Goal: Task Accomplishment & Management: Complete application form

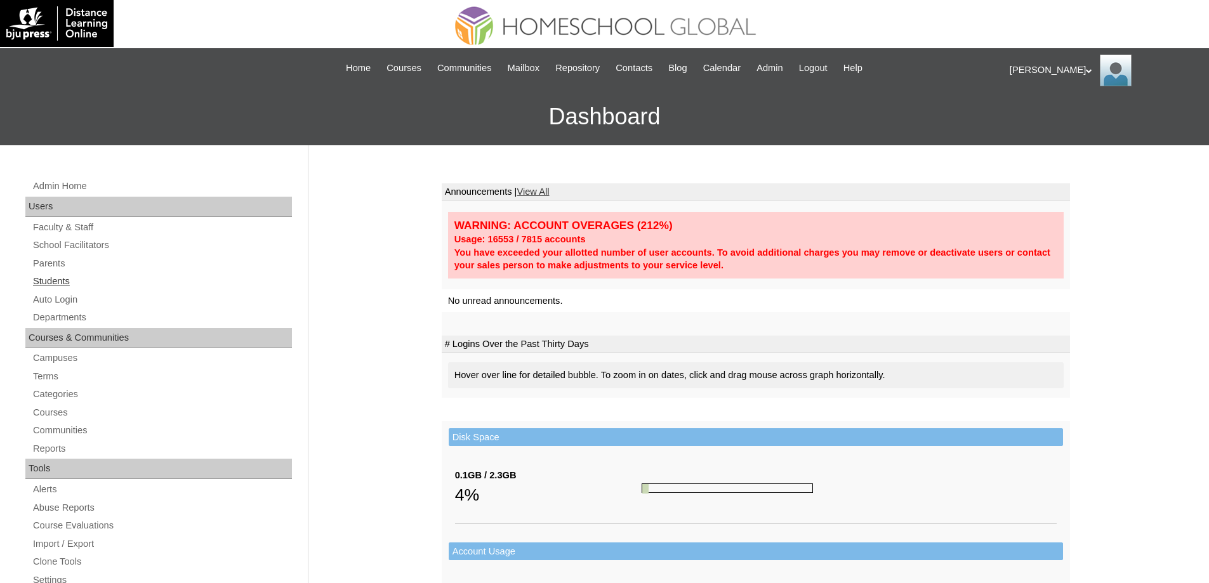
click at [63, 284] on link "Students" at bounding box center [162, 282] width 260 height 16
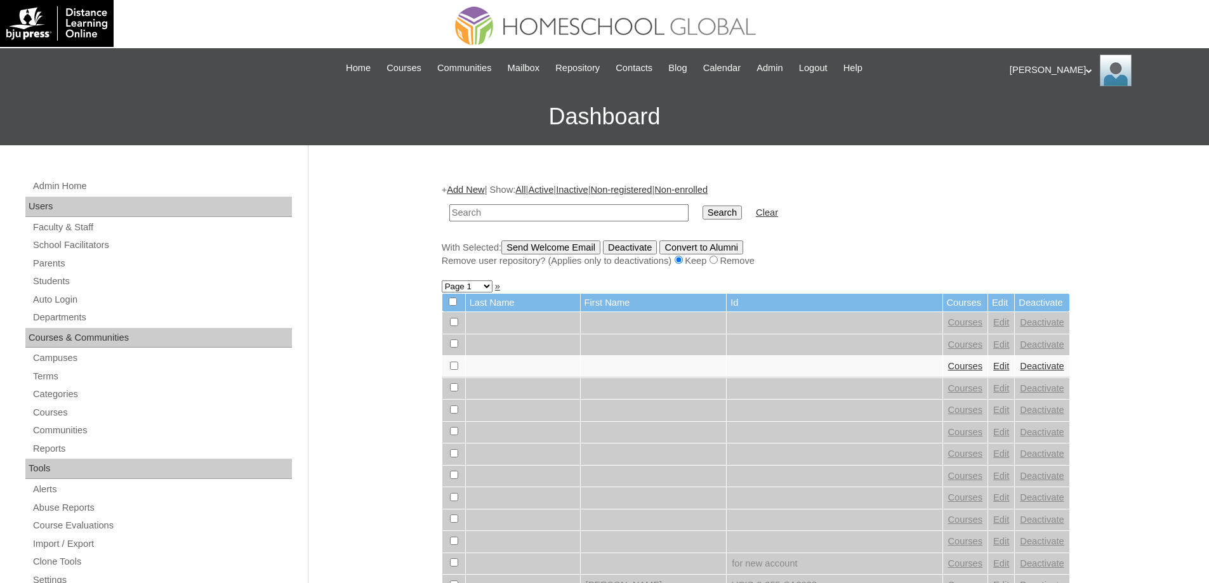
click at [505, 205] on input "text" at bounding box center [568, 212] width 239 height 17
paste input "MHS0274-TECHPH2021"
type input "MHS0274-TECHPH2021"
click at [719, 215] on input "Search" at bounding box center [722, 213] width 39 height 14
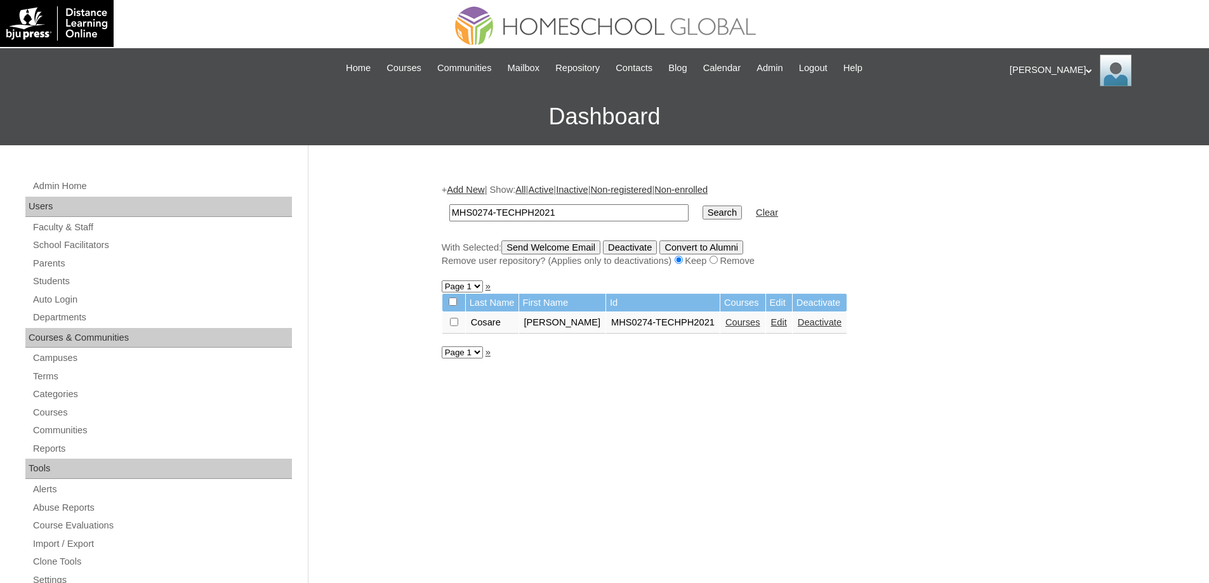
click at [741, 326] on link "Courses" at bounding box center [742, 322] width 35 height 10
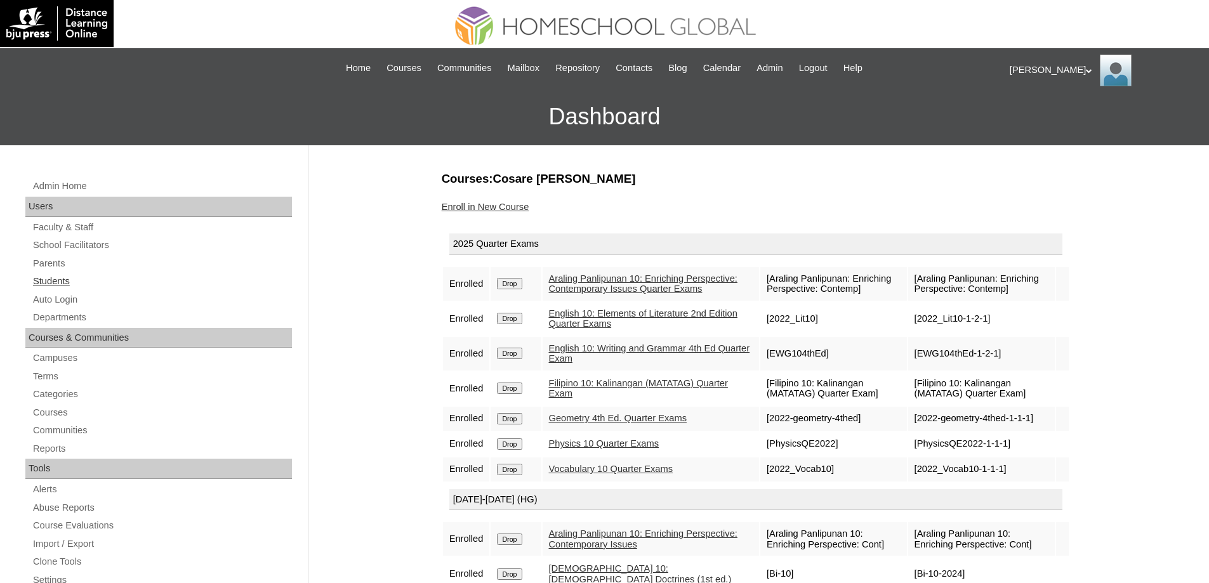
click at [71, 275] on link "Students" at bounding box center [162, 282] width 260 height 16
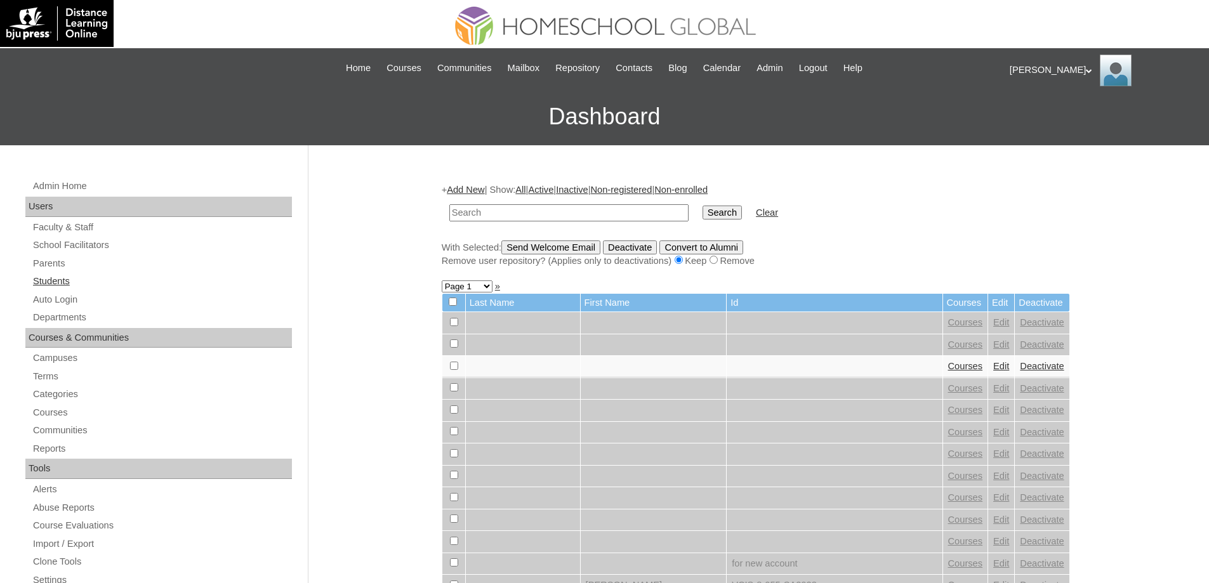
click at [67, 279] on link "Students" at bounding box center [162, 282] width 260 height 16
drag, startPoint x: 0, startPoint y: 0, endPoint x: 490, endPoint y: 211, distance: 533.6
click at [490, 211] on input "text" at bounding box center [568, 212] width 239 height 17
drag, startPoint x: 489, startPoint y: 211, endPoint x: 534, endPoint y: 221, distance: 45.6
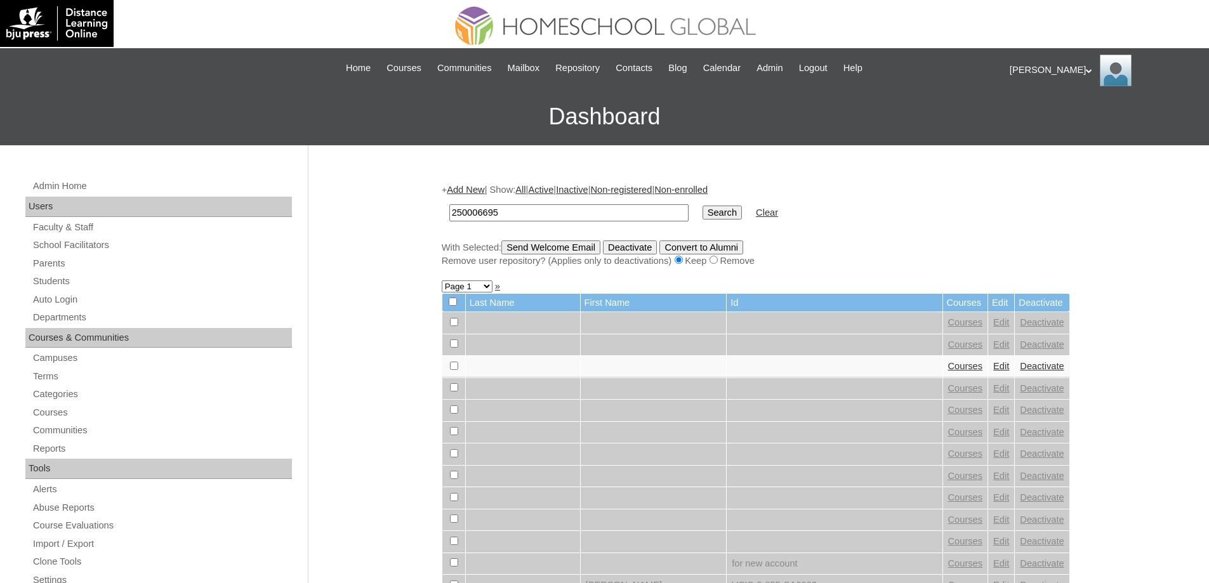
paste input "MHS00202-TECHPH202"
type input "MHS00202-TECHPH2025"
click at [731, 217] on input "Search" at bounding box center [722, 213] width 39 height 14
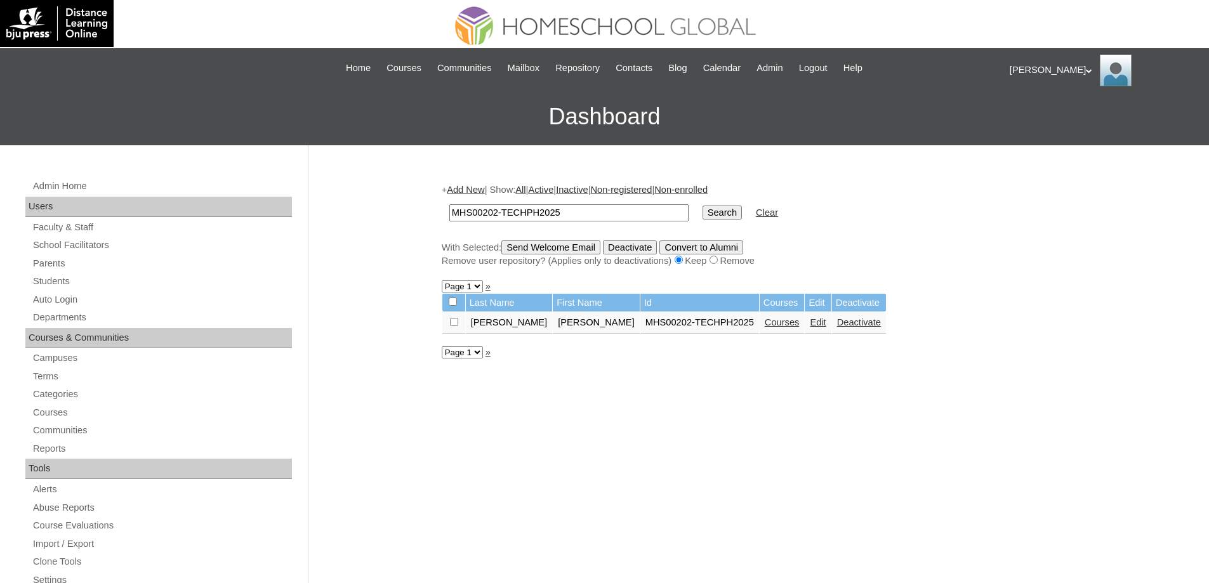
drag, startPoint x: 593, startPoint y: 210, endPoint x: 363, endPoint y: 206, distance: 229.8
click at [369, 208] on div "Admin Home Users Faculty & Staff School Facilitators Parents Students Auto Logi…" at bounding box center [604, 582] width 1209 height 875
paste input "4"
type input "MHS00204-TECHPH2025"
click at [737, 214] on input "Search" at bounding box center [722, 213] width 39 height 14
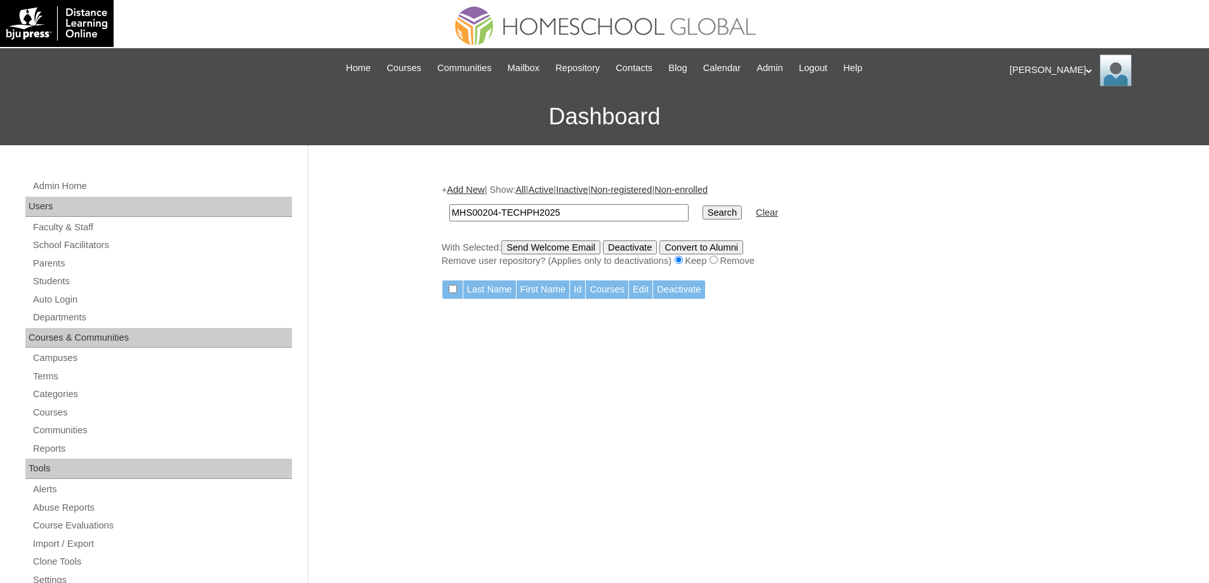
click at [473, 192] on link "Add New" at bounding box center [465, 190] width 37 height 10
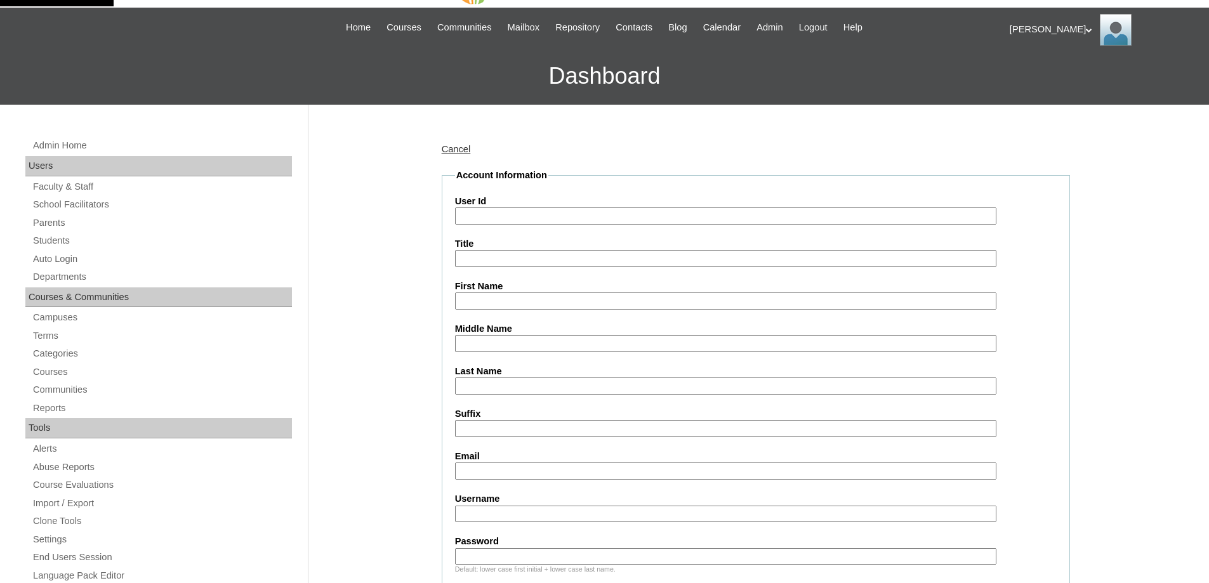
scroll to position [127, 0]
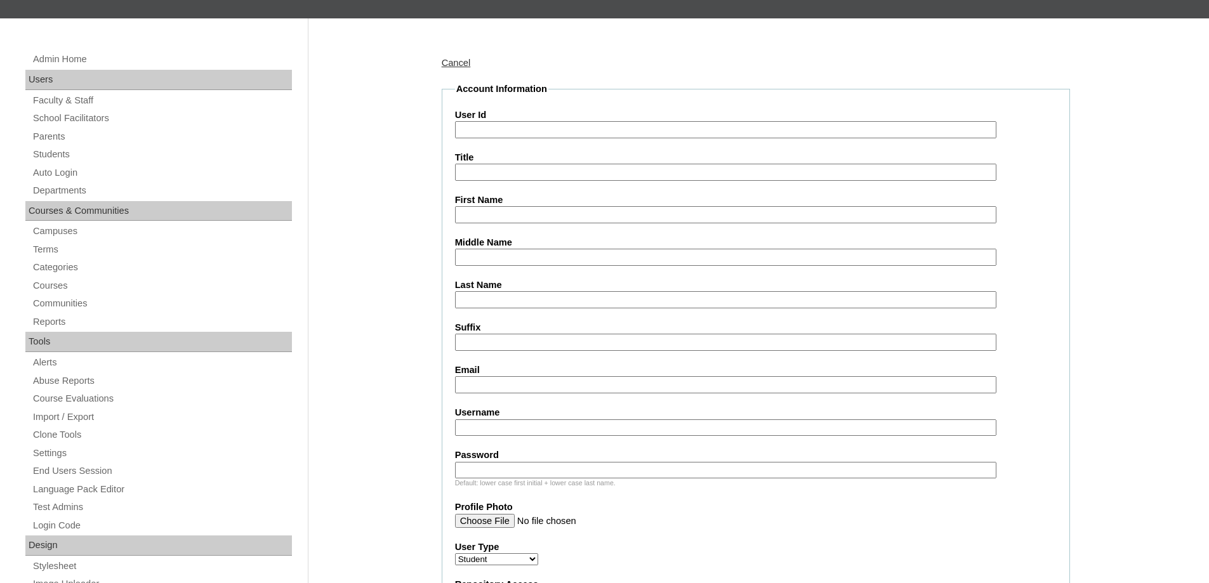
click at [507, 135] on input "User Id" at bounding box center [725, 129] width 541 height 17
paste input "MHS00204-TECHPH2025"
type input "MHS00204-TECHPH2025"
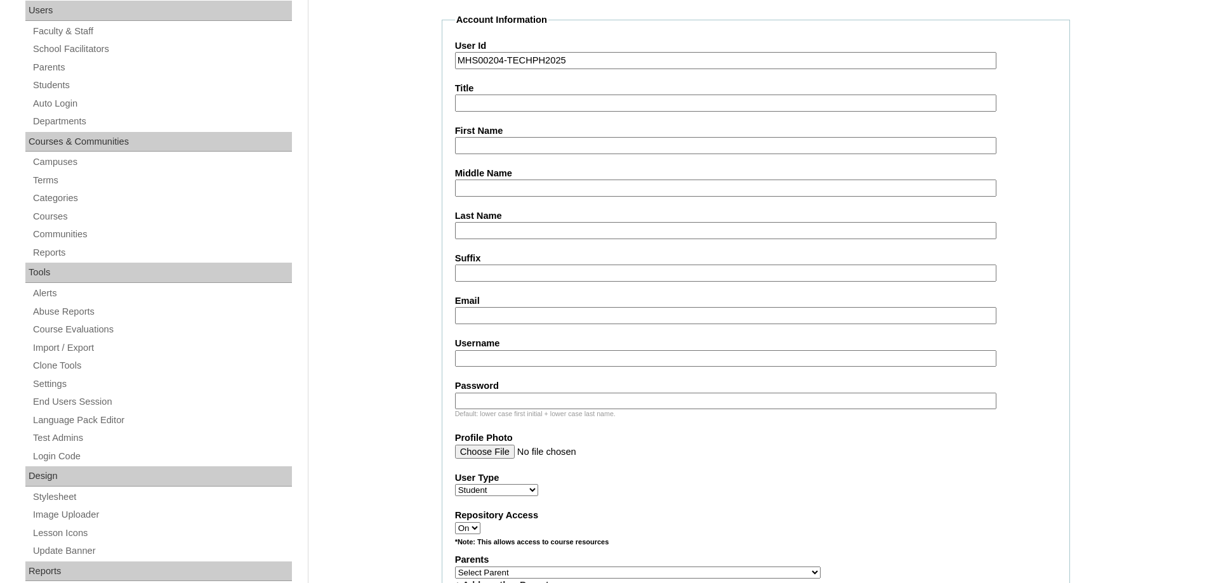
scroll to position [190, 0]
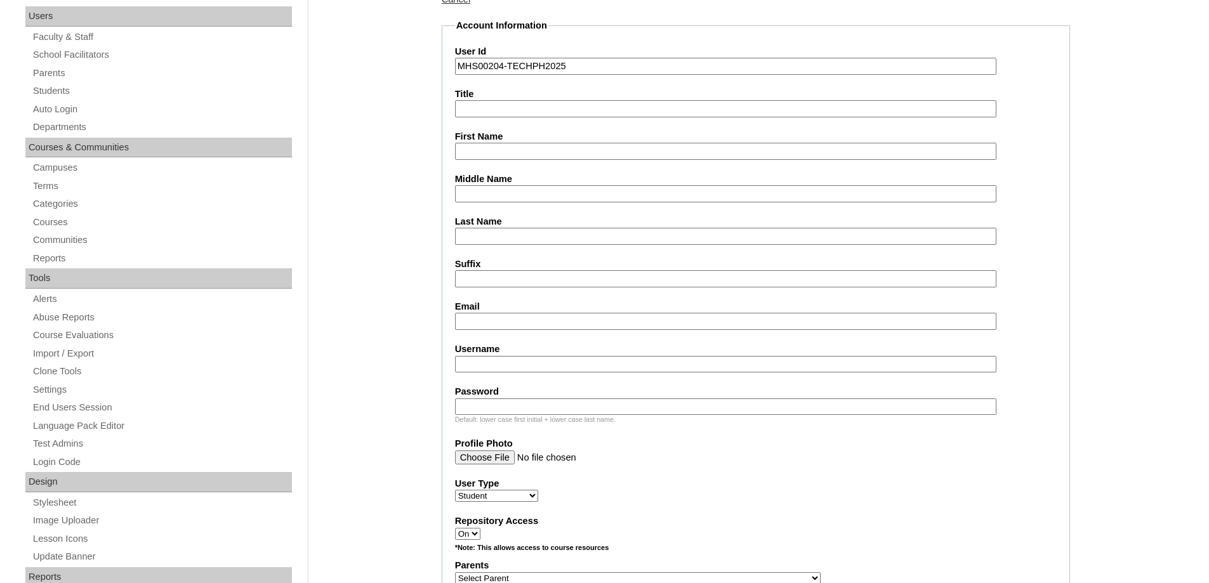
drag, startPoint x: 592, startPoint y: 67, endPoint x: 418, endPoint y: 40, distance: 176.6
click at [88, 74] on link "Parents" at bounding box center [162, 73] width 260 height 16
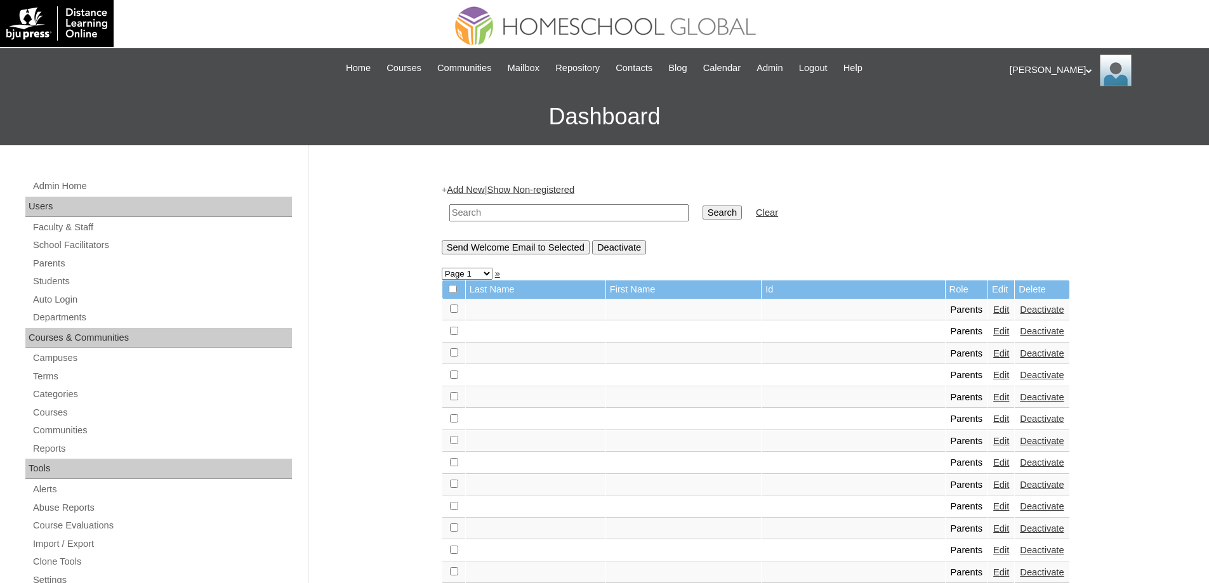
click at [530, 209] on input "text" at bounding box center [568, 212] width 239 height 17
paste input "MHP0156-TECHPH2025"
type input "MHP0156-TECHPH2025"
drag, startPoint x: 697, startPoint y: 201, endPoint x: 719, endPoint y: 211, distance: 24.2
click at [695, 201] on td "MHP0156-TECHPH2025" at bounding box center [569, 213] width 252 height 30
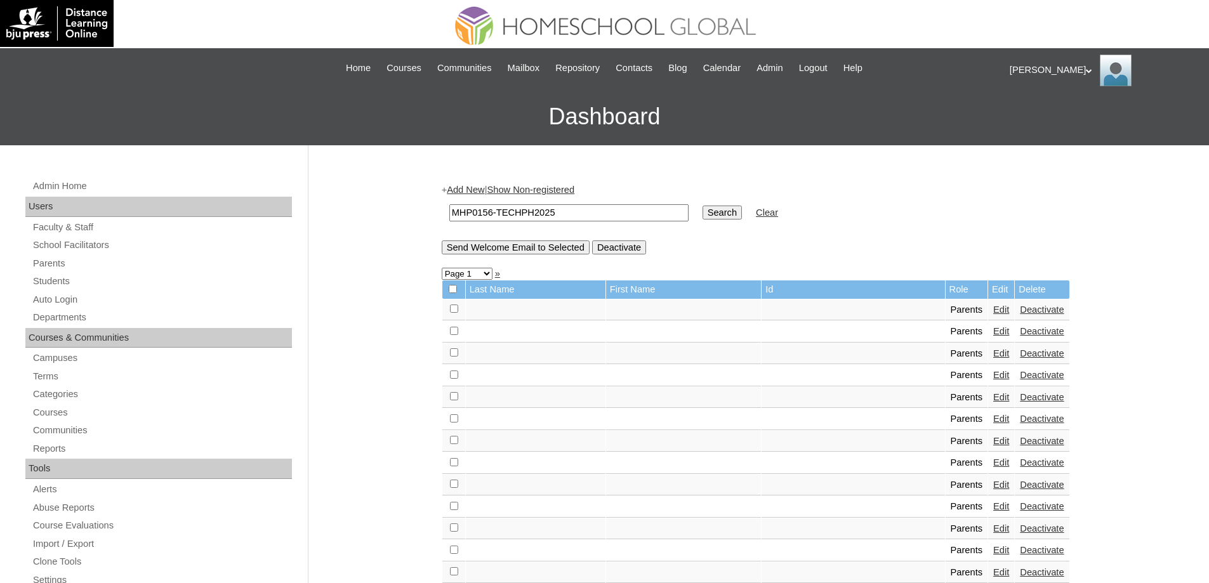
click at [724, 211] on input "Search" at bounding box center [722, 213] width 39 height 14
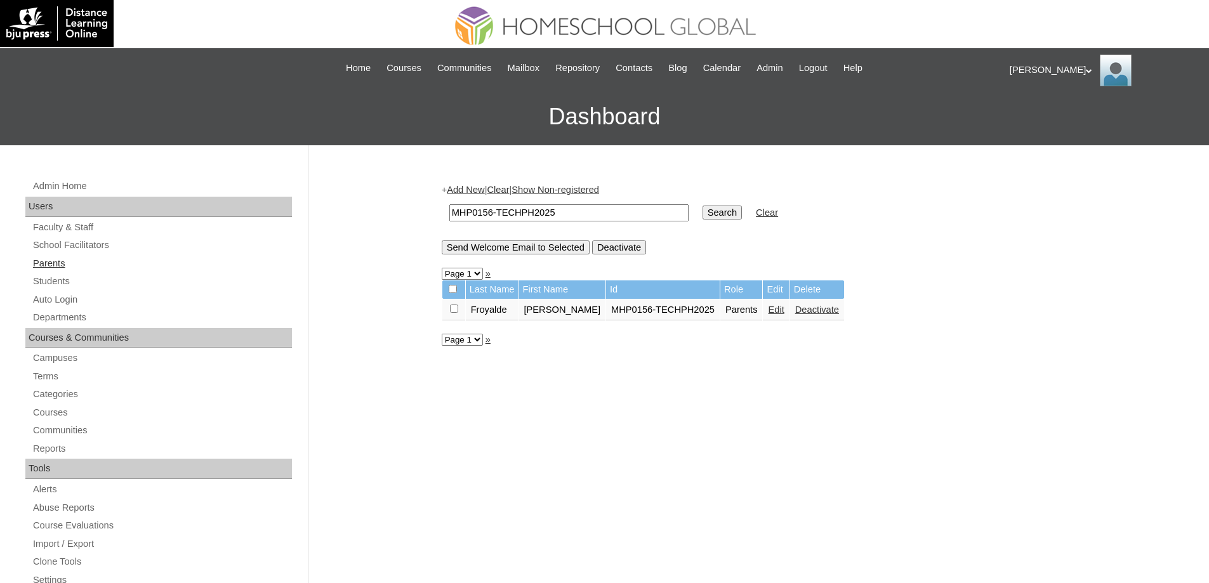
click at [98, 260] on link "Parents" at bounding box center [162, 264] width 260 height 16
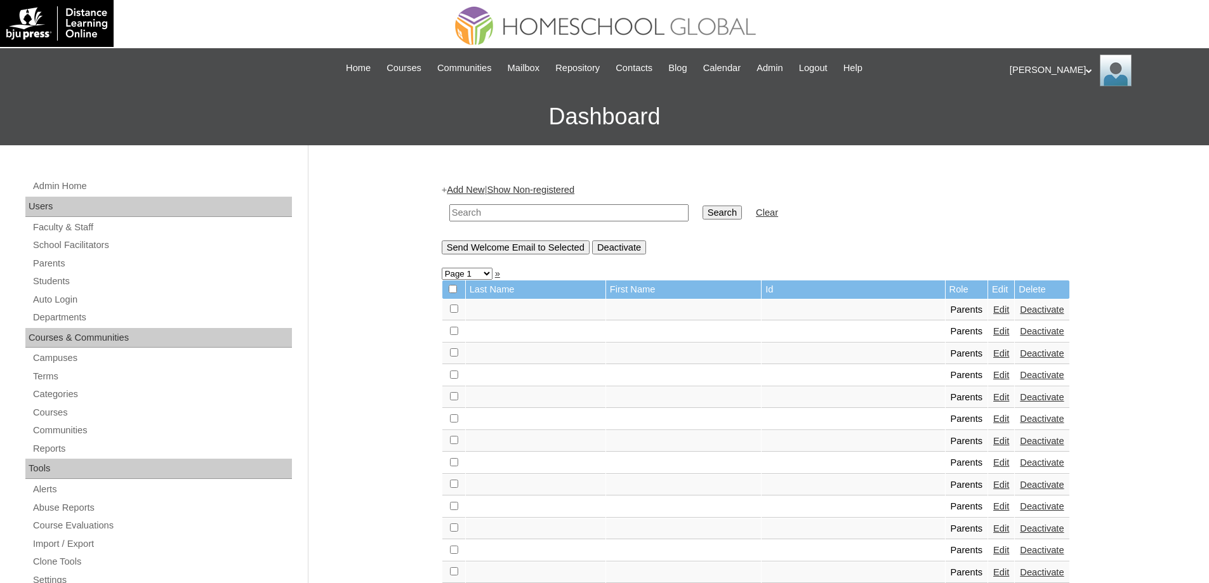
click at [581, 221] on input "text" at bounding box center [568, 212] width 239 height 17
paste input "MHP0156-TECHPH2025"
type input "MHP0156-TECHPH2025"
click at [720, 217] on input "Search" at bounding box center [722, 213] width 39 height 14
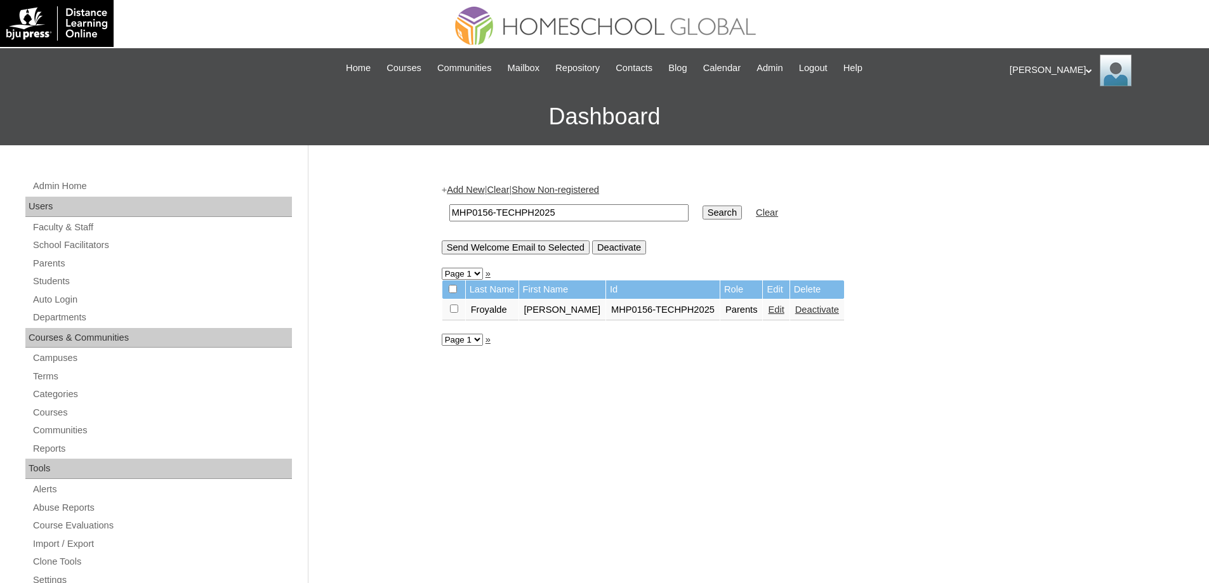
click at [383, 194] on div "Admin Home Users Faculty & Staff School Facilitators Parents Students Auto Logi…" at bounding box center [604, 582] width 1209 height 875
paste input "8"
type input "MHP0158-TECHPH2025"
click at [742, 209] on input "Search" at bounding box center [722, 213] width 39 height 14
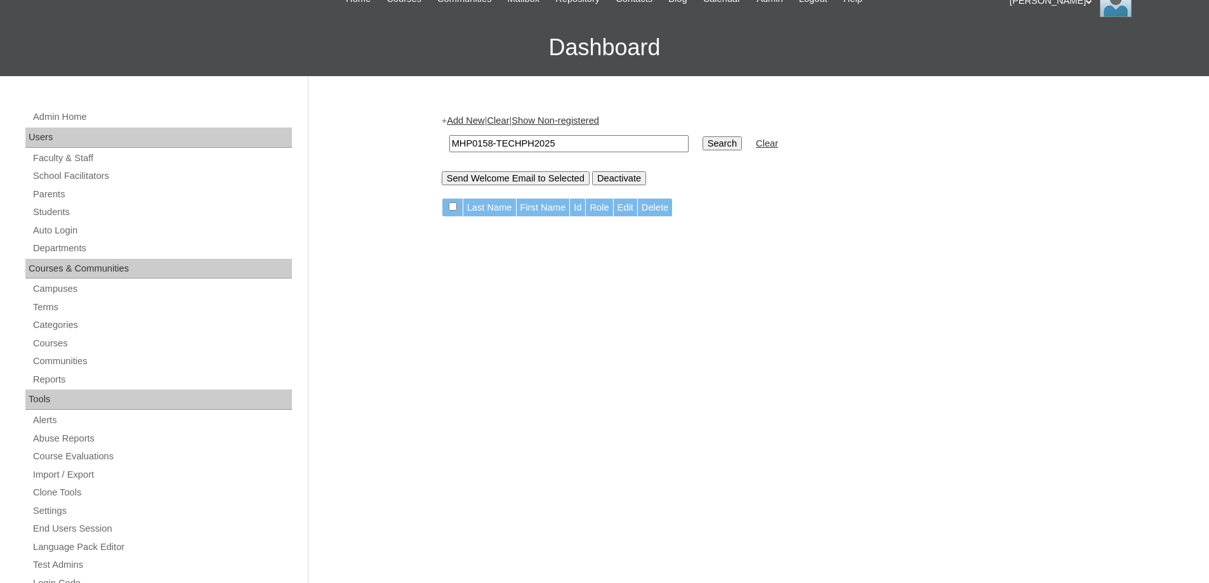
scroll to position [63, 0]
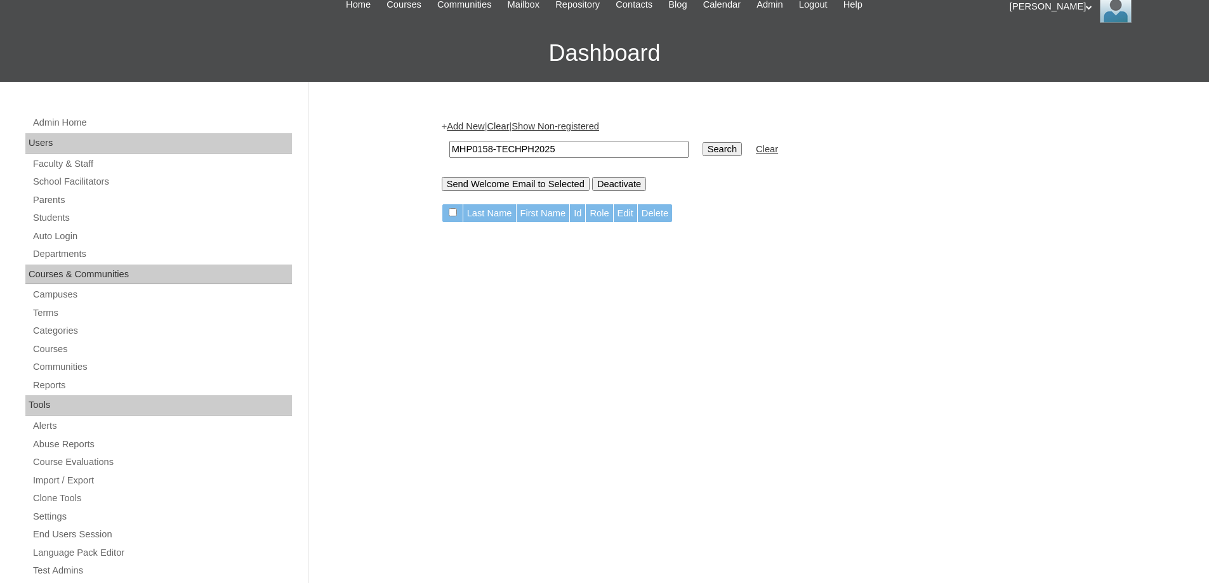
click at [464, 126] on link "Add New" at bounding box center [465, 126] width 37 height 10
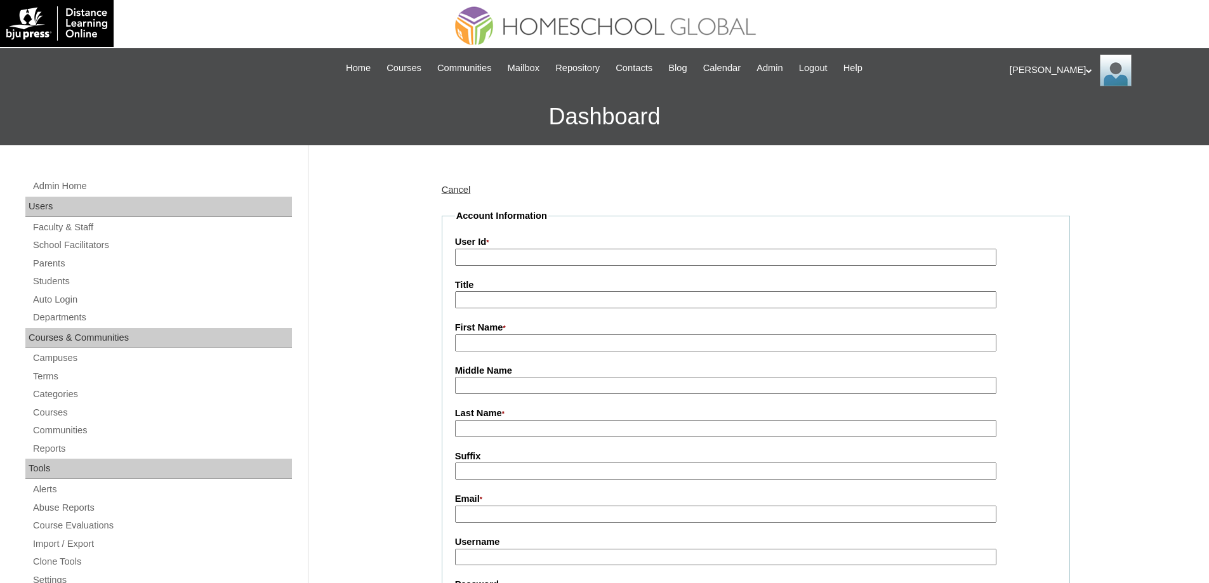
click at [520, 257] on input "User Id *" at bounding box center [725, 257] width 541 height 17
paste input "MHP0158-TECHPH2025"
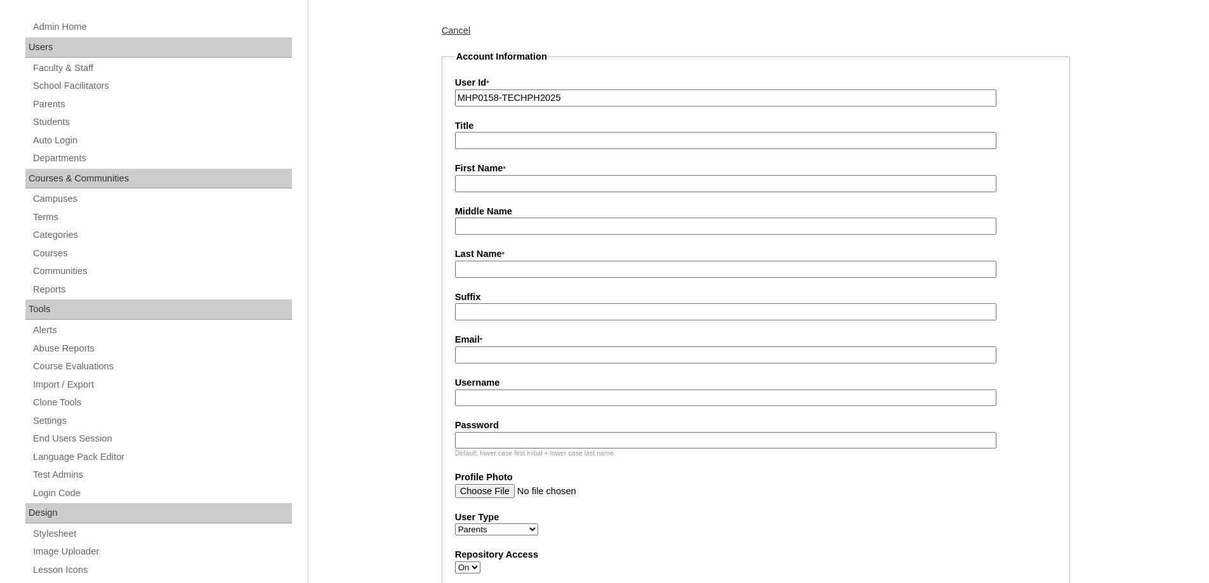
scroll to position [190, 0]
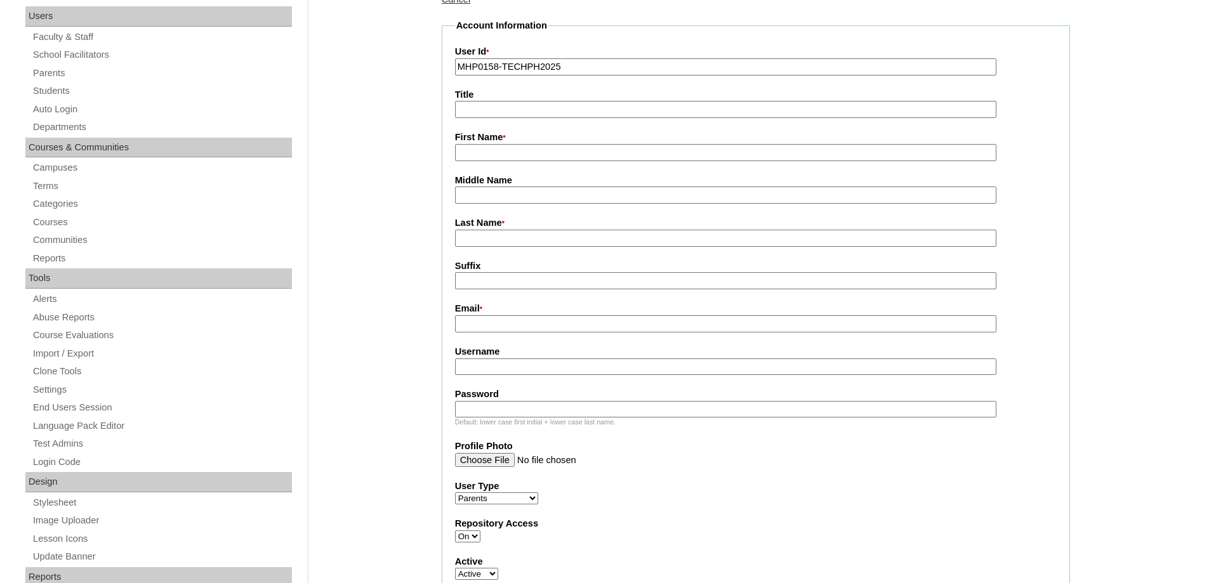
type input "MHP0158-TECHPH2025"
click at [470, 152] on input "First Name *" at bounding box center [725, 152] width 541 height 17
paste input "Cris"
type input "Cris"
click at [494, 240] on input "Last Name *" at bounding box center [725, 238] width 541 height 17
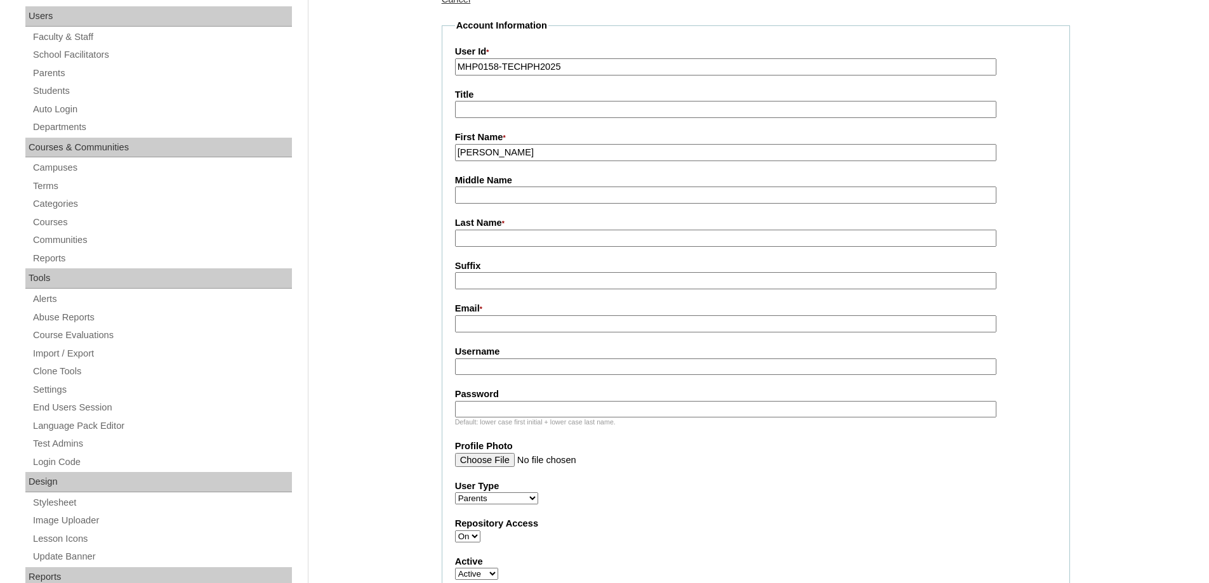
paste input "Simonson"
type input "Simonson"
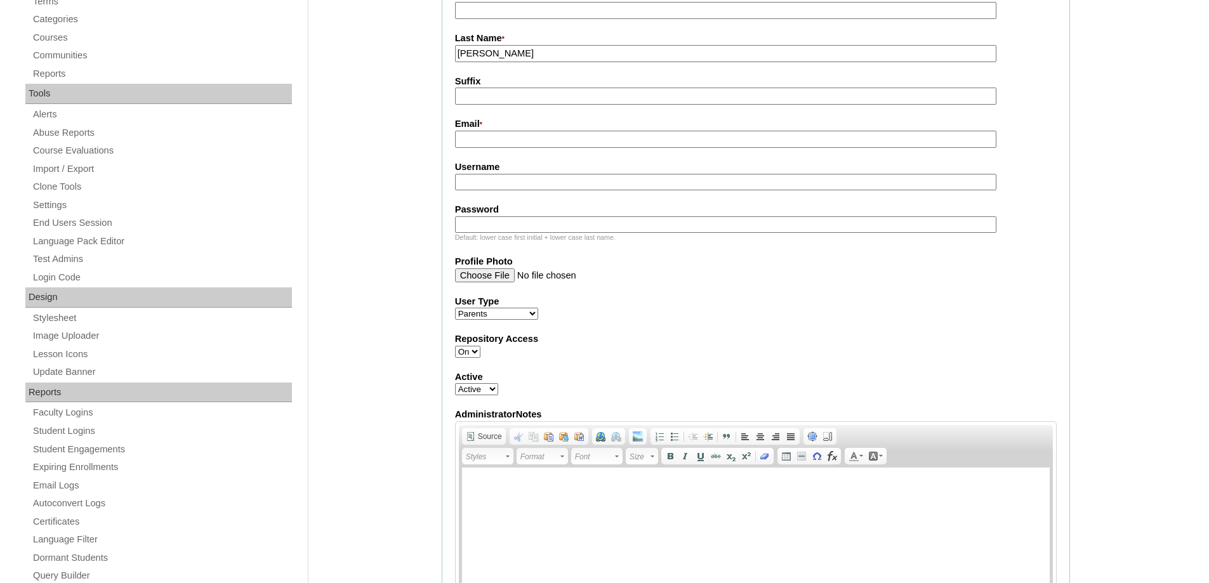
scroll to position [381, 0]
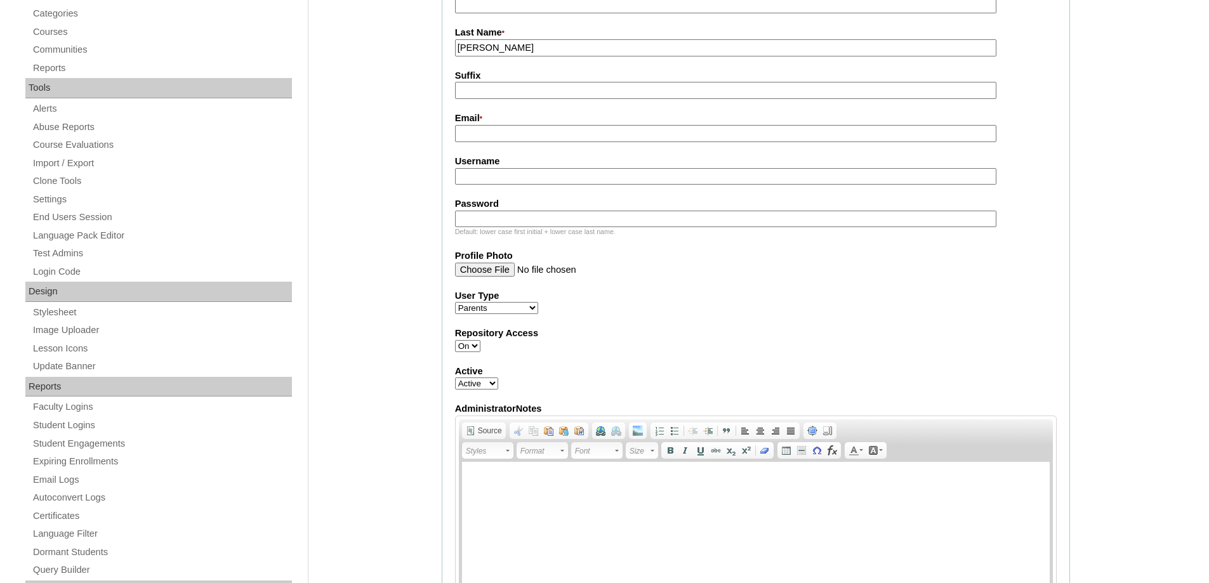
click at [478, 138] on input "Email *" at bounding box center [725, 133] width 541 height 17
paste input "simonsonmck@yahoo.com"
type input "simonsonmck@yahoo.com"
drag, startPoint x: 403, startPoint y: 126, endPoint x: 362, endPoint y: 3, distance: 130.4
click at [403, 120] on div "Admin Home Users Faculty & Staff School Facilitators Parents Students Auto Logi…" at bounding box center [604, 541] width 1209 height 1552
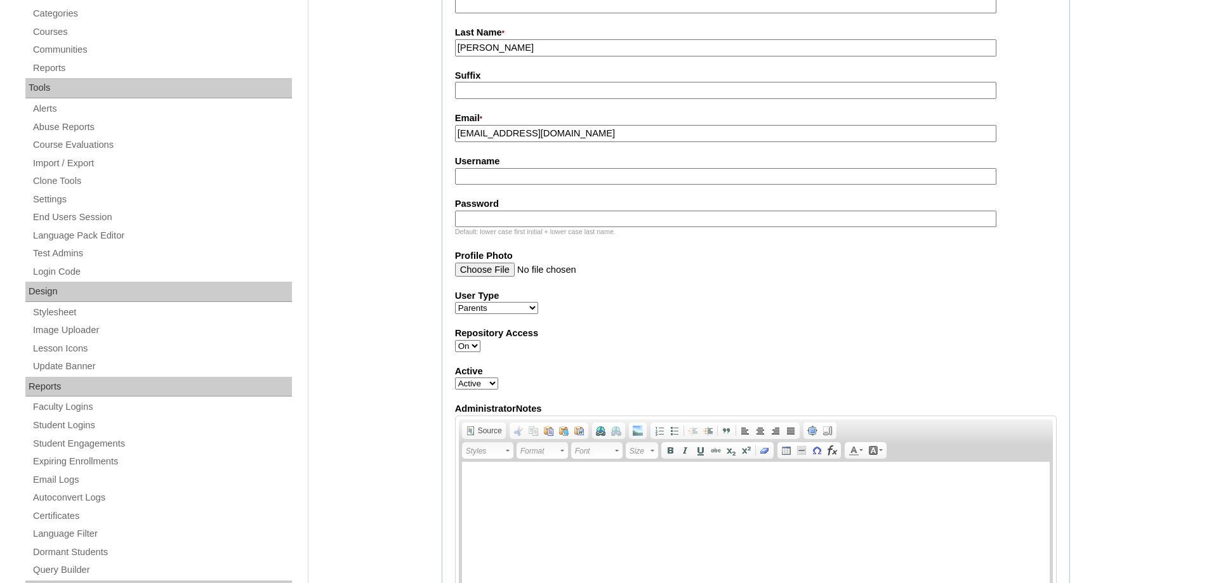
click at [499, 181] on input "Username" at bounding box center [725, 176] width 541 height 17
paste input "simonsonC2025"
type input "simonsonC2025"
click at [524, 227] on input "Password" at bounding box center [725, 219] width 541 height 17
paste input "techabb165"
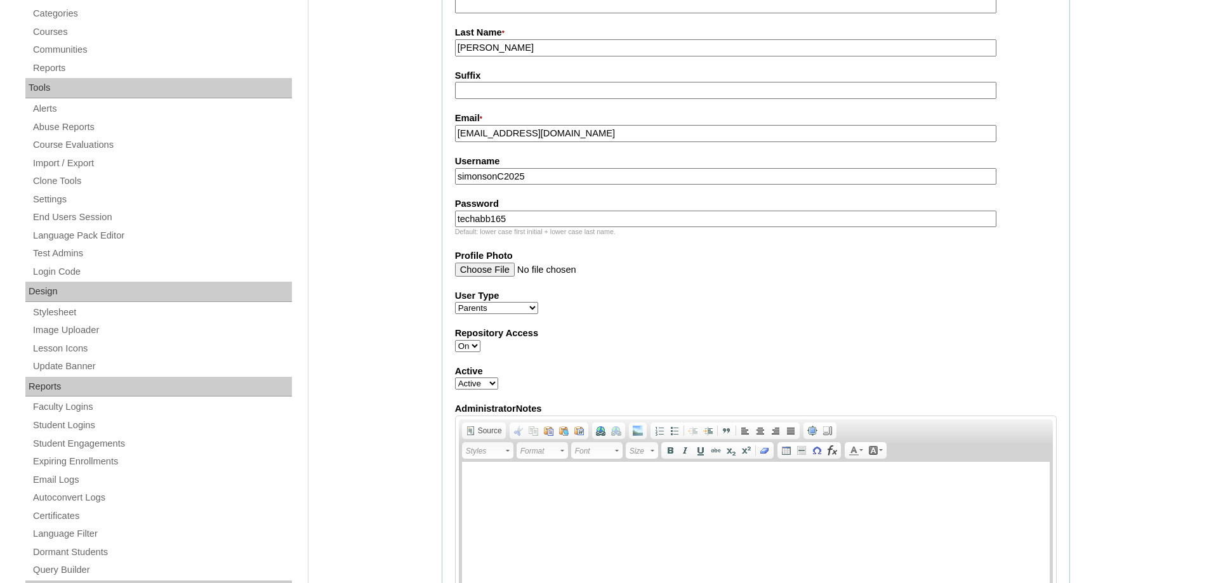
type input "techabb165"
click at [399, 219] on div "Admin Home Users Faculty & Staff School Facilitators Parents Students Auto Logi…" at bounding box center [604, 541] width 1209 height 1552
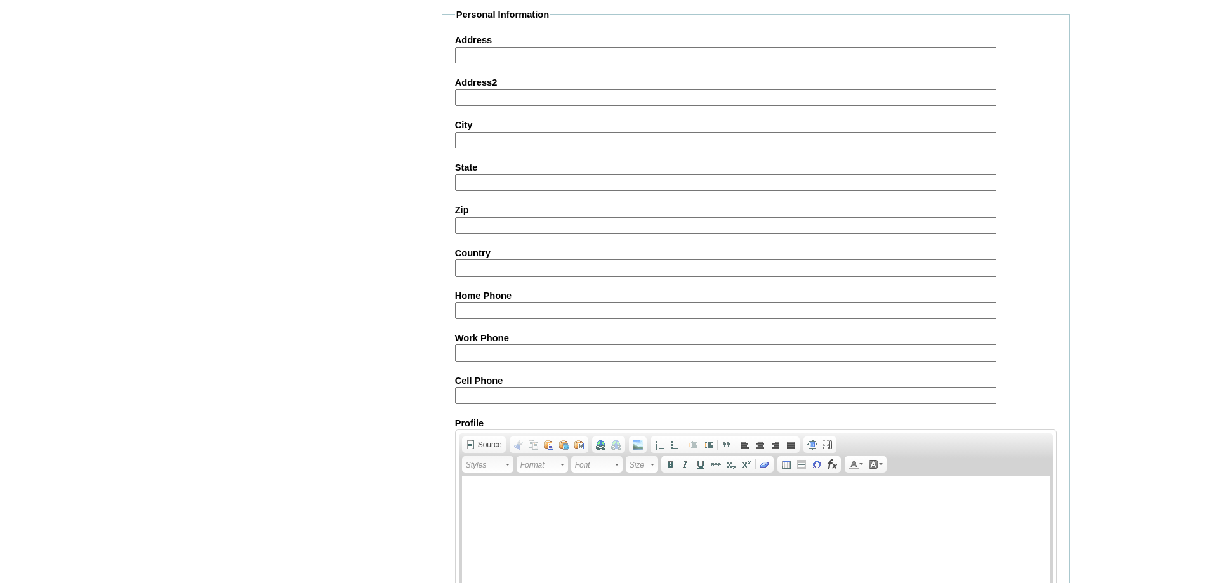
scroll to position [1015, 0]
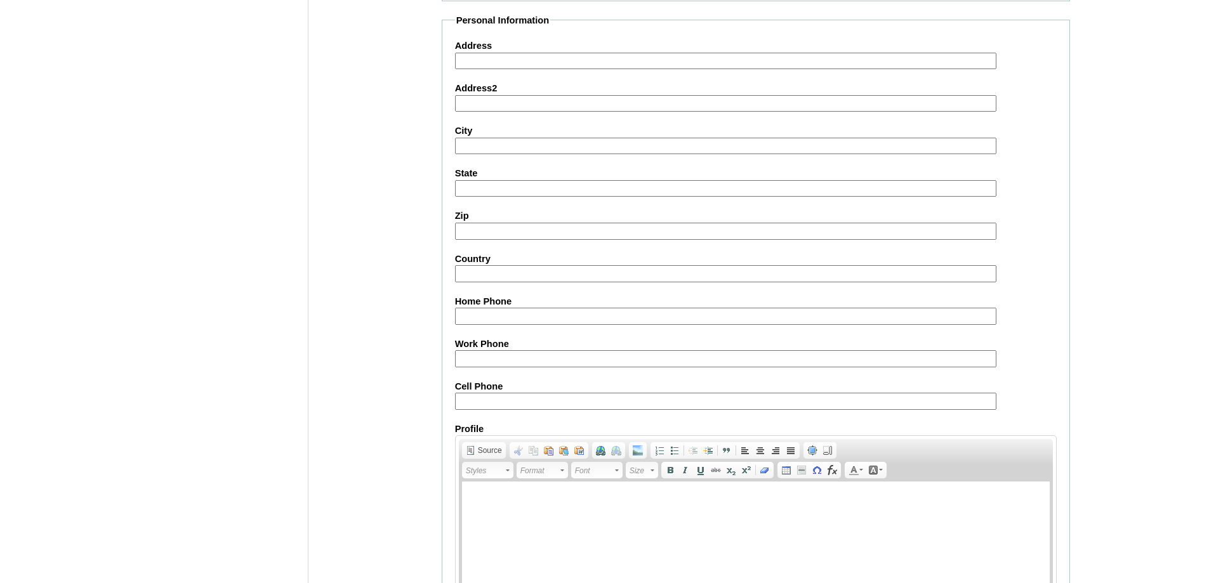
click at [490, 59] on input "Address" at bounding box center [725, 61] width 541 height 17
paste input "RITZ UPTOWN RESIDENCES 8TH AVE CORNER 36TH ST BGC TAGUIG"
type input "RITZ UPTOWN RESIDENCES 8TH AVE CORNER 36TH ST BGC TAGUIG"
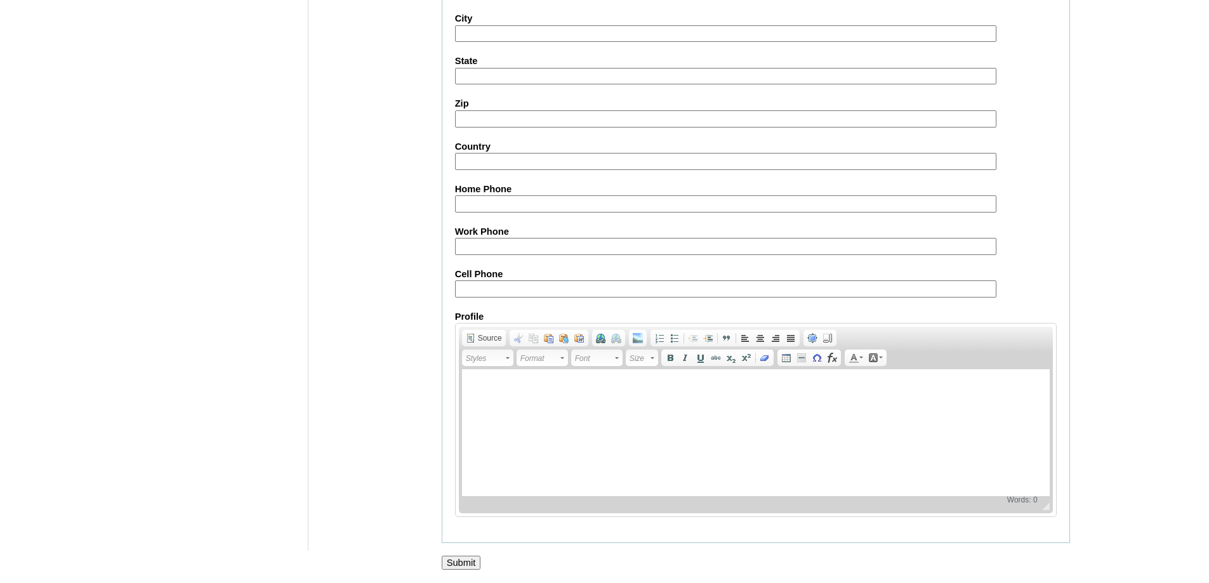
scroll to position [1132, 0]
drag, startPoint x: 572, startPoint y: 289, endPoint x: 564, endPoint y: 288, distance: 8.3
click at [571, 289] on input "Cell Phone" at bounding box center [725, 288] width 541 height 17
paste input "-9762030215"
type input "-9762030215"
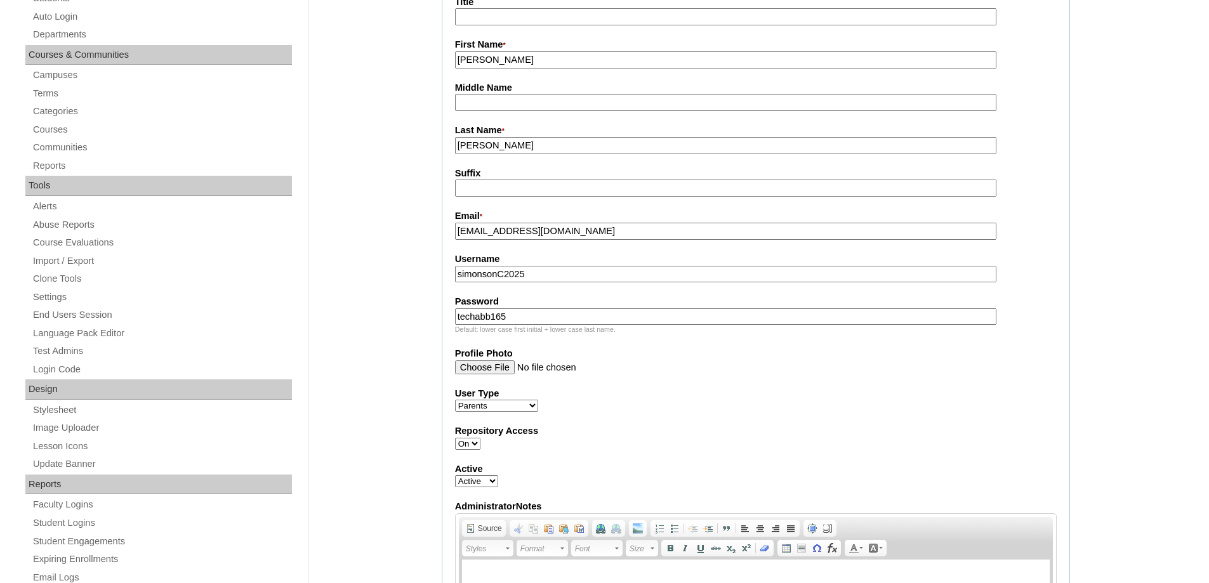
scroll to position [243, 0]
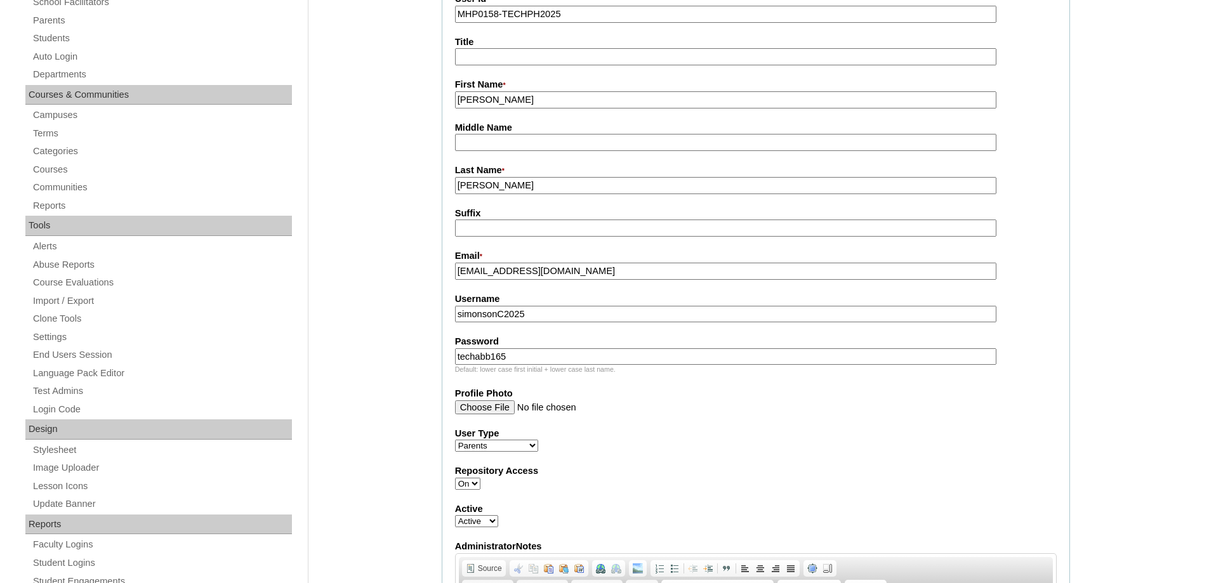
drag, startPoint x: 523, startPoint y: 183, endPoint x: 385, endPoint y: 172, distance: 138.2
type input "SIMONSON"
click at [515, 185] on input "SIMONSON" at bounding box center [725, 185] width 541 height 17
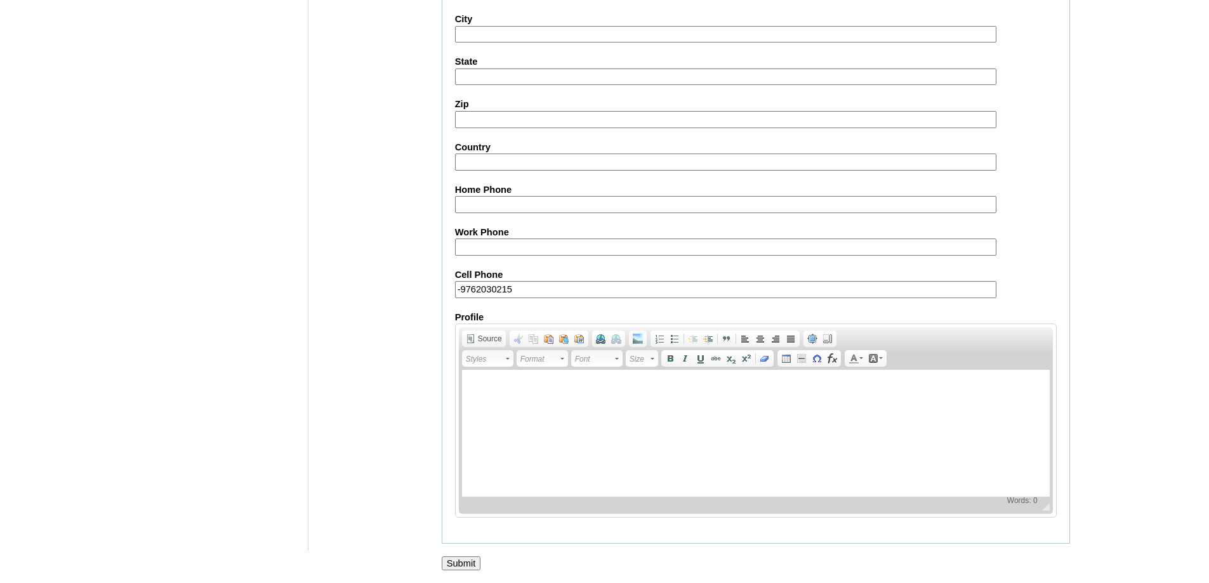
scroll to position [1132, 0]
click at [454, 560] on input "Submit" at bounding box center [461, 563] width 39 height 14
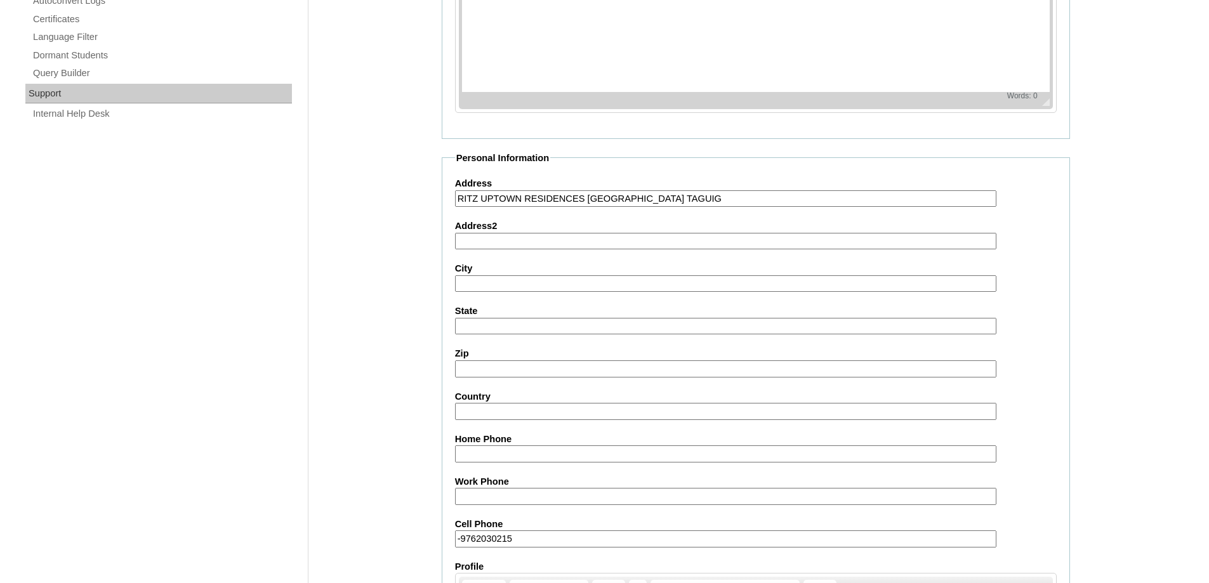
scroll to position [714, 0]
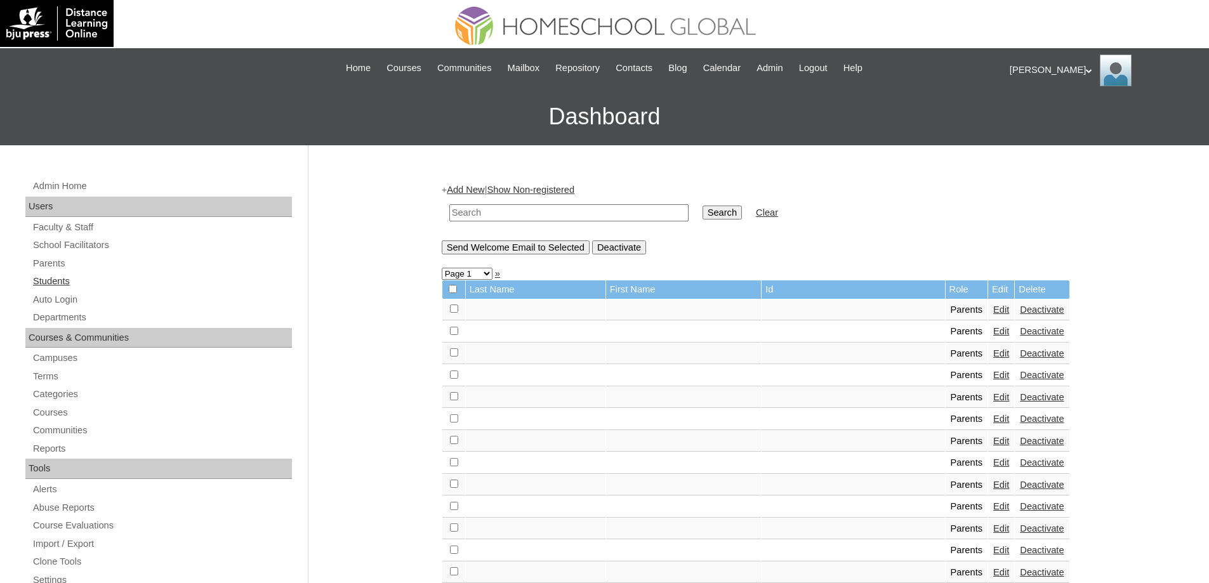
click at [122, 277] on link "Students" at bounding box center [162, 282] width 260 height 16
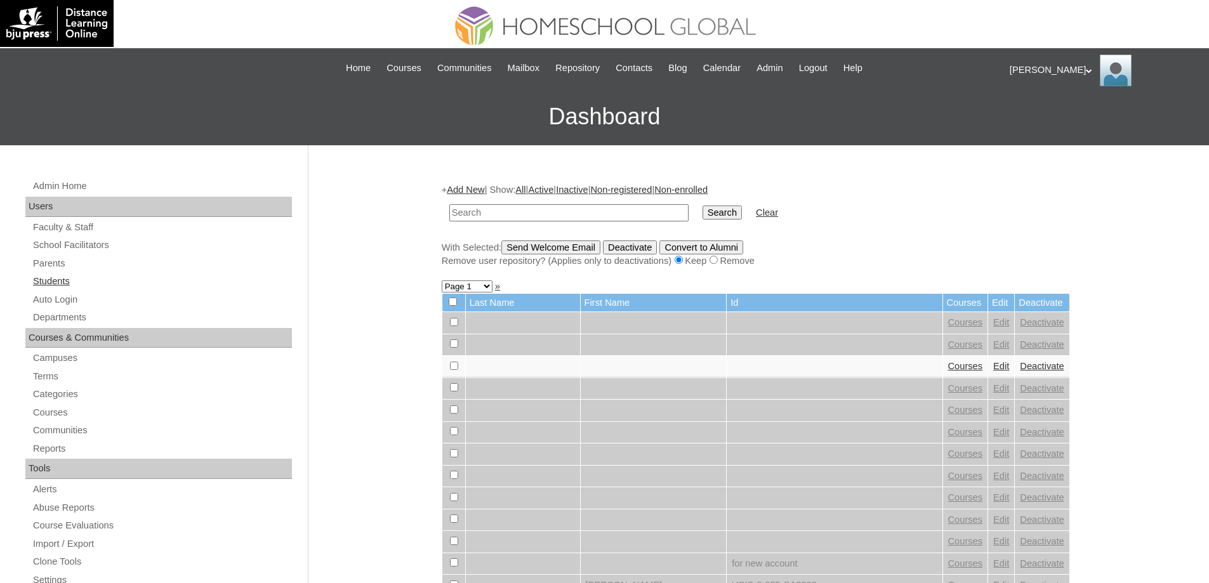
click at [109, 280] on link "Students" at bounding box center [162, 282] width 260 height 16
click at [491, 210] on input "text" at bounding box center [568, 212] width 239 height 17
type input "MHS00204-TECHPH2025"
drag, startPoint x: 699, startPoint y: 216, endPoint x: 718, endPoint y: 216, distance: 18.4
click at [695, 216] on td "MHS00204-TECHPH2025" at bounding box center [569, 213] width 252 height 30
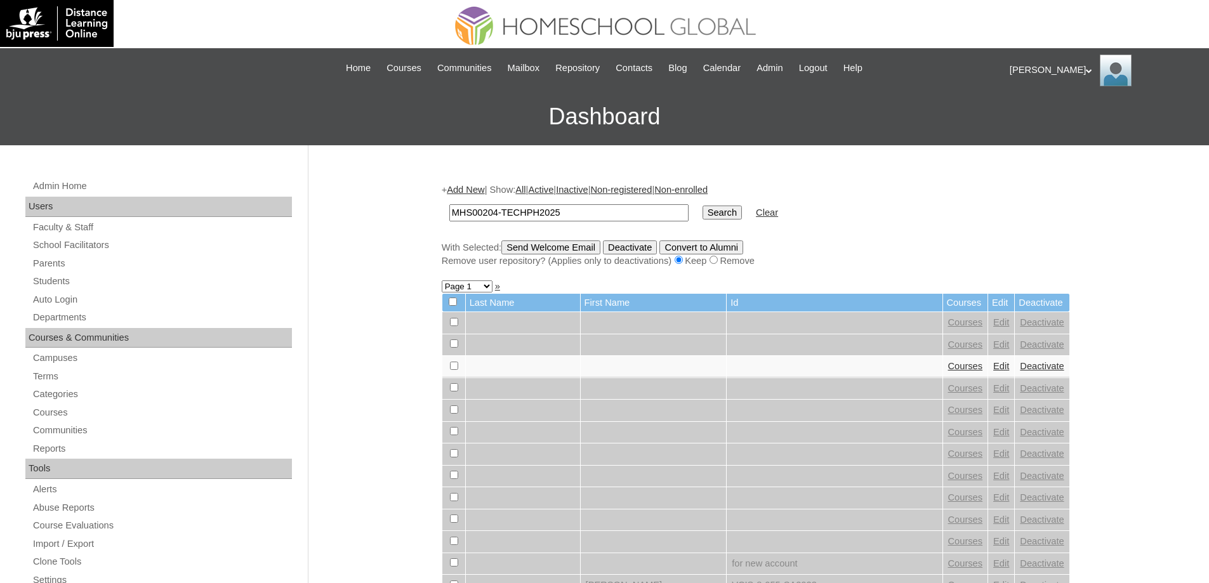
click at [731, 214] on input "Search" at bounding box center [722, 213] width 39 height 14
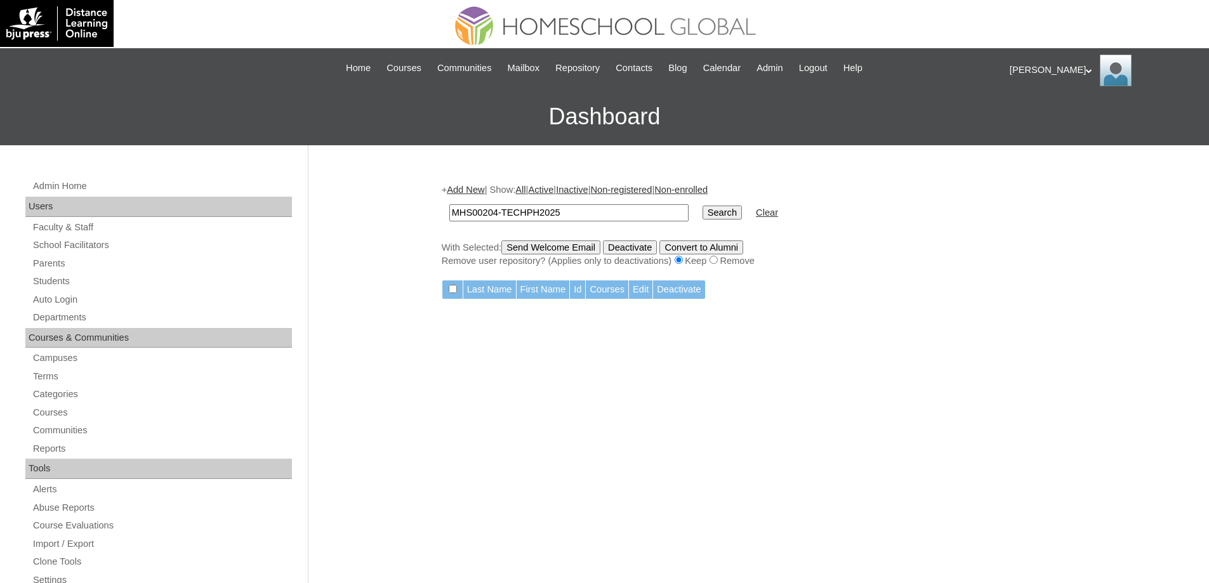
click at [478, 190] on link "Add New" at bounding box center [465, 190] width 37 height 10
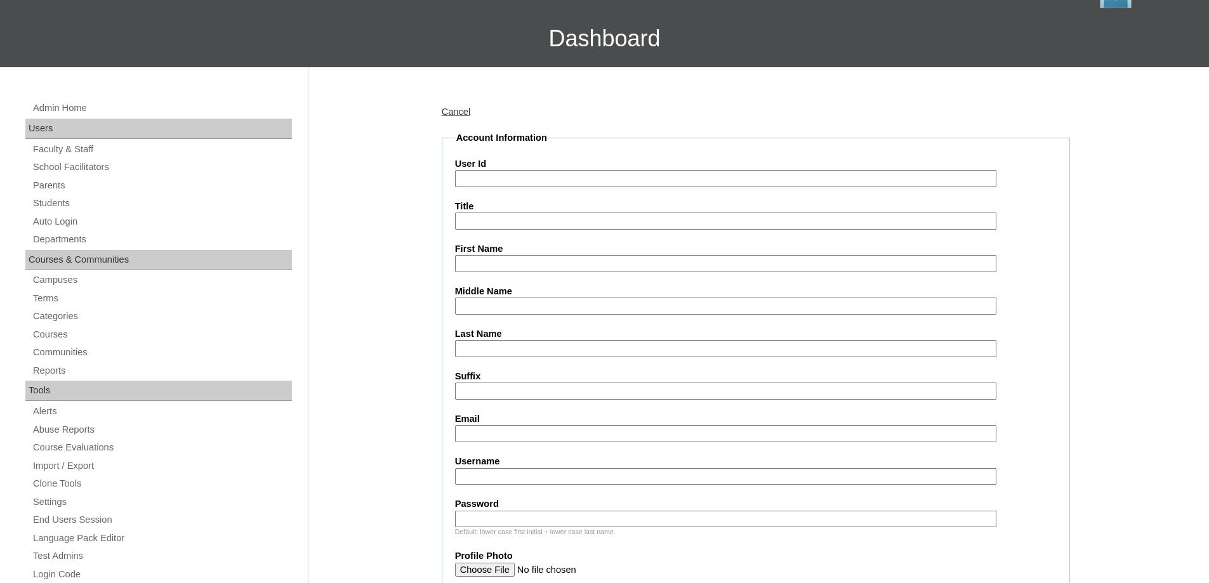
scroll to position [63, 0]
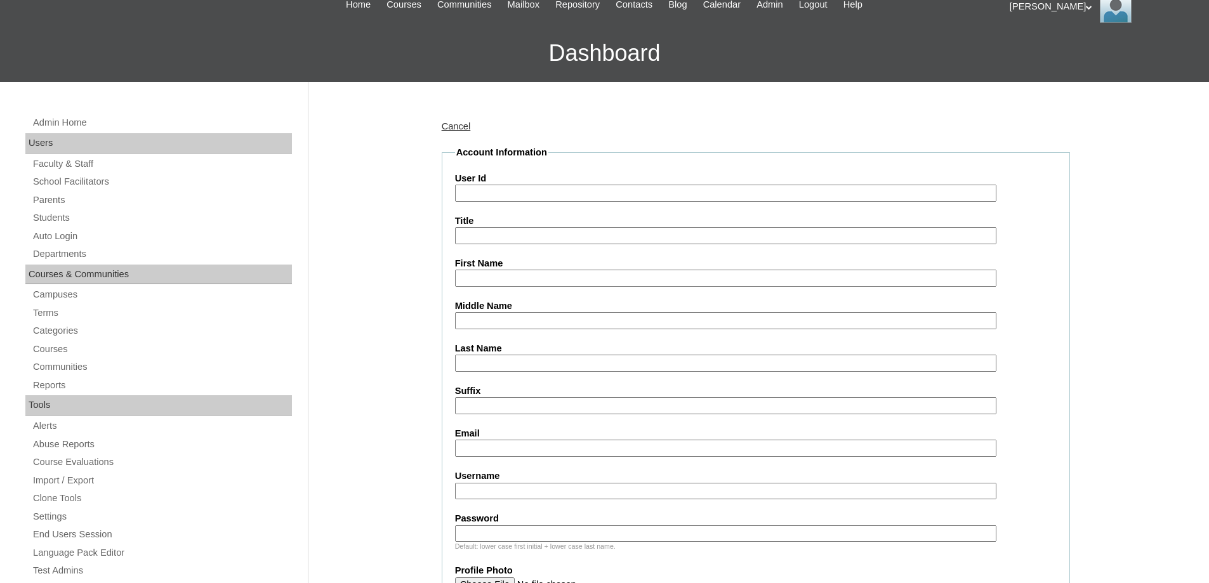
click at [501, 195] on input "User Id" at bounding box center [725, 193] width 541 height 17
paste input "MHS00204-TECHPH2025"
type input "MHS00204-TECHPH2025"
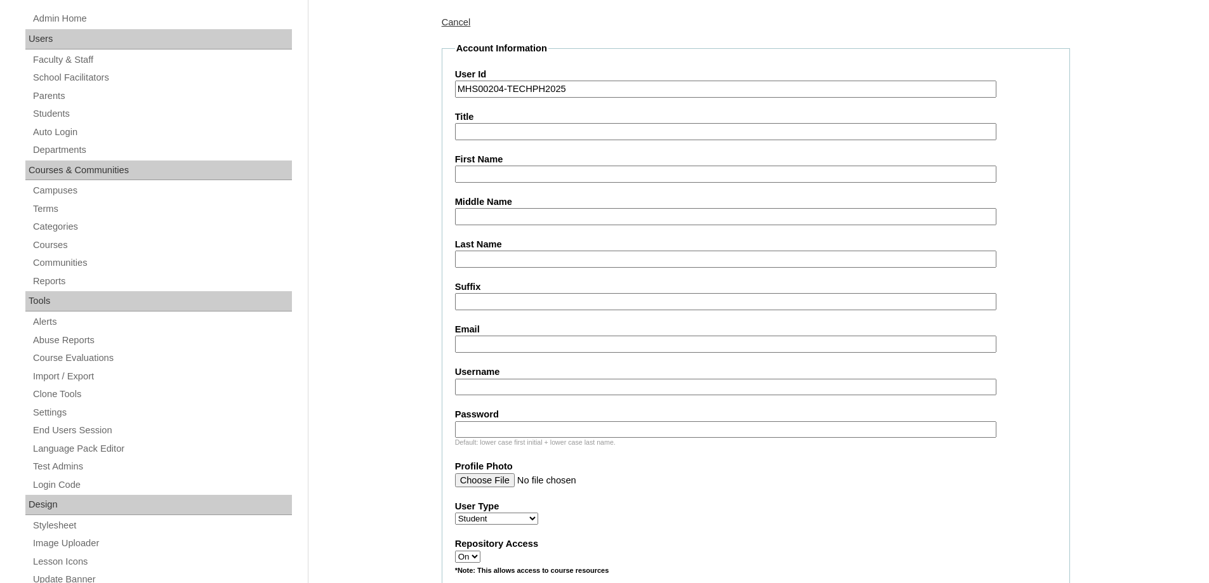
scroll to position [190, 0]
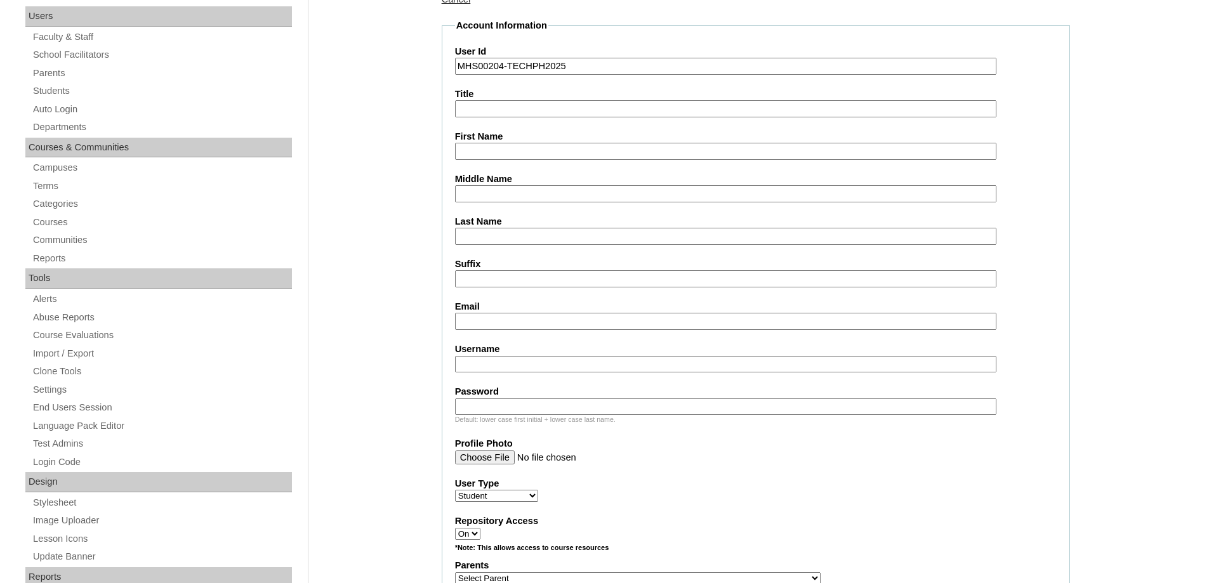
drag, startPoint x: 473, startPoint y: 153, endPoint x: 405, endPoint y: 69, distance: 108.2
click at [473, 153] on input "First Name" at bounding box center [725, 151] width 541 height 17
drag, startPoint x: 506, startPoint y: 152, endPoint x: 515, endPoint y: 160, distance: 12.1
click at [506, 150] on input "First Name" at bounding box center [725, 151] width 541 height 17
paste input "Aris"
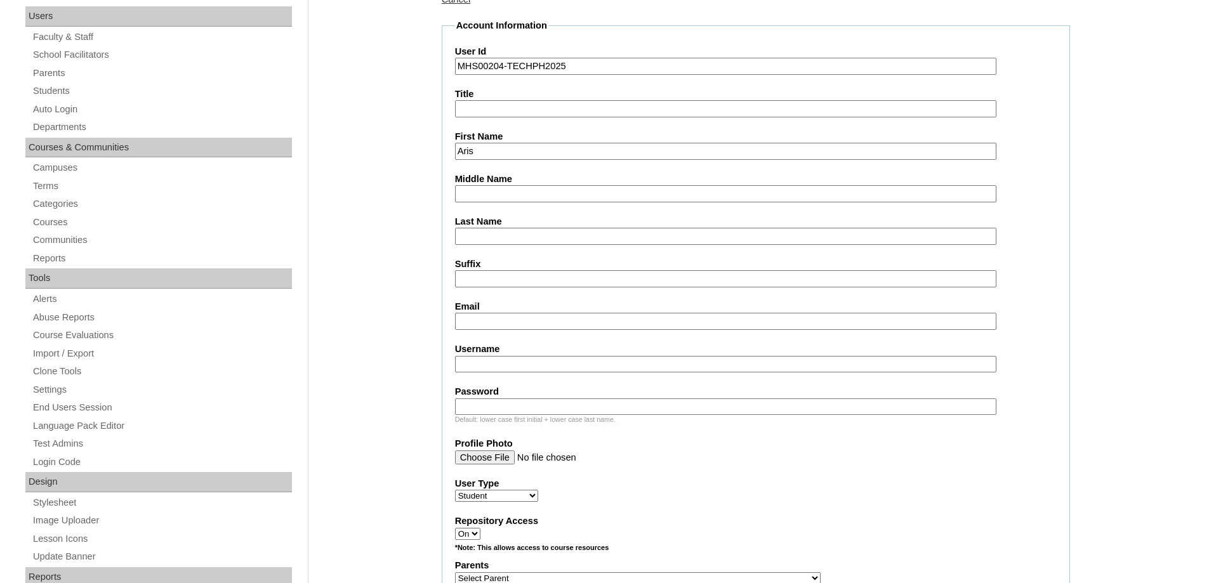
drag, startPoint x: 488, startPoint y: 154, endPoint x: 406, endPoint y: 143, distance: 82.6
paste input "Christina-Jane"
type input "Aris Christina-Jane"
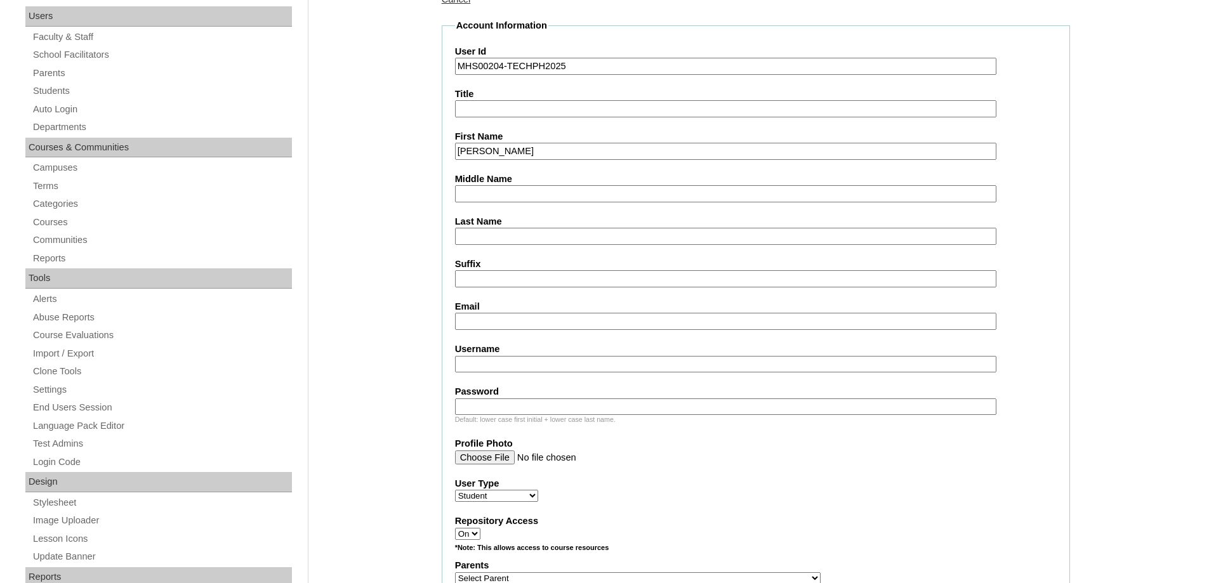
click at [500, 237] on input "Last Name" at bounding box center [725, 236] width 541 height 17
paste input "Simonson"
type input "Simonson"
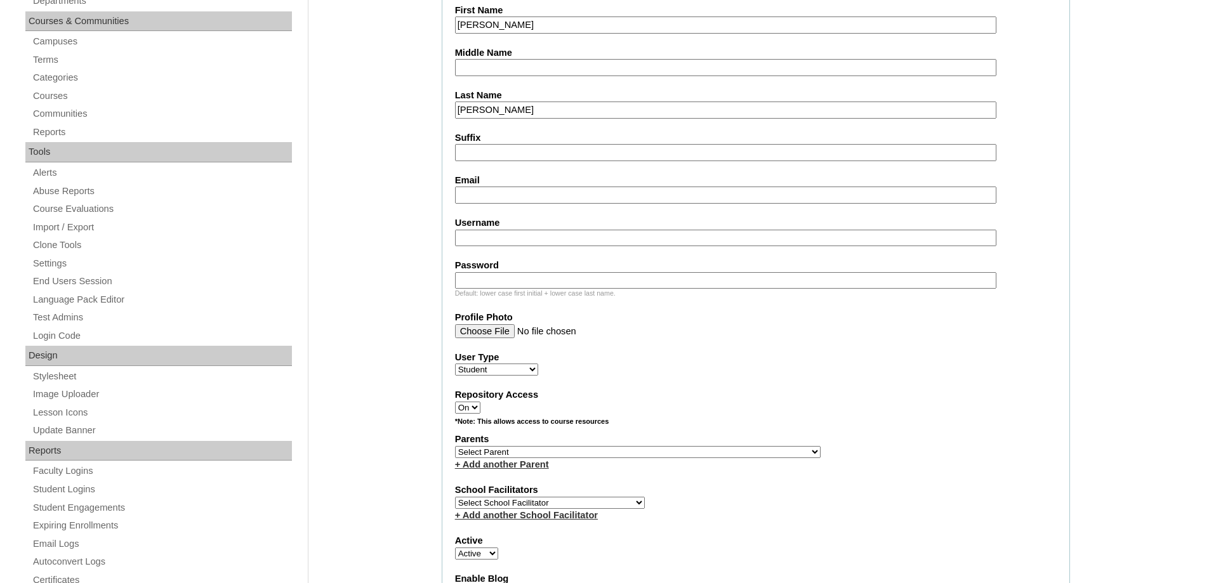
scroll to position [317, 0]
click at [465, 199] on input "Email" at bounding box center [725, 194] width 541 height 17
paste input "simonsonmck@yahoo.com"
type input "simonsonmck@yahoo.com"
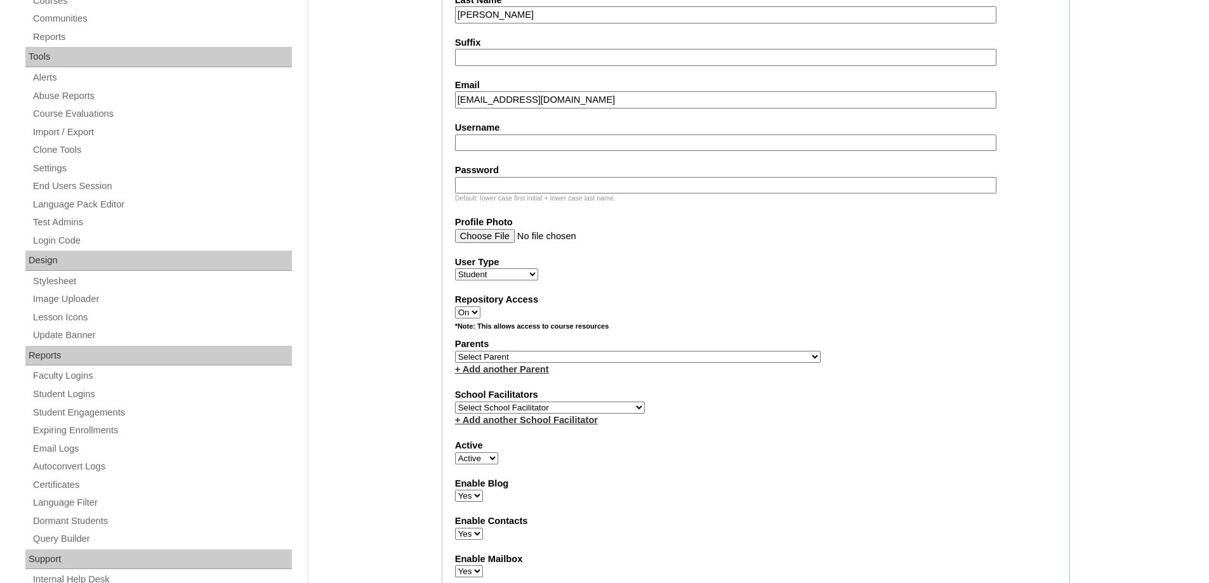
scroll to position [444, 0]
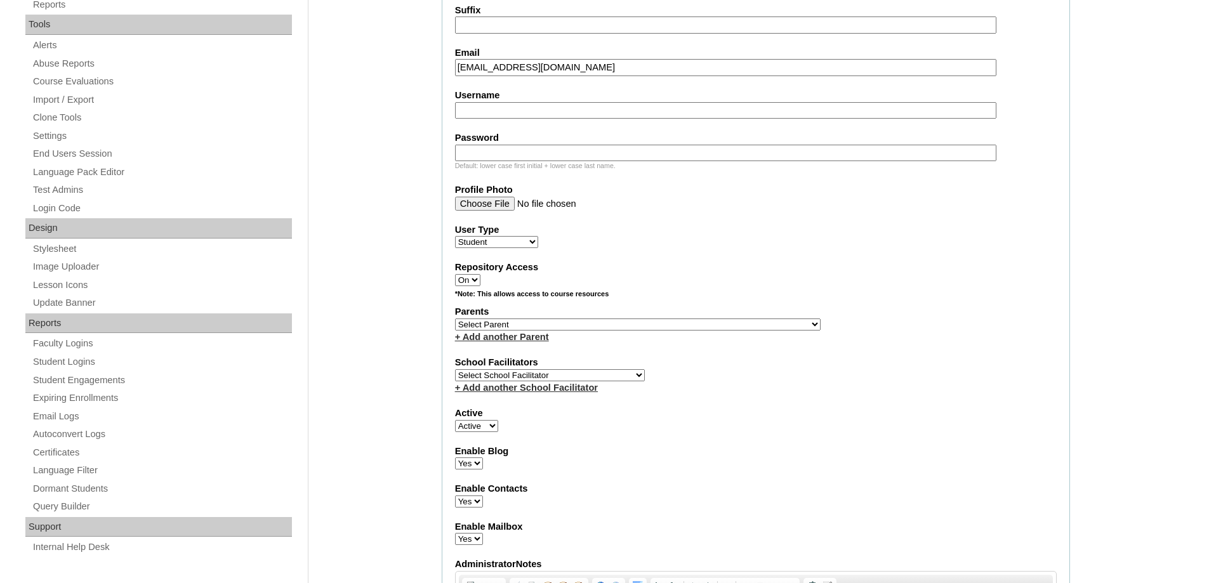
click at [498, 111] on input "Username" at bounding box center [725, 110] width 541 height 17
click at [483, 119] on fieldset "Account Information User Id MHS00204-TECHPH2025 Title First Name Aris Christina…" at bounding box center [756, 278] width 628 height 1026
click at [479, 104] on input "Username" at bounding box center [725, 110] width 541 height 17
paste input "arissimonson"
type input "arissimonson"
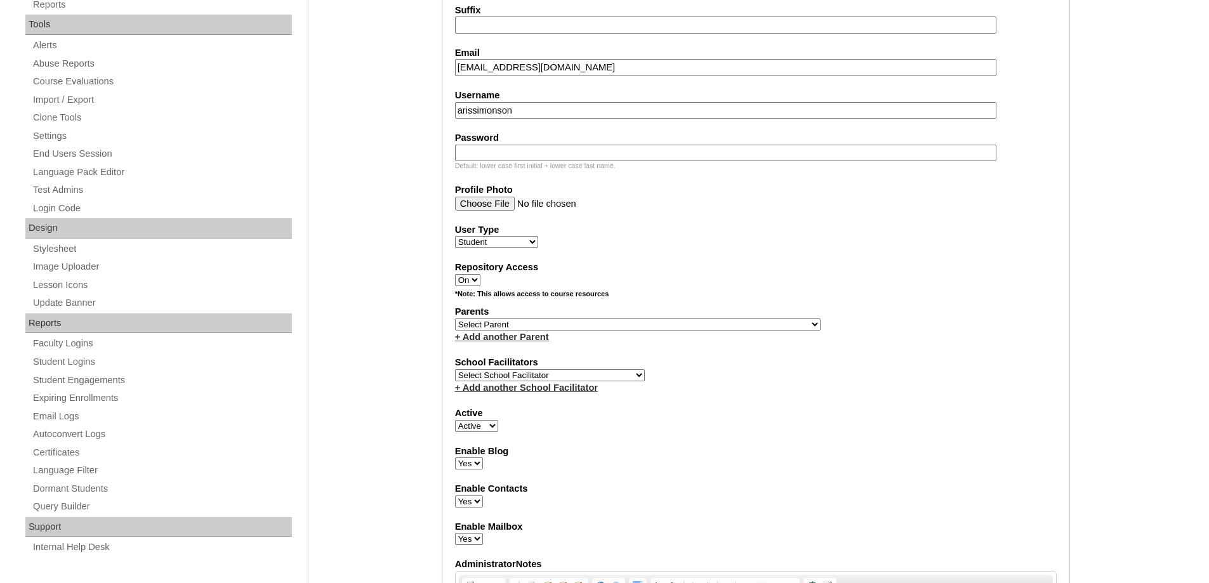
click at [508, 161] on input "Password" at bounding box center [725, 153] width 541 height 17
paste input "250006695"
type input "250006695"
click at [384, 168] on div "Admin Home Users Faculty & Staff School Facilitators Parents Students Auto Logi…" at bounding box center [604, 586] width 1209 height 1771
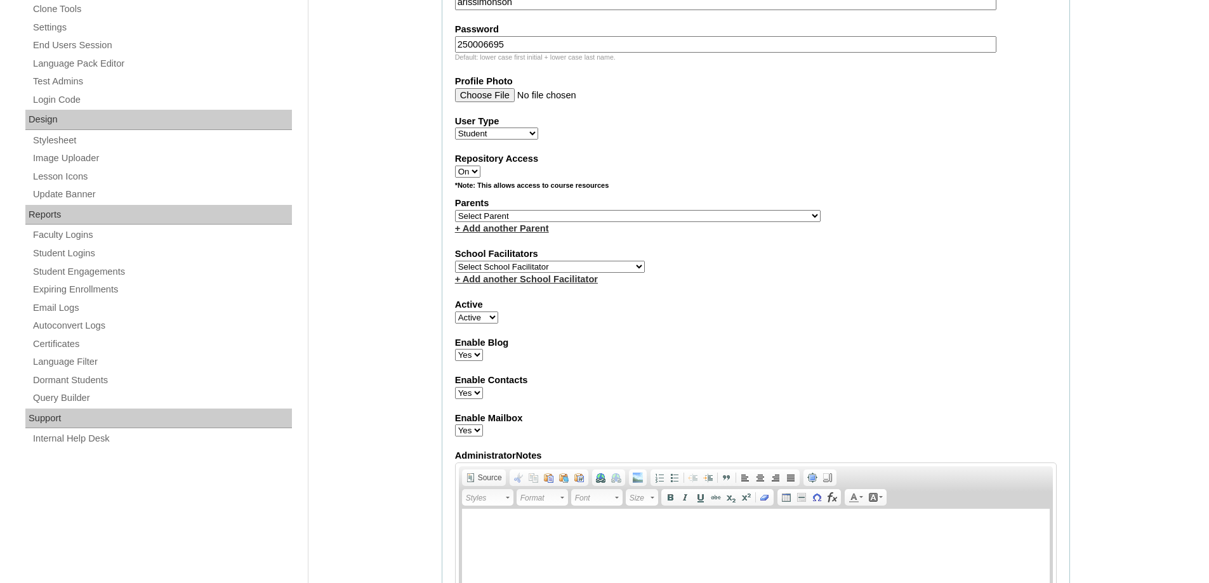
scroll to position [571, 0]
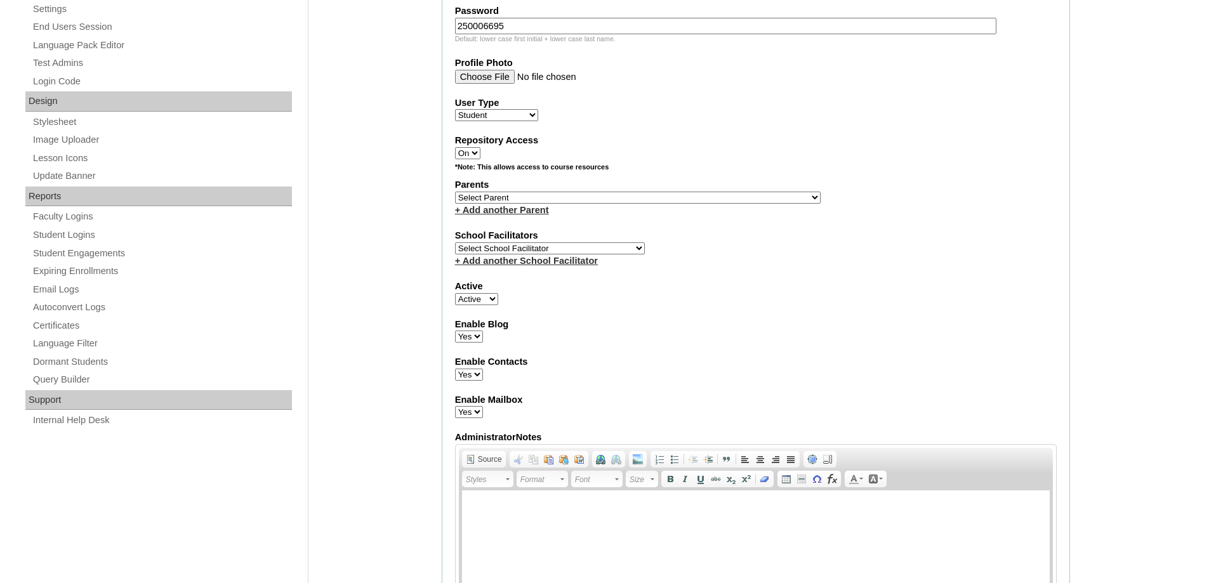
click at [496, 198] on select "Select Parent , , , , , , , , , , , , , , , , , , , , , , , , , , , , , , , , ,…" at bounding box center [638, 198] width 366 height 12
select select "43684"
click at [455, 192] on select "Select Parent , , , , , , , , , , , , , , , , , , , , , , , , , , , , , , , , ,…" at bounding box center [638, 198] width 366 height 12
click at [371, 346] on div "Admin Home Users Faculty & Staff School Facilitators Parents Students Auto Logi…" at bounding box center [604, 459] width 1209 height 1771
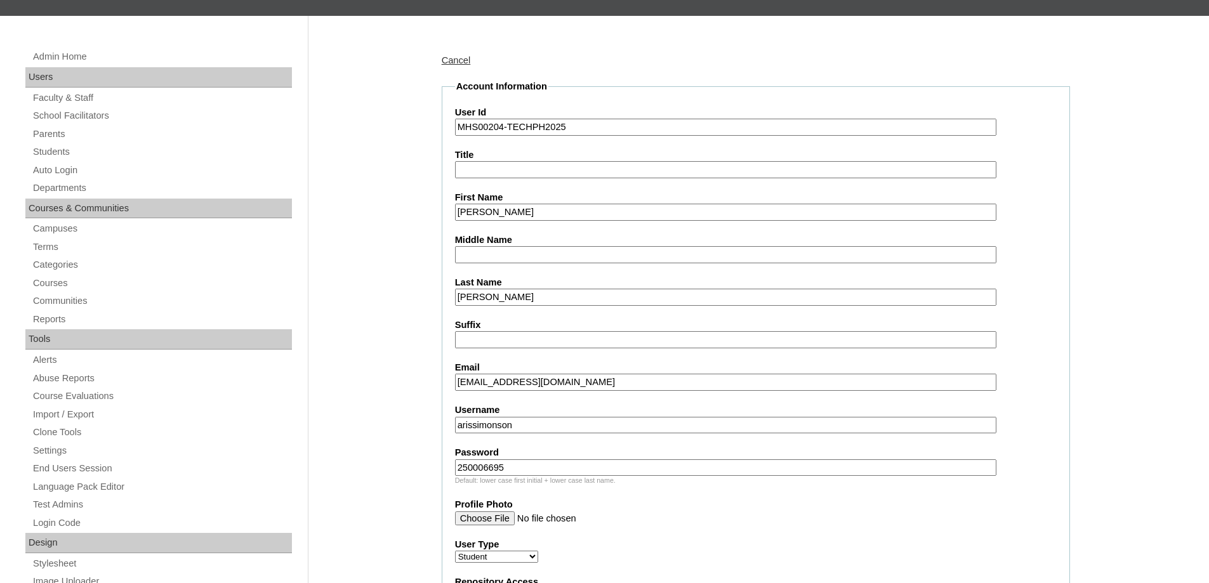
scroll to position [127, 0]
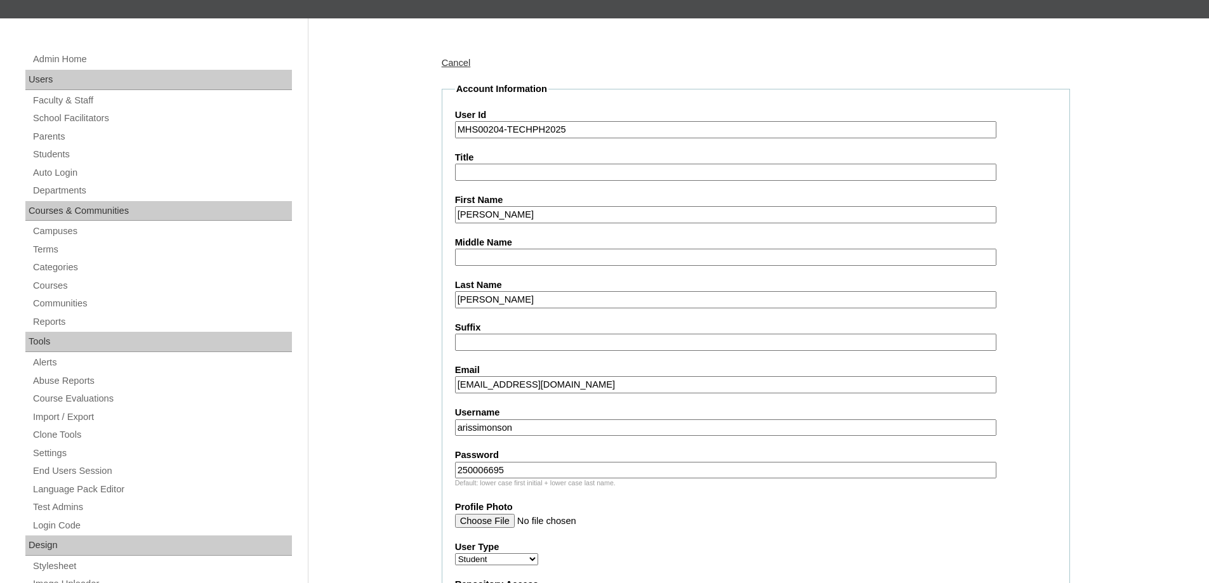
click at [586, 129] on input "MHS00204-TECHPH2025" at bounding box center [725, 129] width 541 height 17
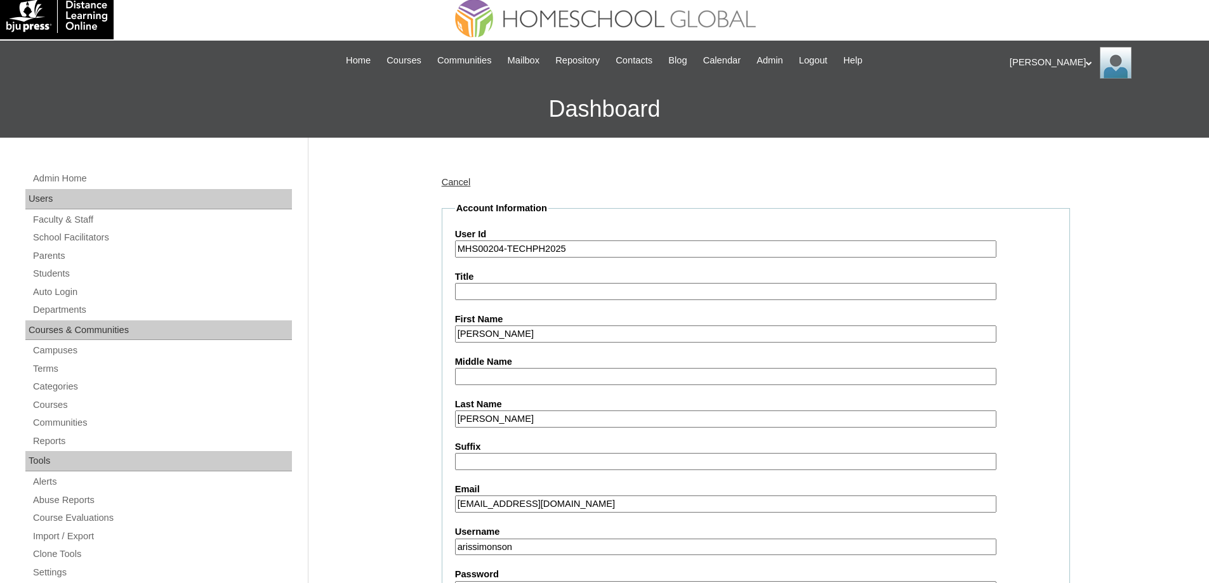
scroll to position [0, 0]
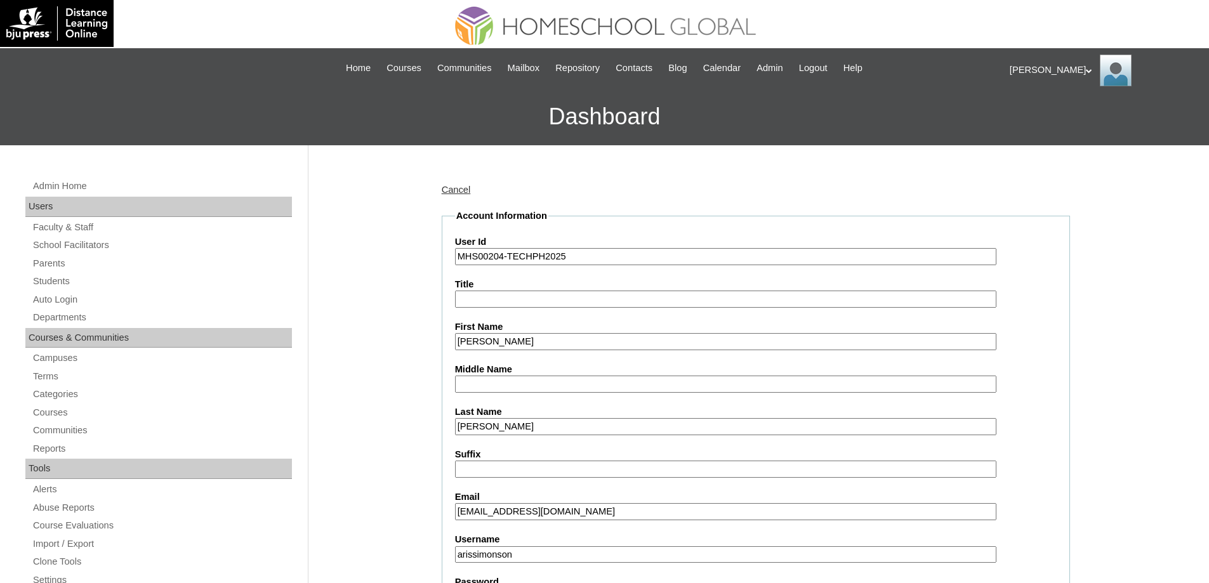
click at [607, 258] on input "MHS00204-TECHPH2025" at bounding box center [725, 256] width 541 height 17
click at [502, 259] on input "MHS00204-TECHPH2025" at bounding box center [725, 256] width 541 height 17
click at [585, 258] on input "MHS00204-TECHPH2025" at bounding box center [725, 256] width 541 height 17
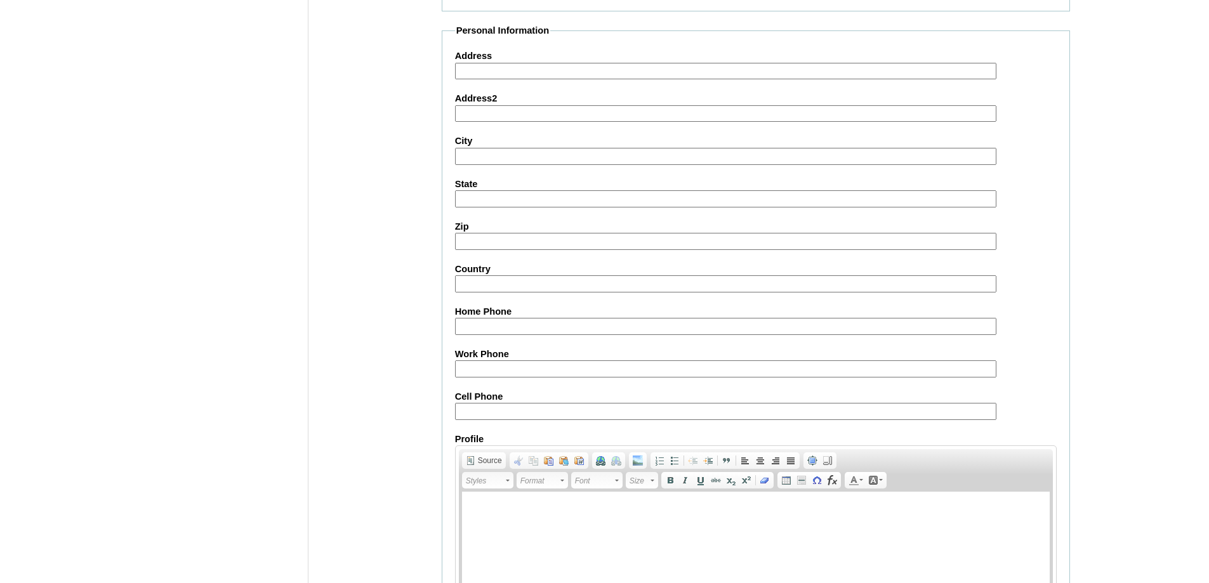
scroll to position [1348, 0]
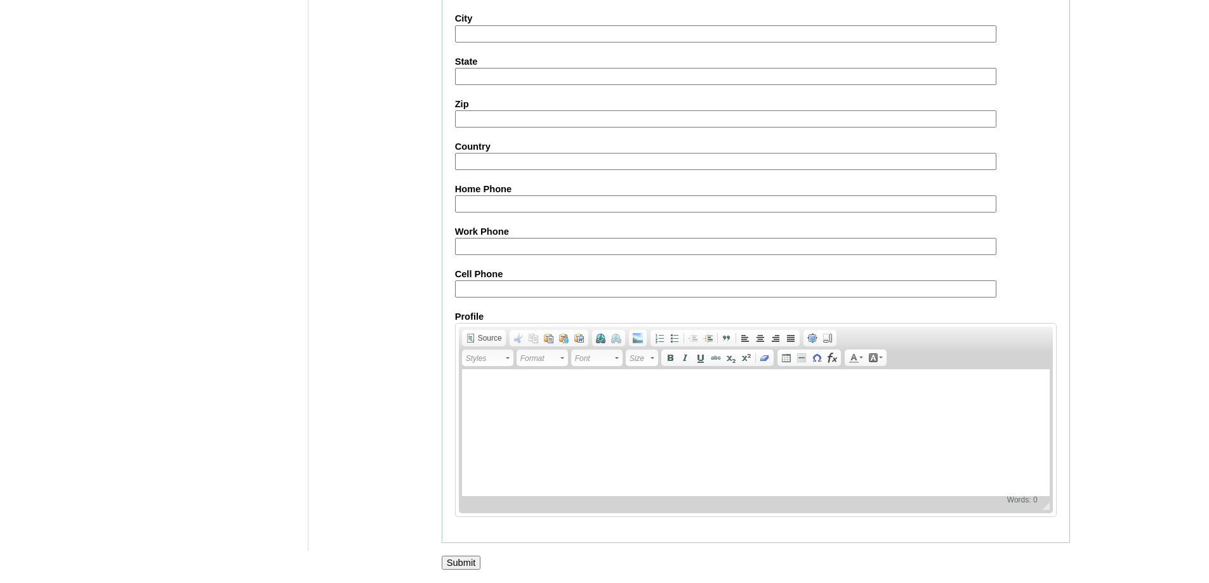
click at [458, 563] on input "Submit" at bounding box center [461, 563] width 39 height 14
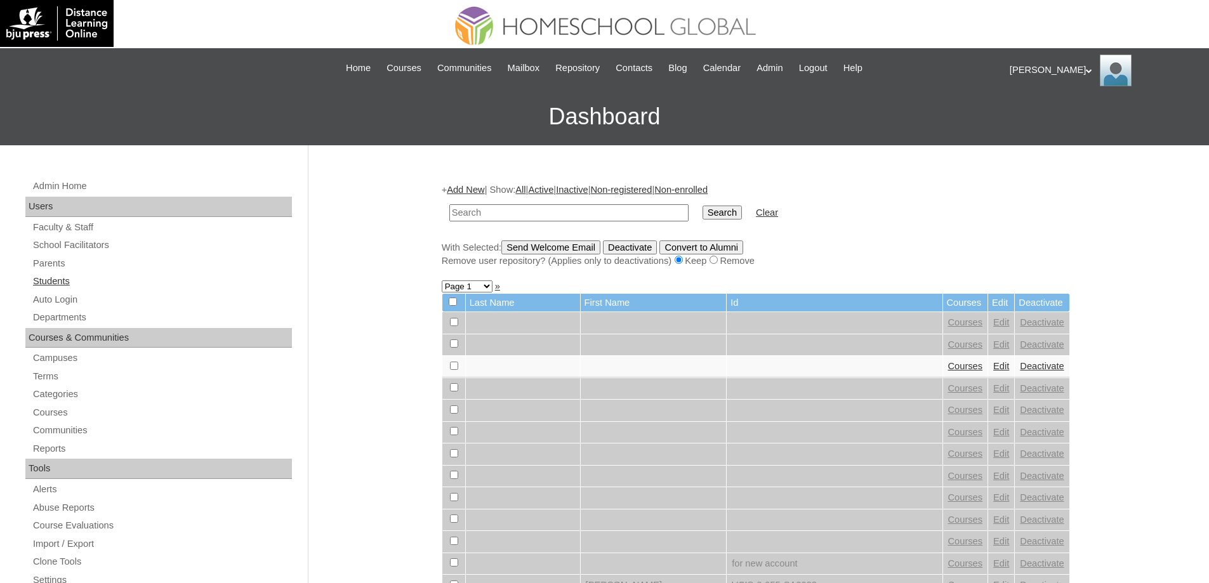
click at [79, 280] on link "Students" at bounding box center [162, 282] width 260 height 16
paste input "MHS00204-TECHPH2025"
type input "MHS00204-TECHPH2025"
click at [741, 215] on input "Search" at bounding box center [722, 213] width 39 height 14
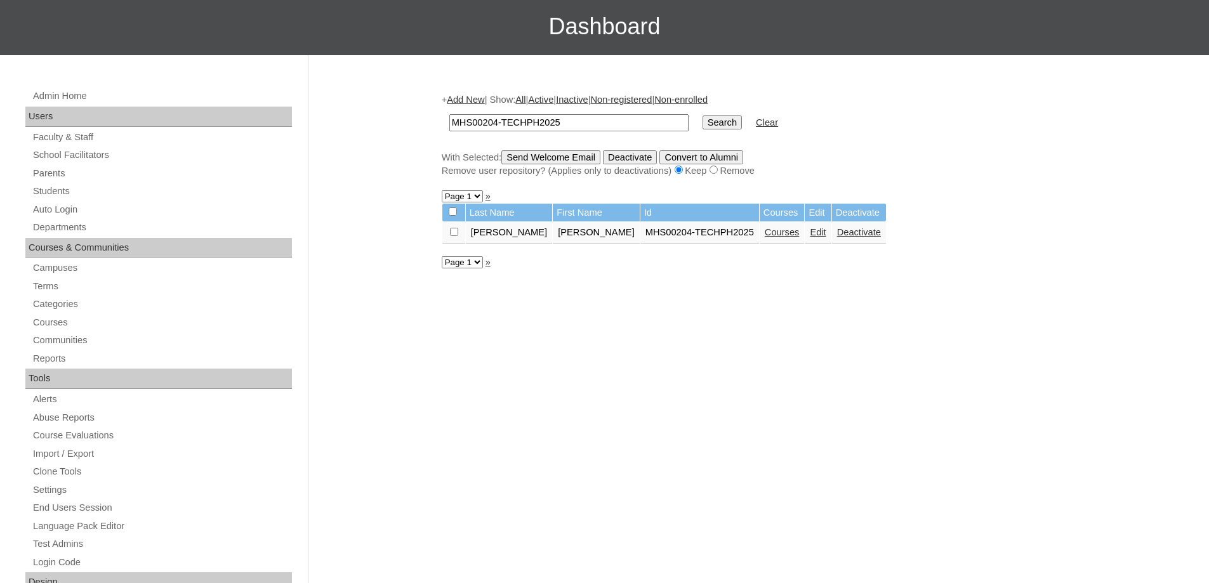
scroll to position [127, 0]
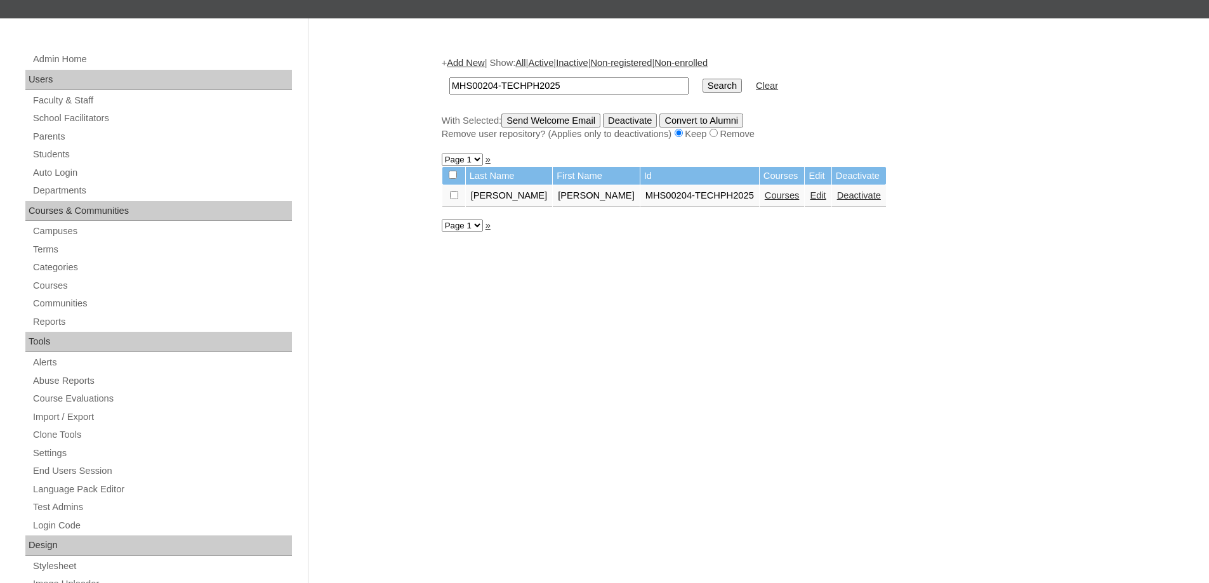
click at [772, 197] on link "Courses" at bounding box center [782, 195] width 35 height 10
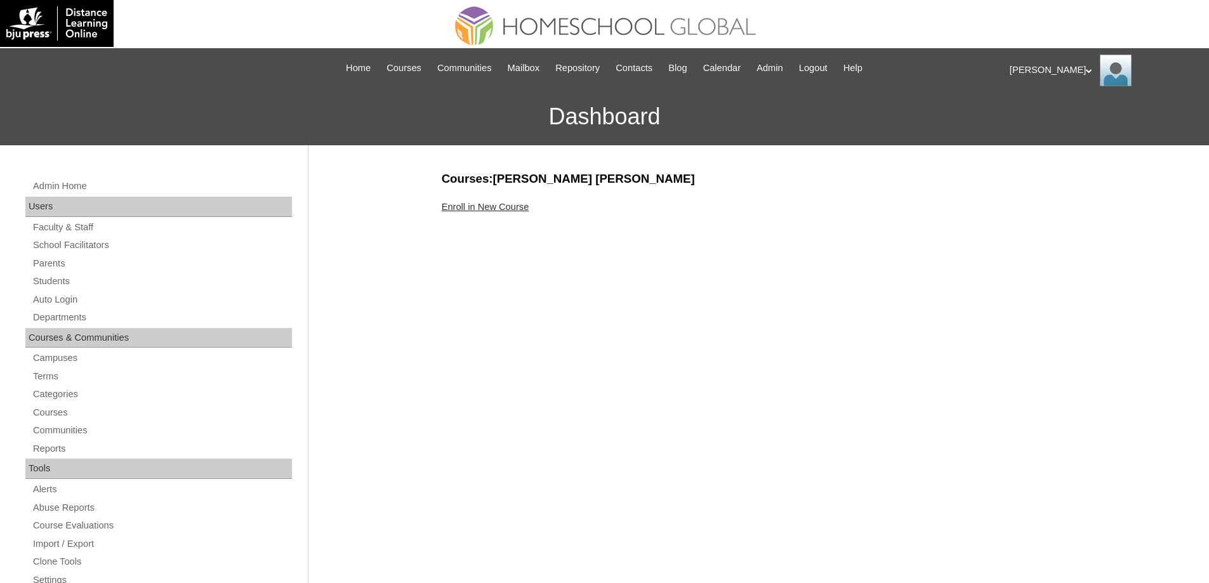
click at [479, 209] on link "Enroll in New Course" at bounding box center [486, 207] width 88 height 10
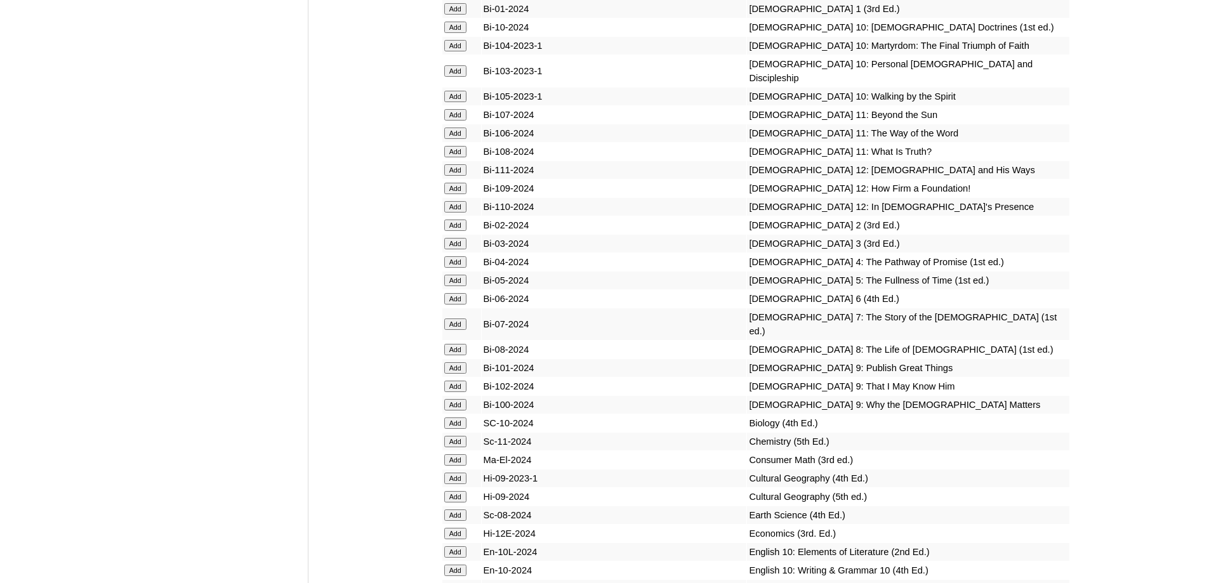
scroll to position [3173, 0]
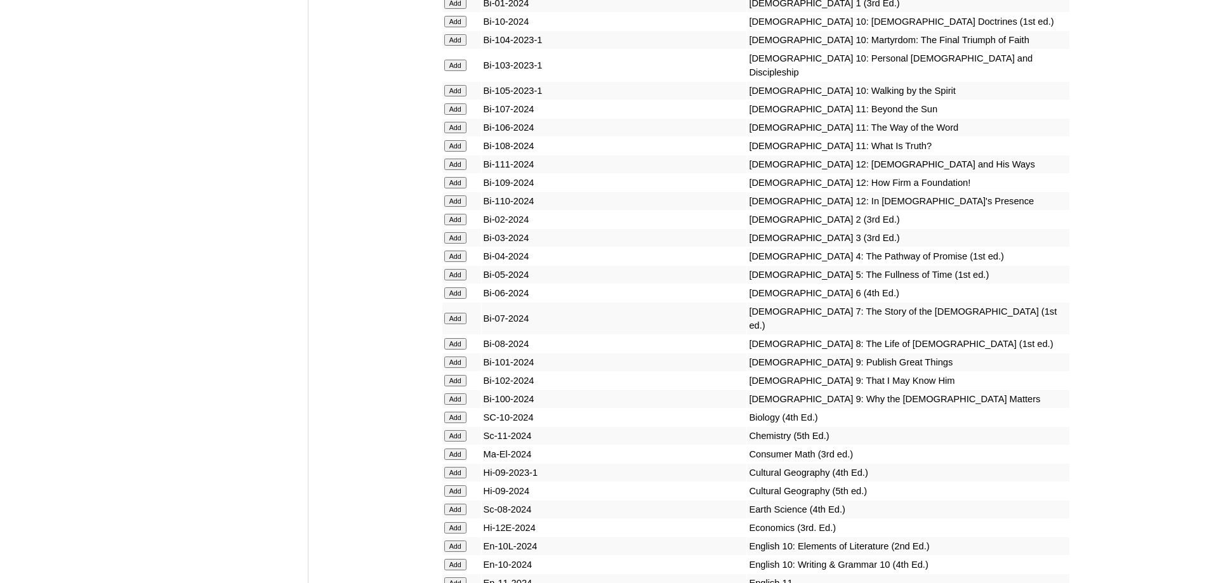
click at [461, 225] on input "Add" at bounding box center [455, 219] width 22 height 11
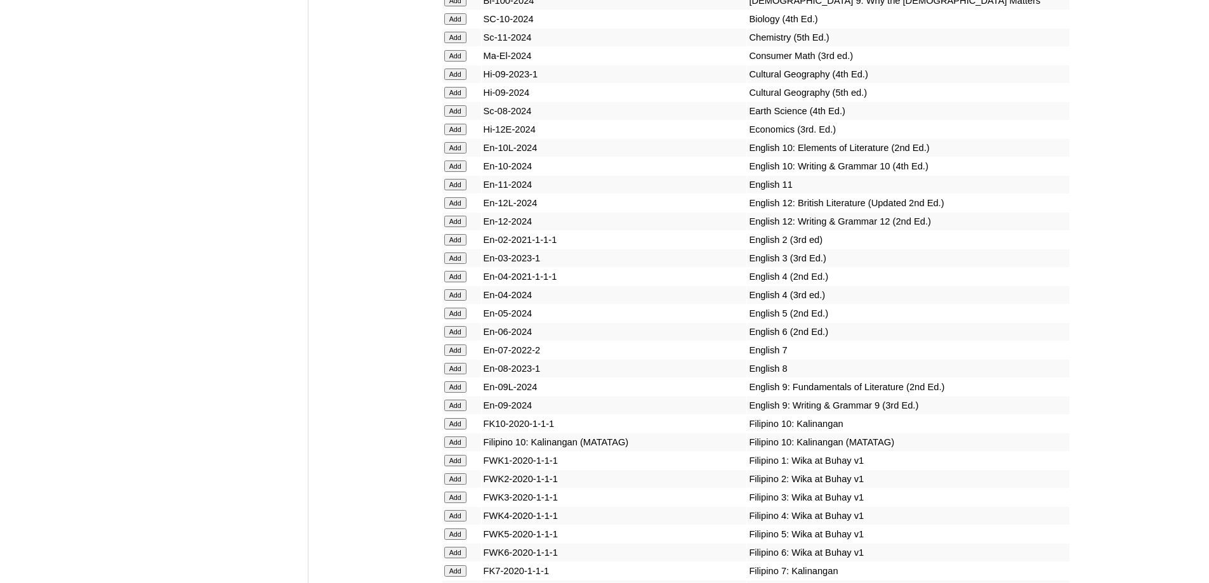
scroll to position [3674, 0]
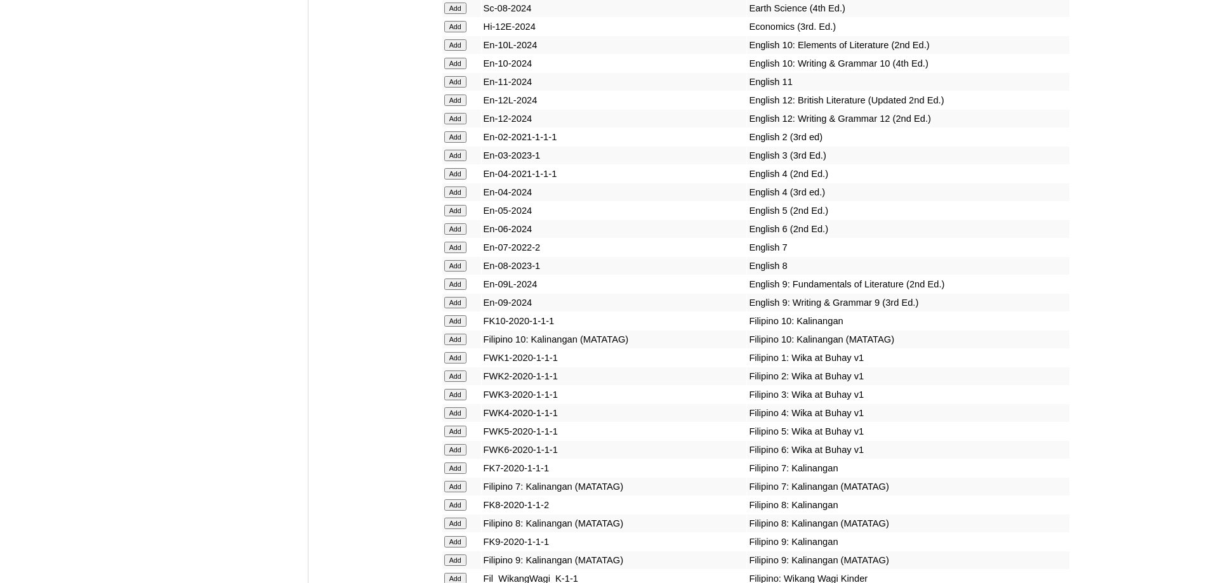
click at [462, 143] on input "Add" at bounding box center [455, 136] width 22 height 11
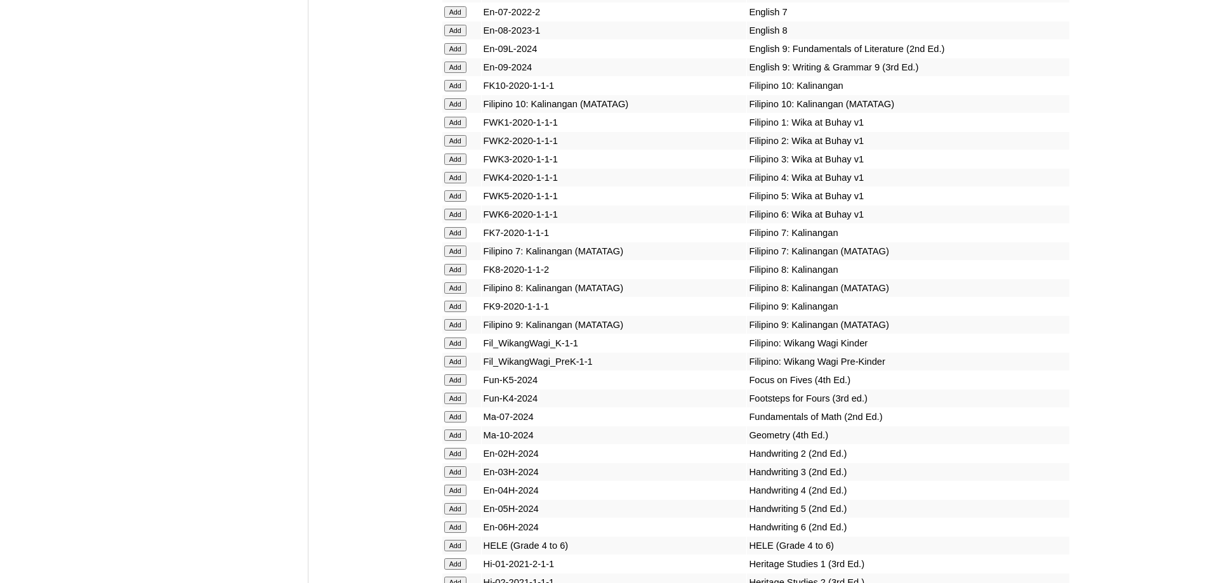
scroll to position [3914, 0]
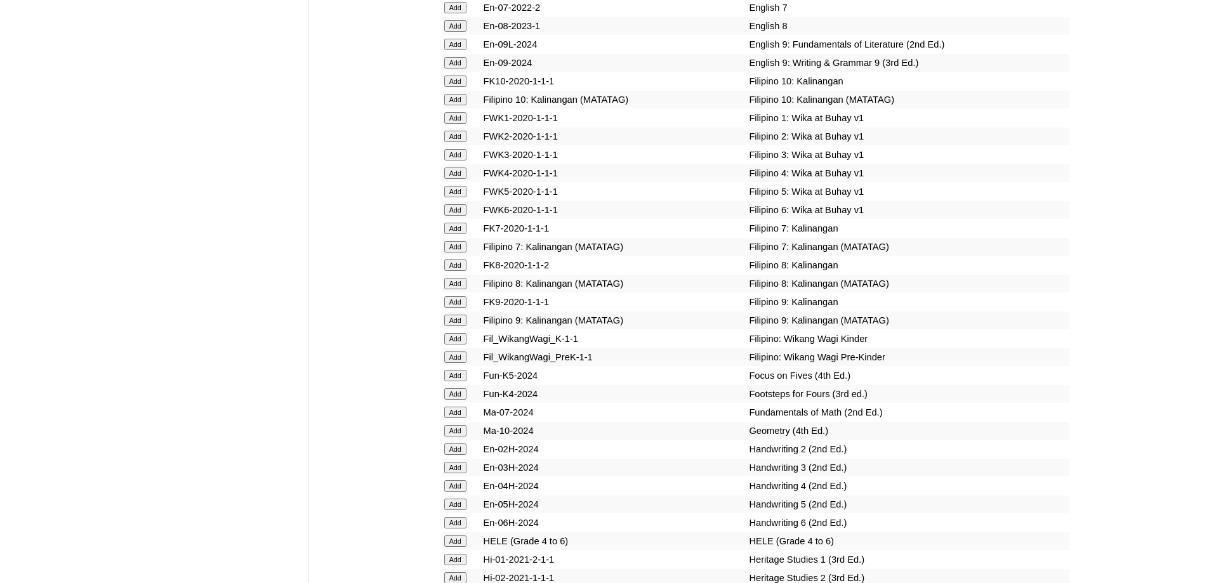
click at [455, 142] on input "Add" at bounding box center [455, 136] width 22 height 11
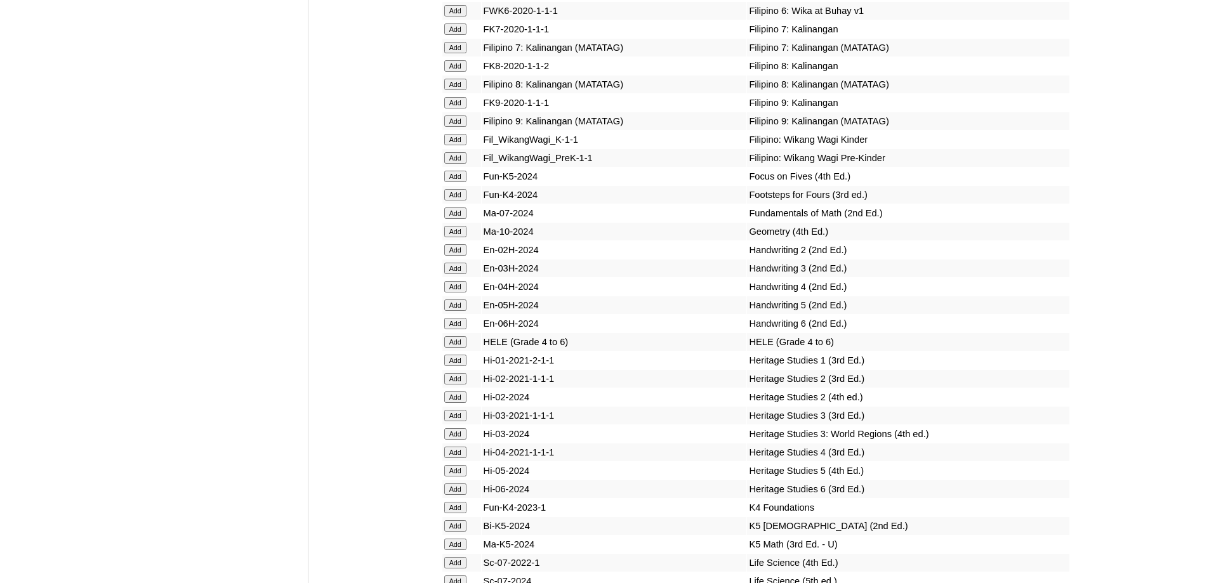
scroll to position [4166, 0]
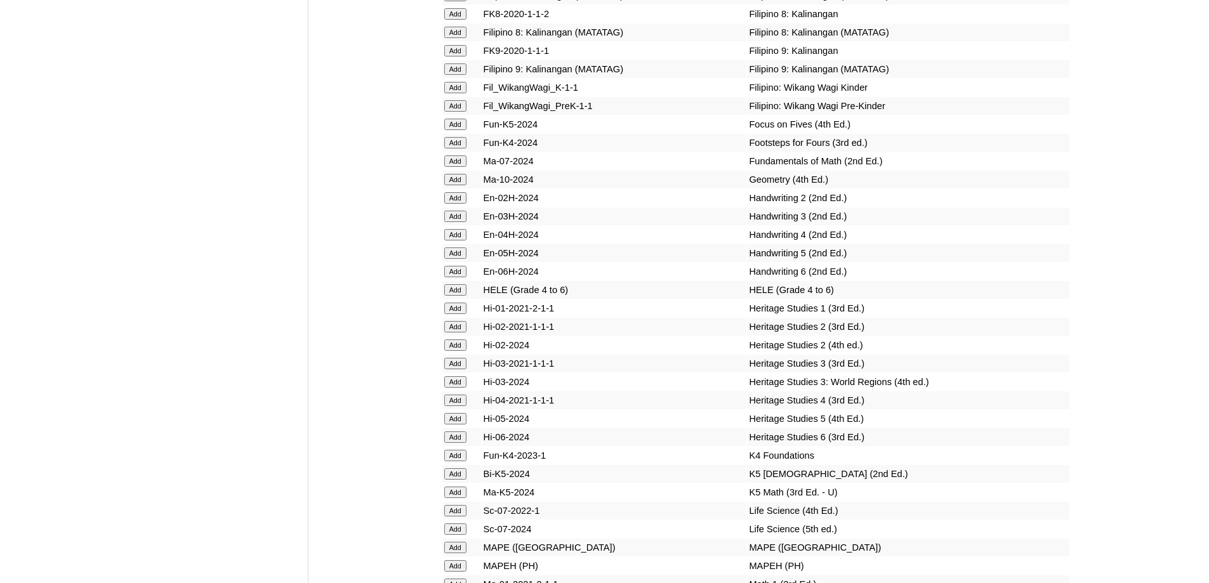
click at [466, 204] on input "Add" at bounding box center [455, 197] width 22 height 11
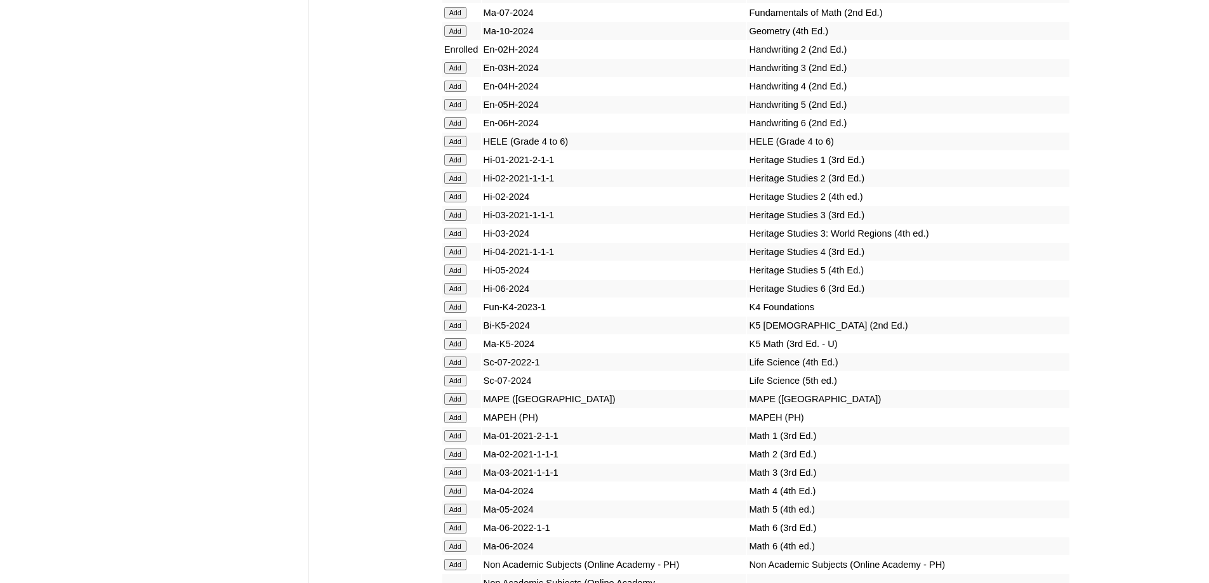
scroll to position [4412, 0]
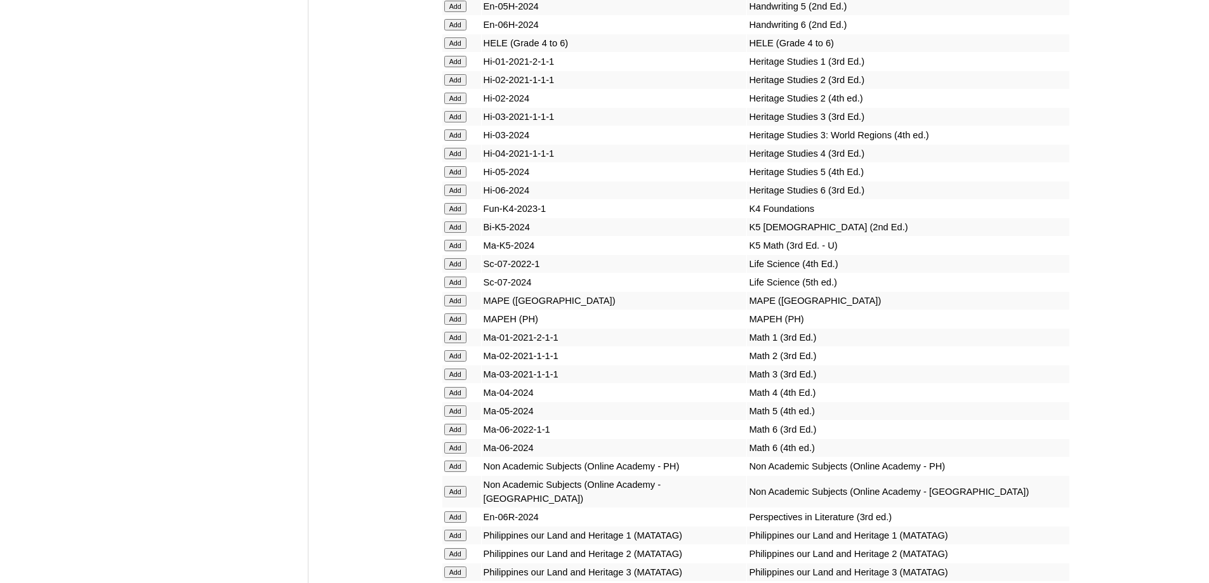
click at [459, 86] on input "Add" at bounding box center [455, 79] width 22 height 11
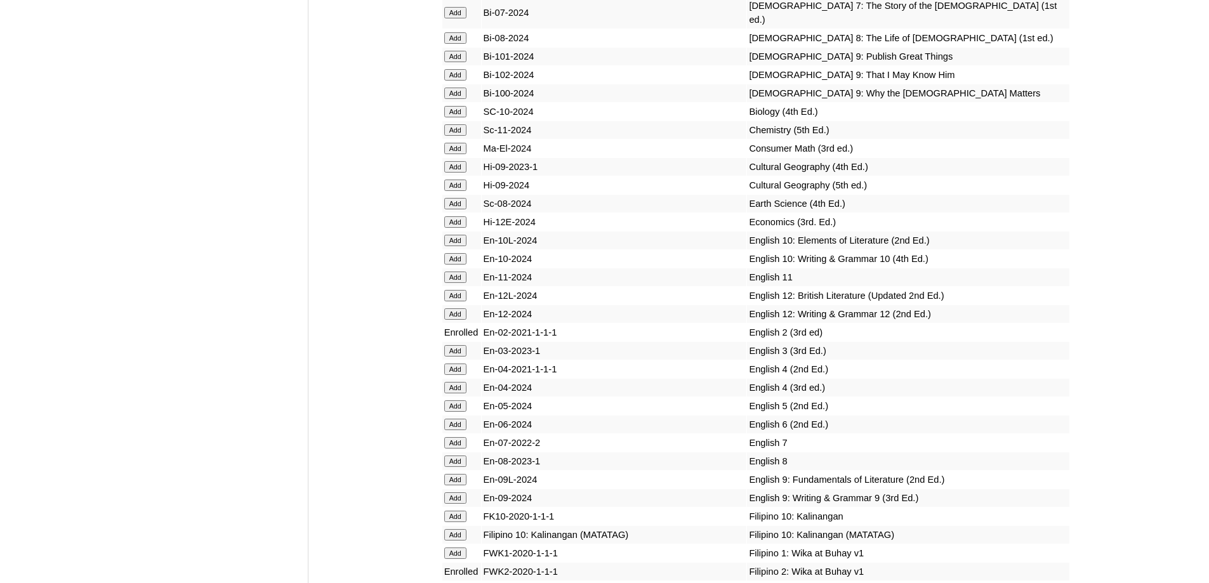
scroll to position [4470, 0]
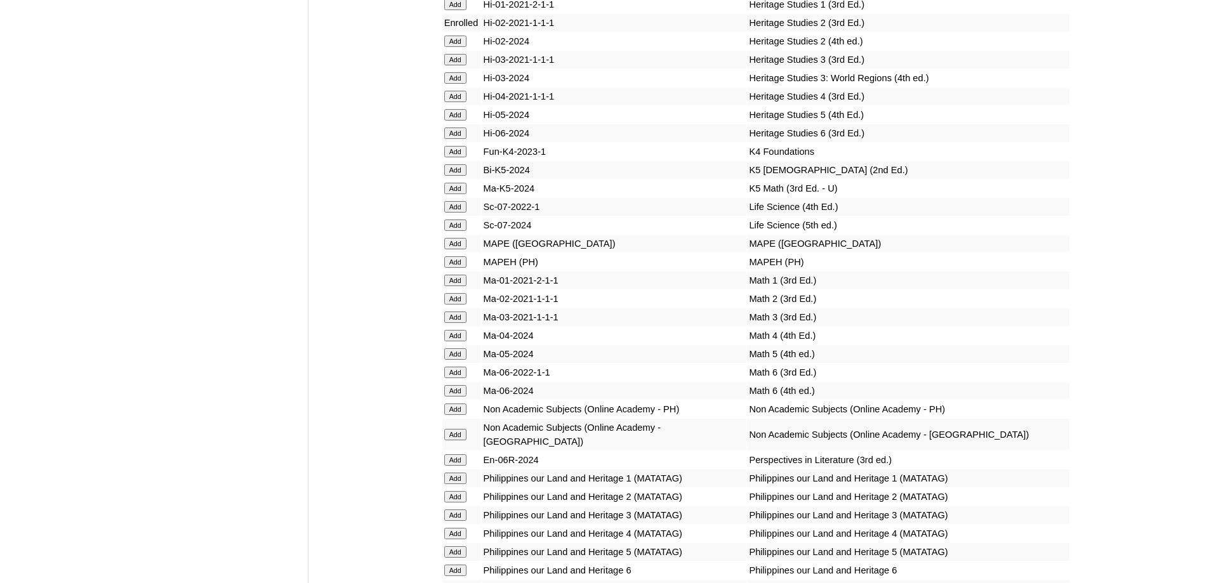
click at [459, 47] on input "Add" at bounding box center [455, 41] width 22 height 11
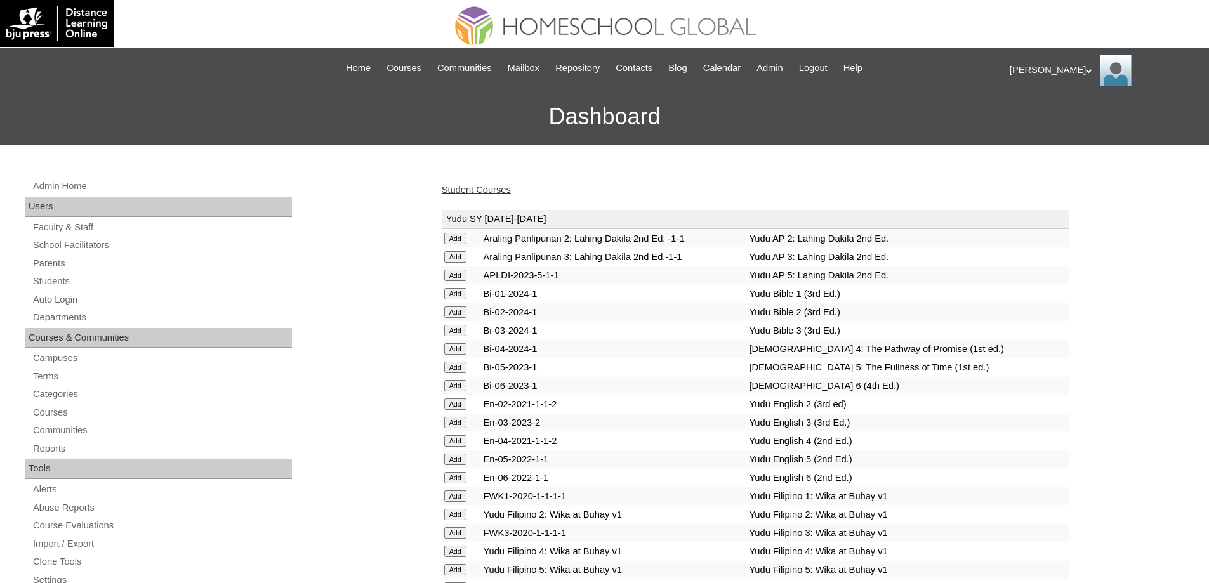
click at [484, 192] on link "Student Courses" at bounding box center [476, 190] width 69 height 10
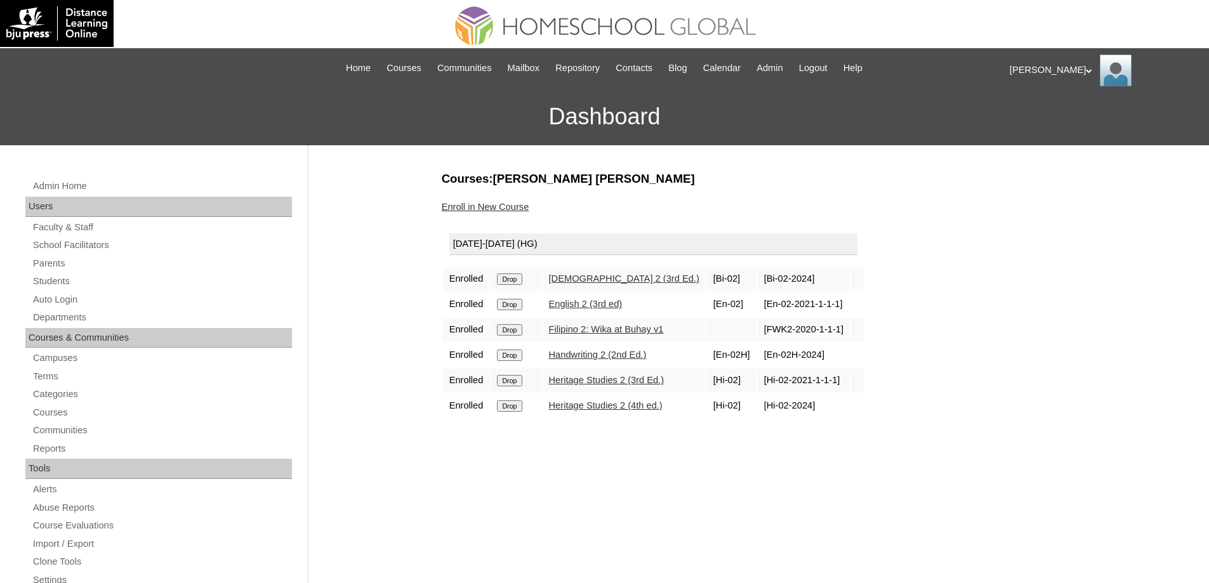
click at [515, 384] on input "Drop" at bounding box center [509, 380] width 25 height 11
click at [517, 206] on link "Enroll in New Course" at bounding box center [486, 207] width 88 height 10
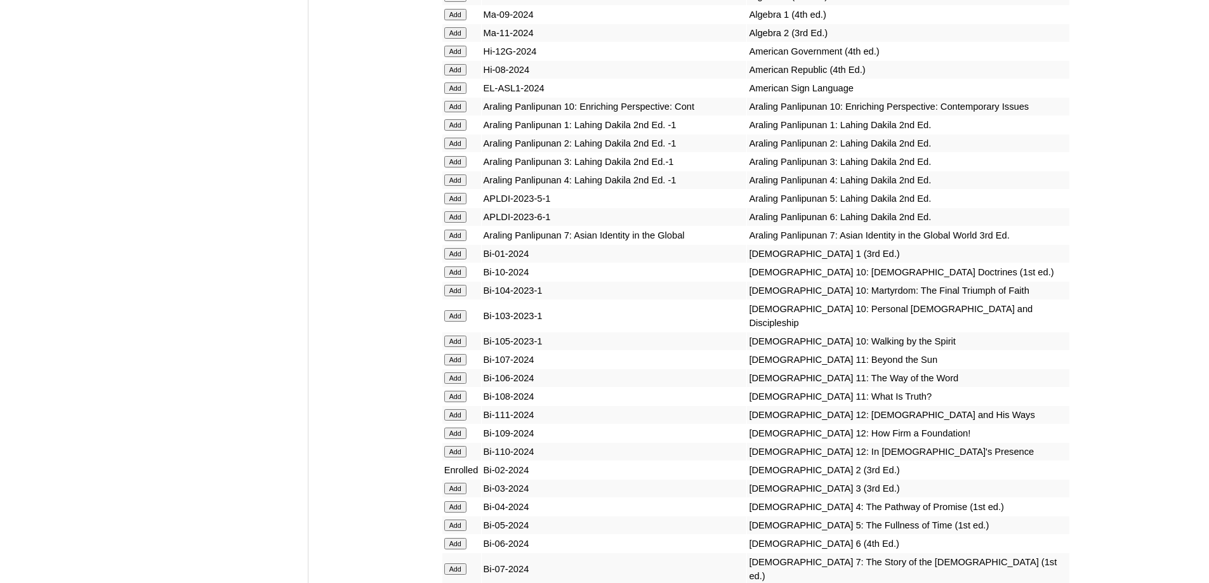
scroll to position [3417, 0]
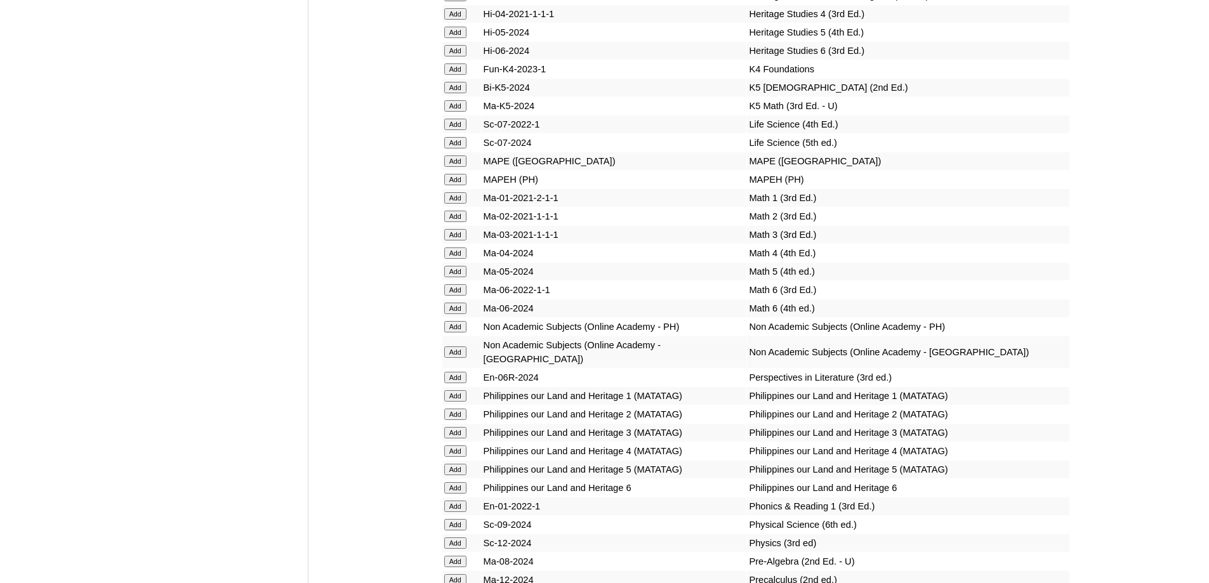
scroll to position [4559, 0]
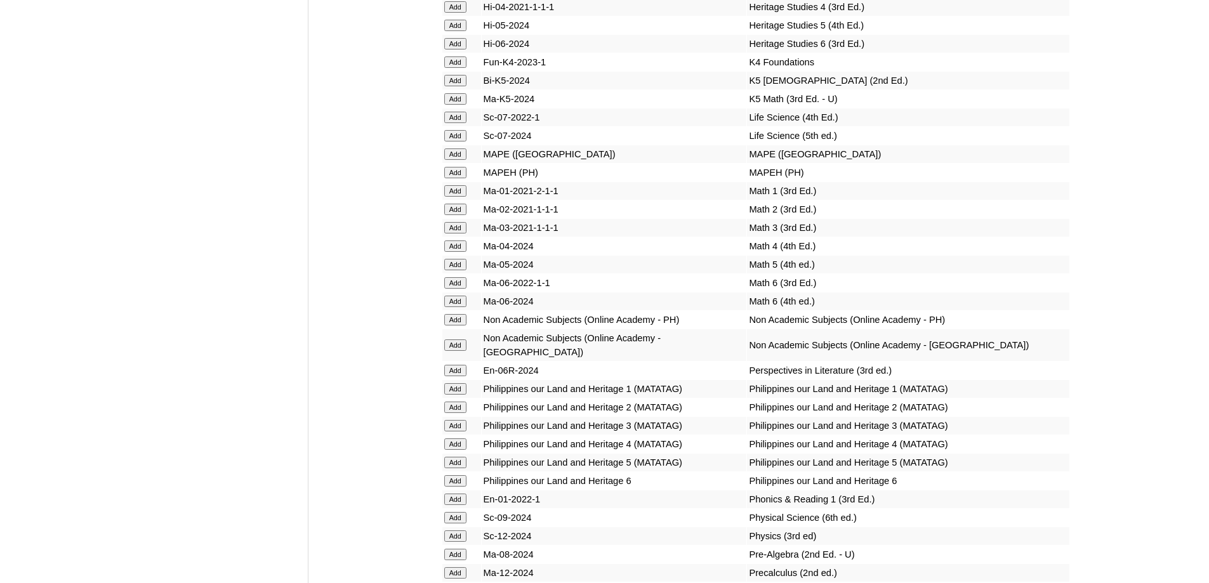
click at [455, 160] on input "Add" at bounding box center [455, 153] width 22 height 11
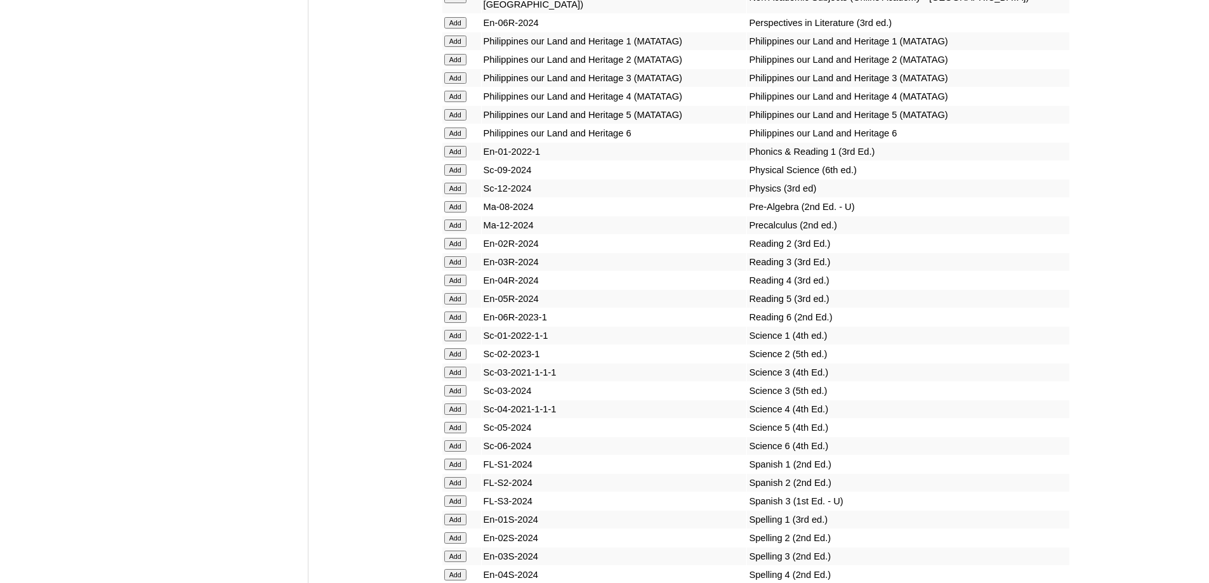
scroll to position [4907, 0]
click at [460, 249] on input "Add" at bounding box center [455, 242] width 22 height 11
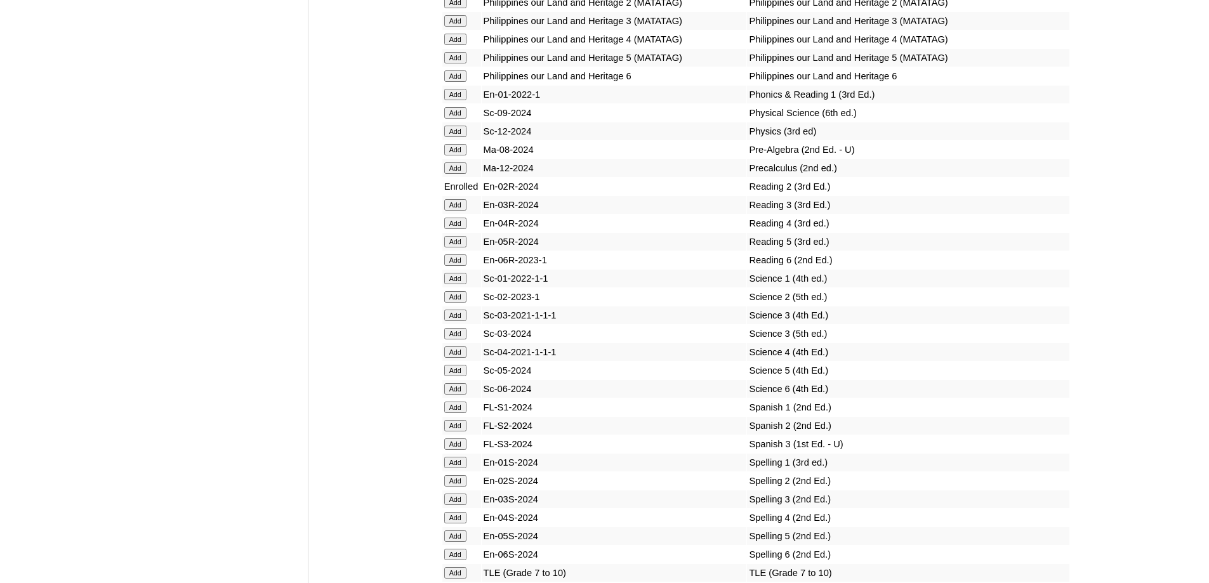
scroll to position [5088, 0]
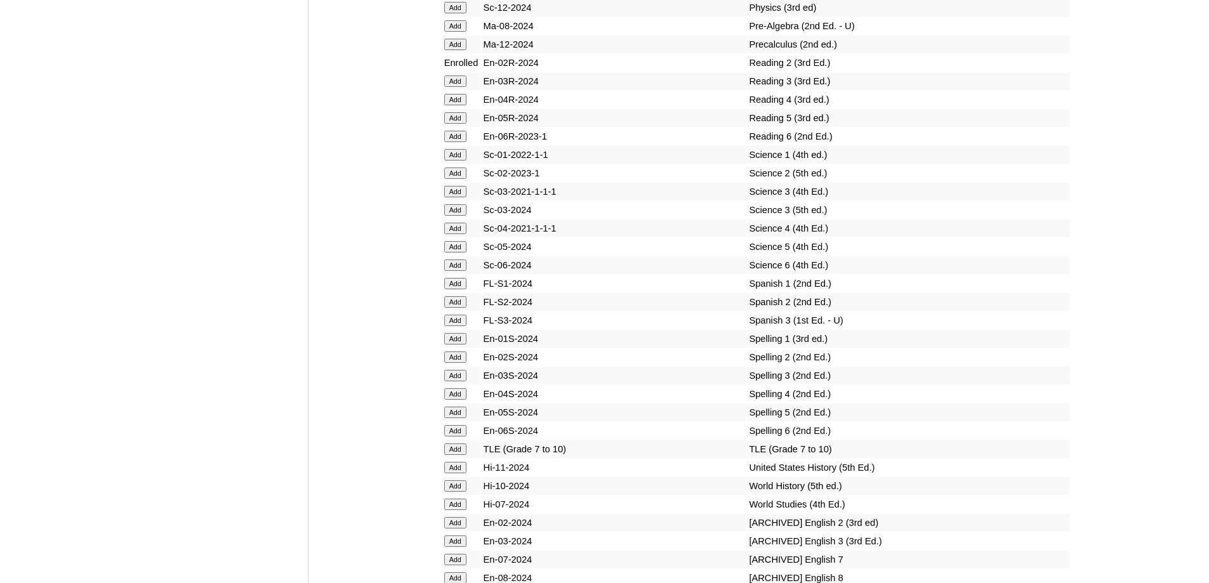
click at [459, 179] on input "Add" at bounding box center [455, 173] width 22 height 11
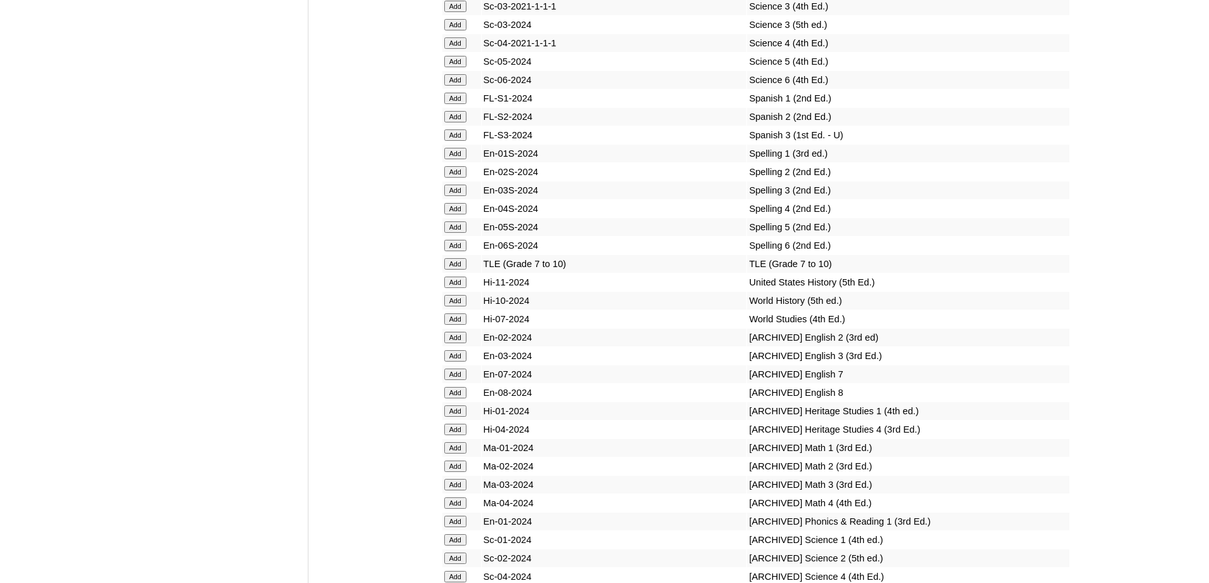
scroll to position [5276, 0]
click at [452, 175] on input "Add" at bounding box center [455, 169] width 22 height 11
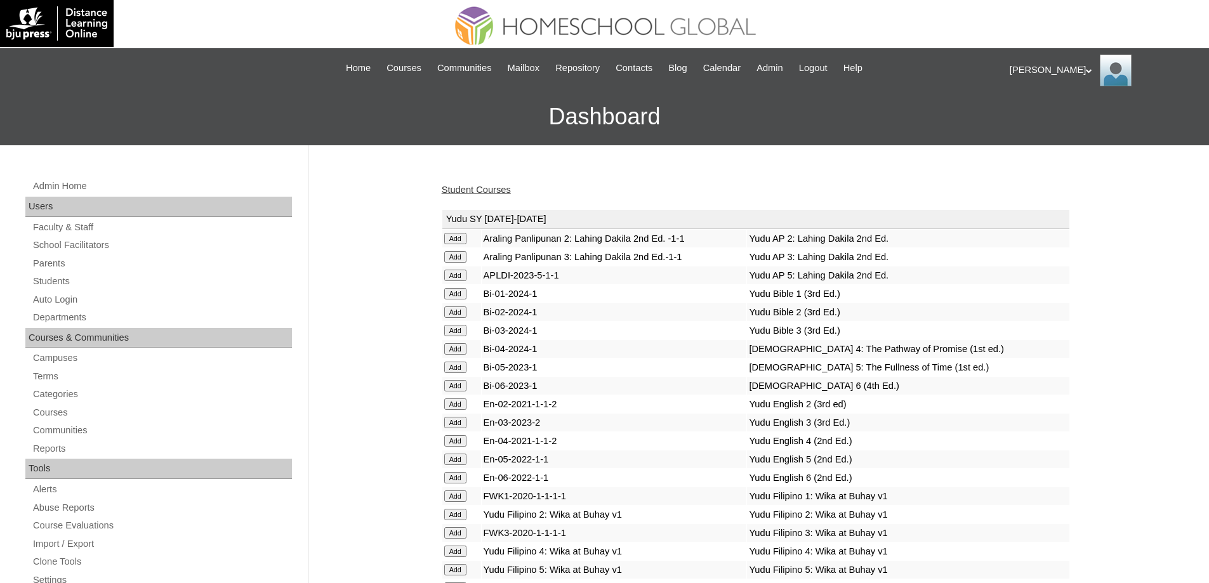
click at [496, 188] on link "Student Courses" at bounding box center [476, 190] width 69 height 10
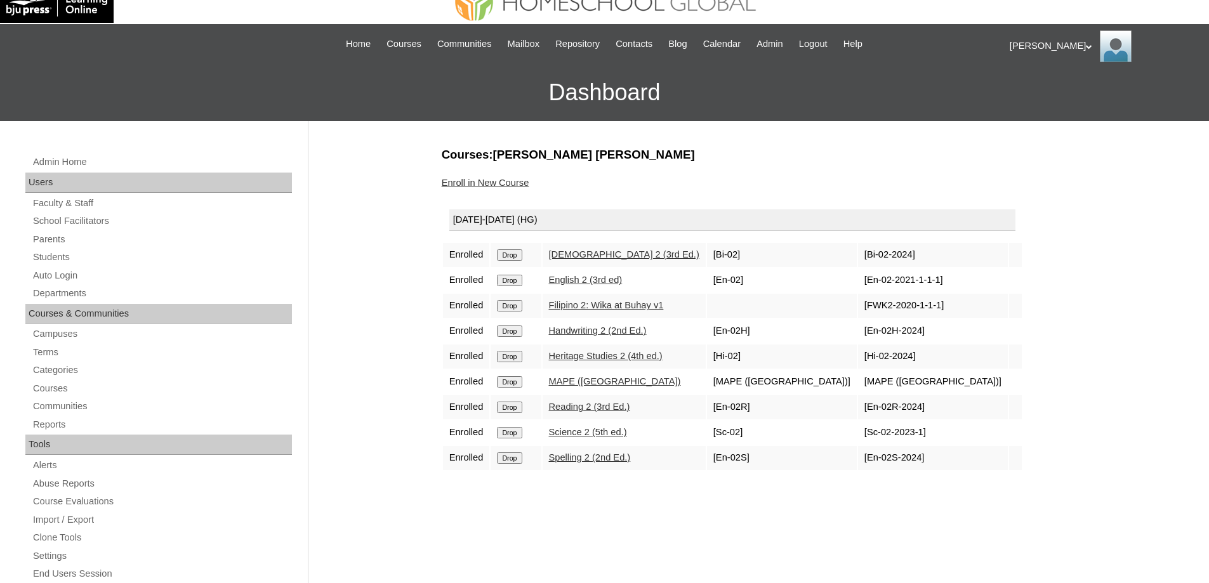
scroll to position [63, 0]
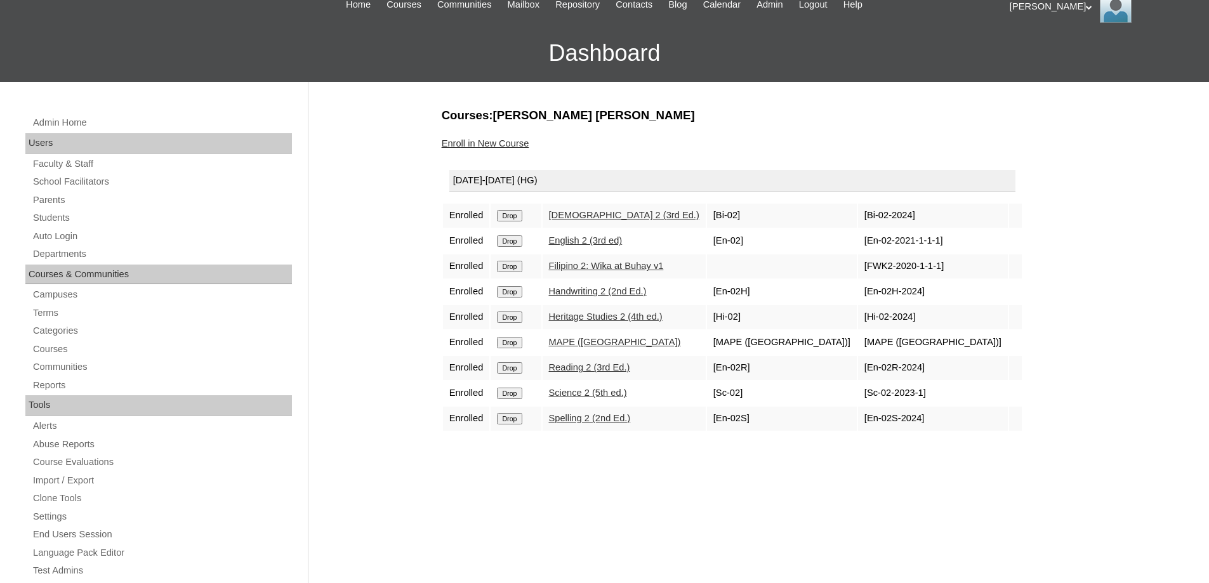
click at [836, 143] on div "Enroll in New Course" at bounding box center [756, 143] width 628 height 13
click at [485, 138] on link "Enroll in New Course" at bounding box center [486, 143] width 88 height 10
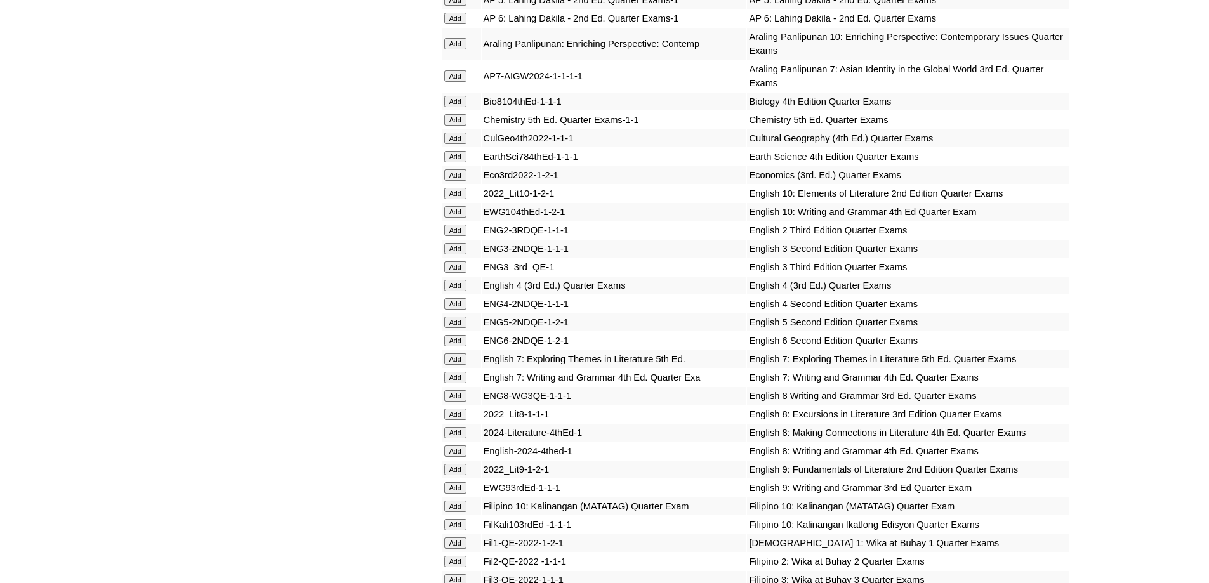
scroll to position [1269, 0]
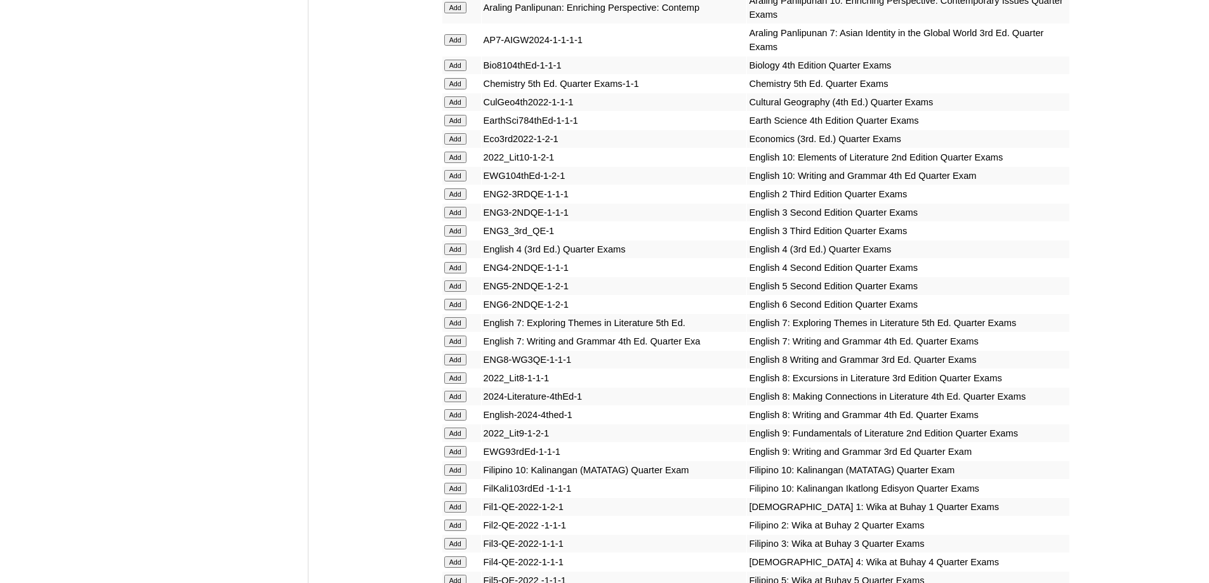
click at [455, 200] on input "Add" at bounding box center [455, 193] width 22 height 11
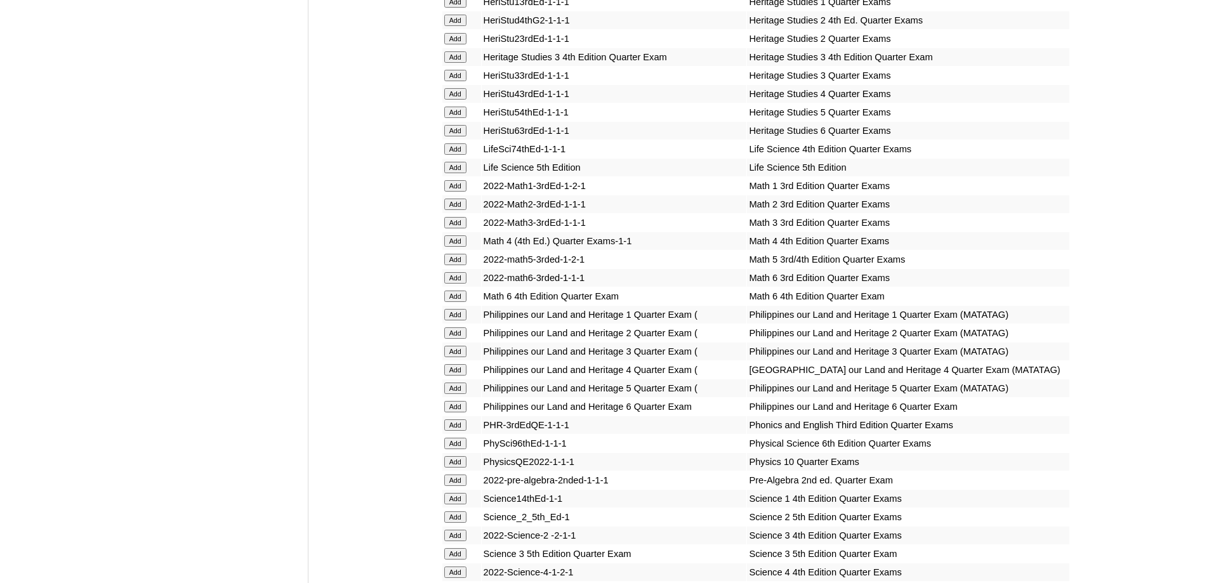
scroll to position [2073, 0]
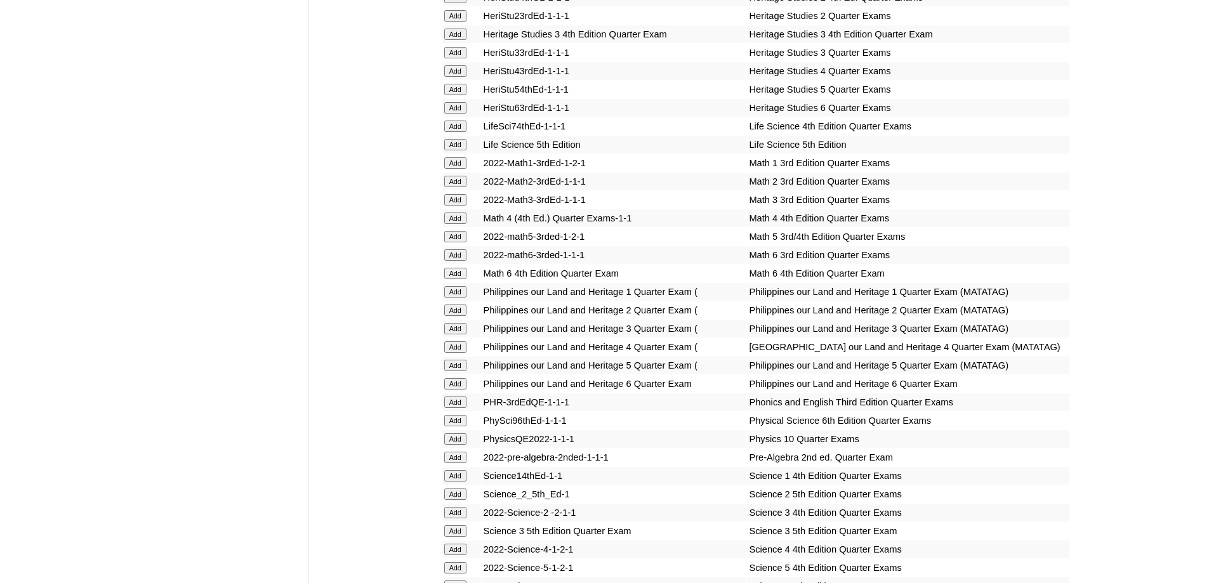
click at [464, 187] on input "Add" at bounding box center [455, 181] width 22 height 11
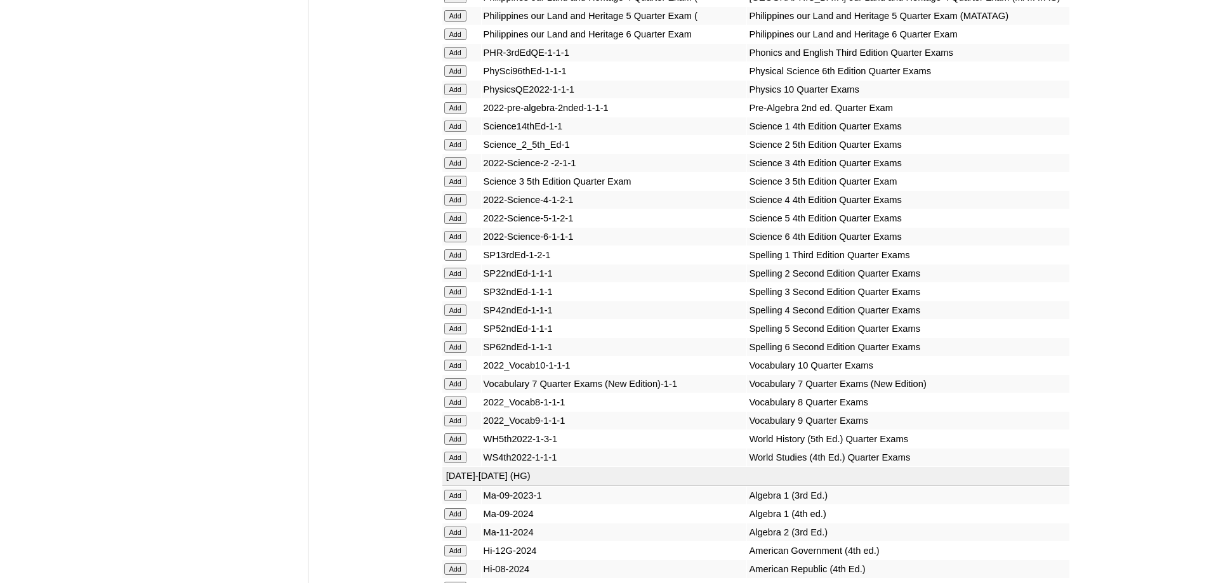
scroll to position [2497, 0]
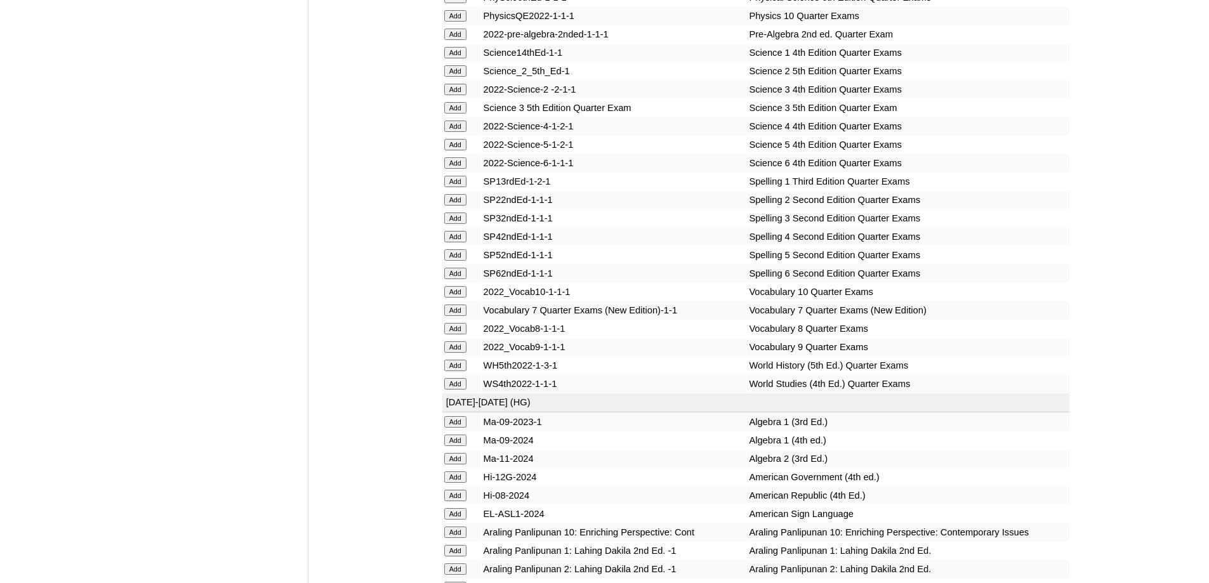
click at [458, 77] on input "Add" at bounding box center [455, 70] width 22 height 11
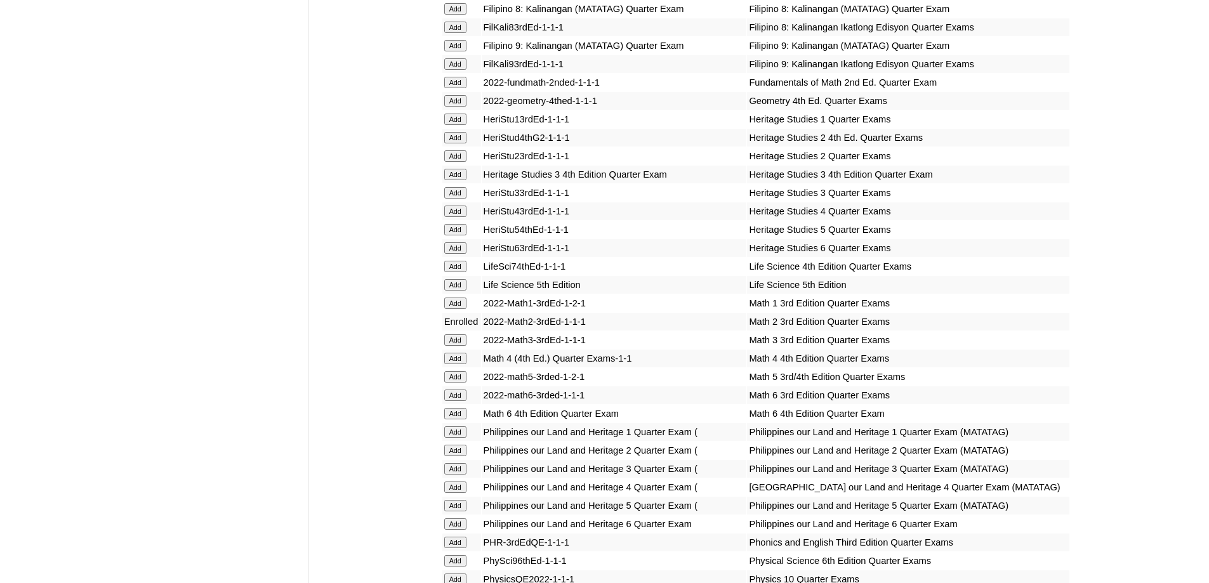
scroll to position [2614, 0]
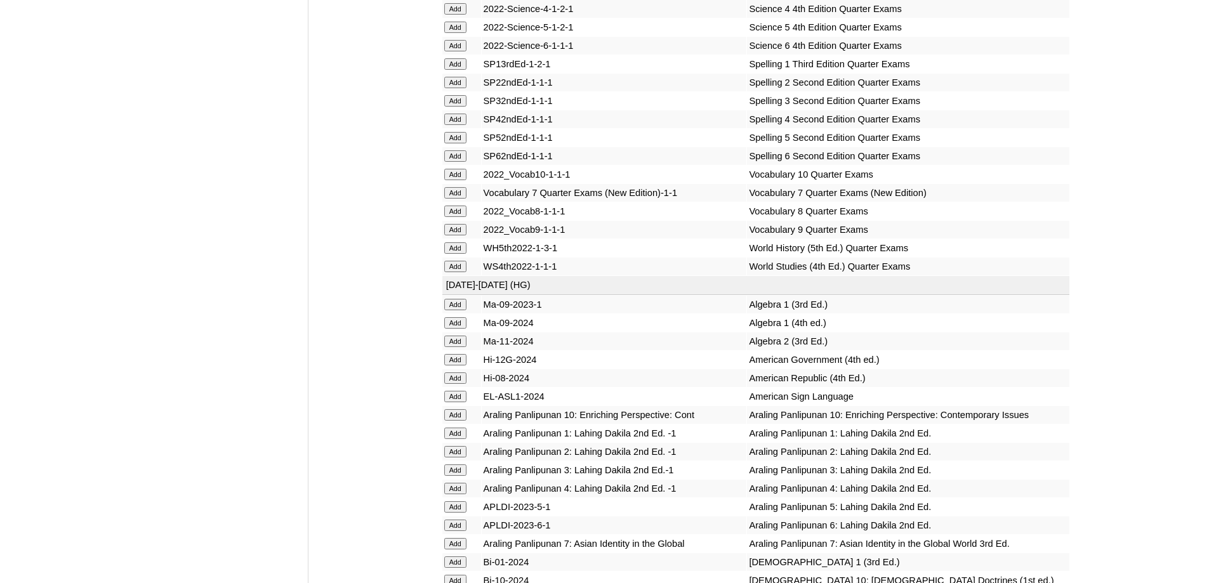
click at [458, 88] on input "Add" at bounding box center [455, 82] width 22 height 11
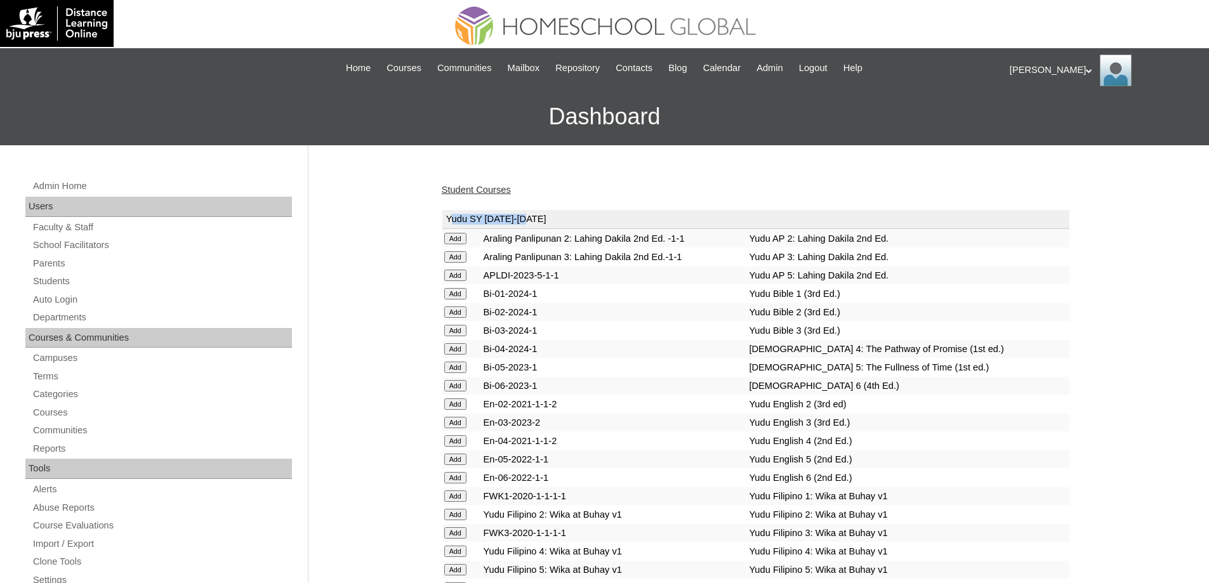
drag, startPoint x: 449, startPoint y: 216, endPoint x: 486, endPoint y: 220, distance: 37.6
click at [547, 218] on td "Yudu SY 2025-2026" at bounding box center [755, 219] width 627 height 19
click at [486, 220] on td "Yudu SY 2025-2026" at bounding box center [755, 219] width 627 height 19
drag, startPoint x: 443, startPoint y: 218, endPoint x: 547, endPoint y: 221, distance: 104.1
click at [547, 221] on td "Yudu SY 2025-2026" at bounding box center [755, 219] width 627 height 19
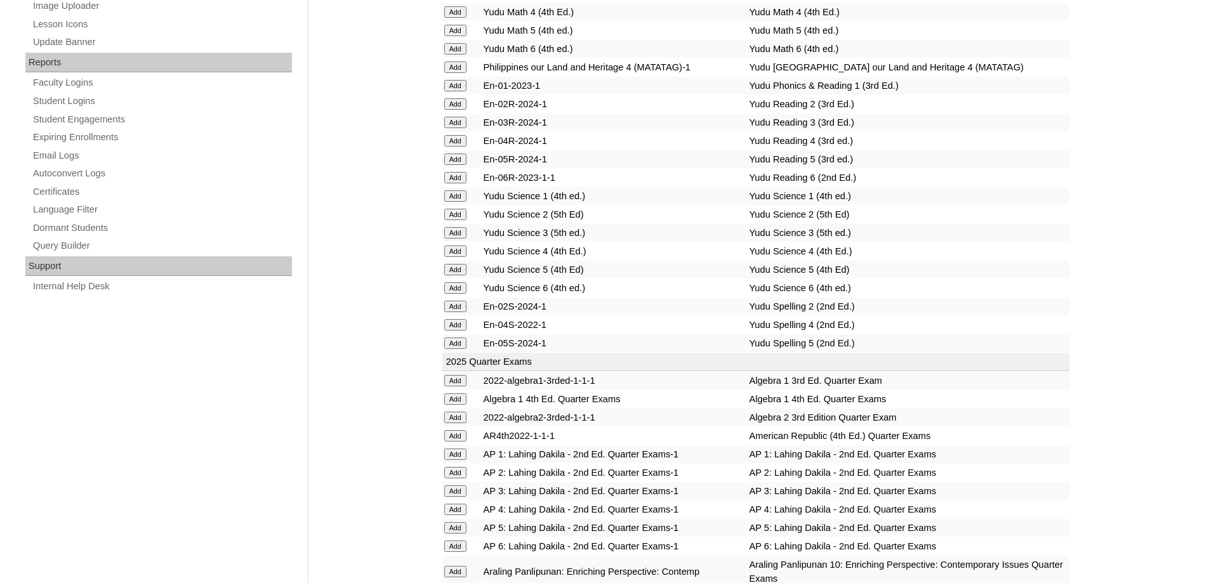
scroll to position [952, 0]
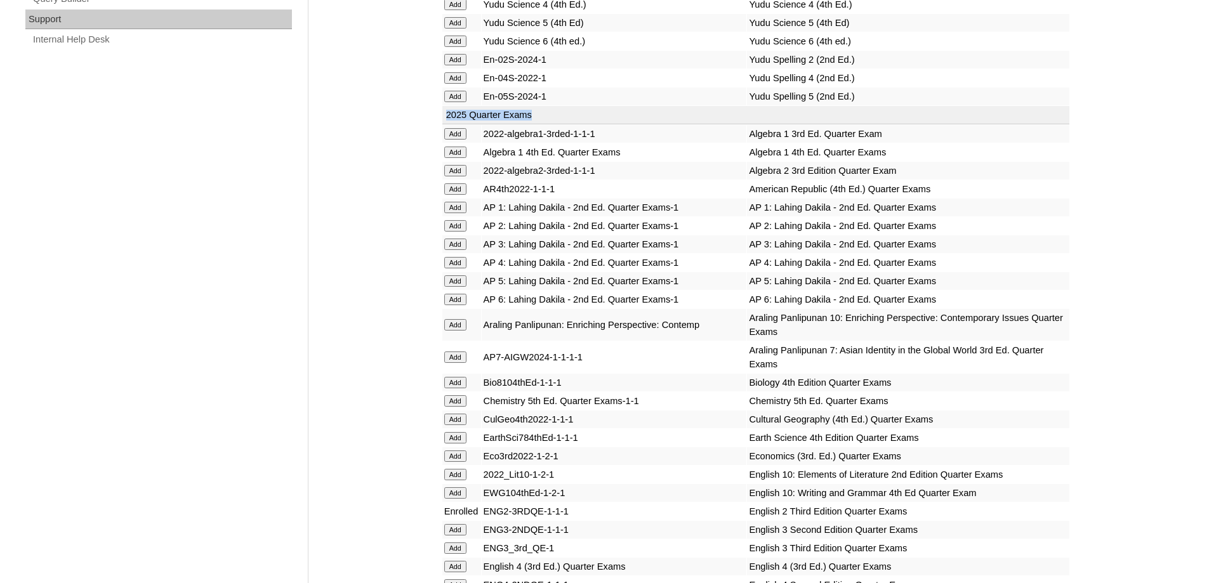
drag, startPoint x: 446, startPoint y: 126, endPoint x: 557, endPoint y: 129, distance: 110.5
click at [556, 125] on td "2025 Quarter Exams" at bounding box center [755, 115] width 627 height 19
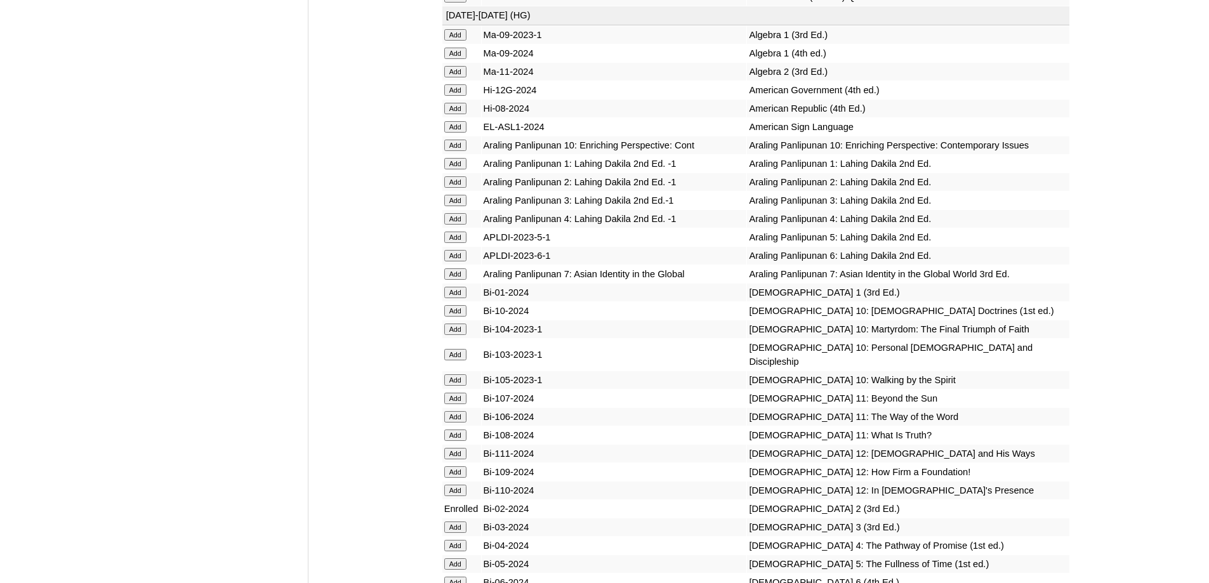
scroll to position [2856, 0]
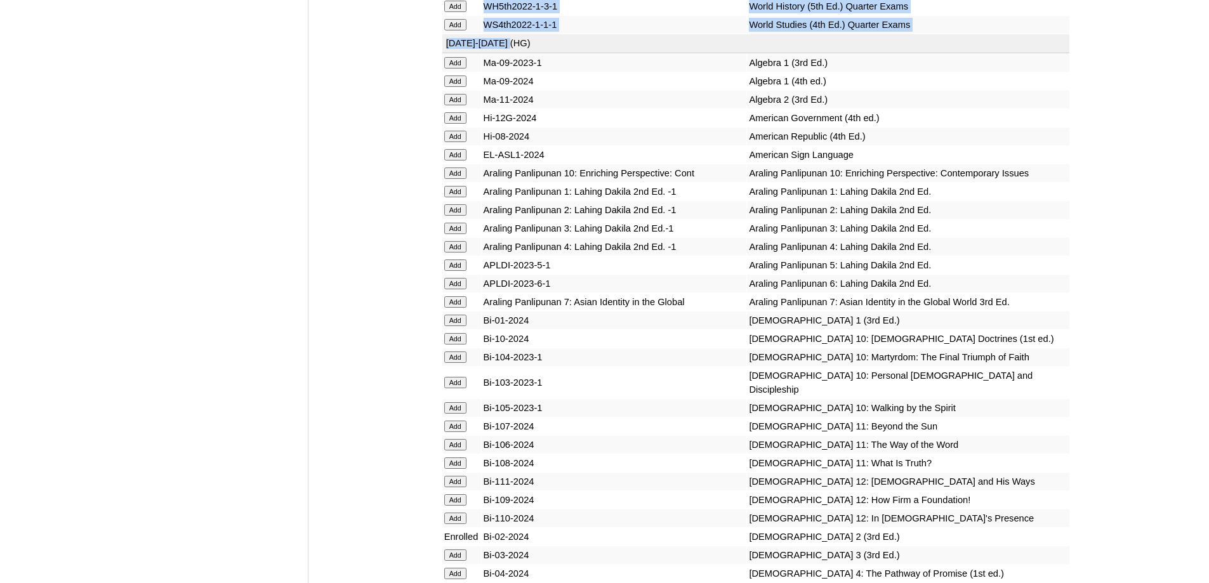
drag, startPoint x: 525, startPoint y: 154, endPoint x: 534, endPoint y: 154, distance: 9.5
click at [543, 53] on td "[DATE]-[DATE] (HG)" at bounding box center [755, 43] width 627 height 19
drag, startPoint x: 523, startPoint y: 157, endPoint x: 442, endPoint y: 156, distance: 81.2
click at [442, 53] on td "[DATE]-[DATE] (HG)" at bounding box center [755, 43] width 627 height 19
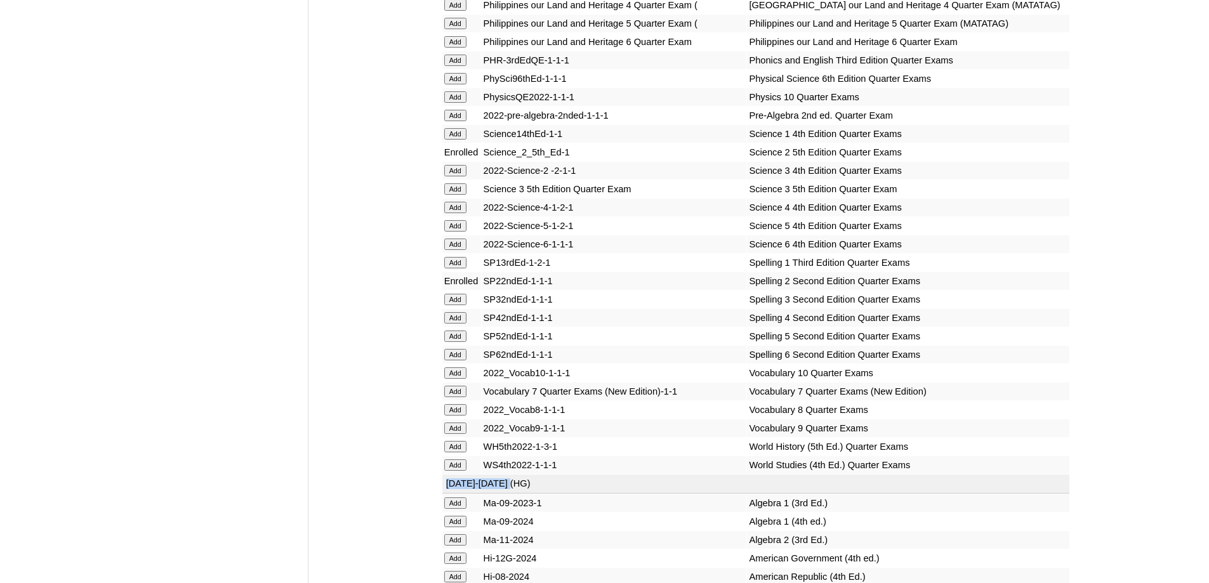
scroll to position [2412, 0]
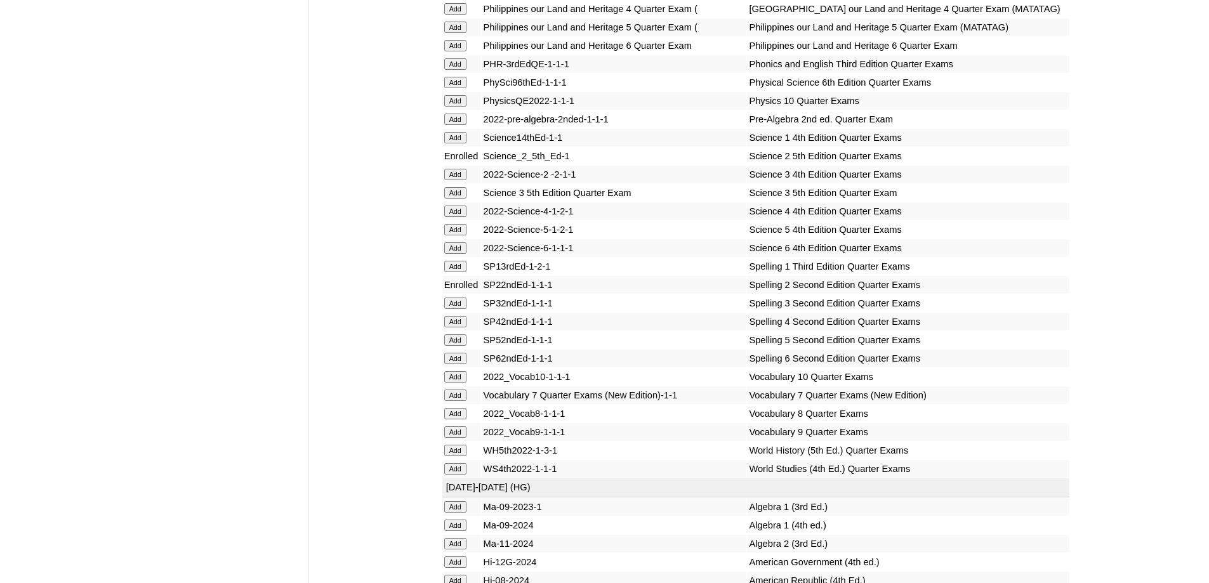
click at [946, 220] on td "Science 4 4th Edition Quarter Exams" at bounding box center [908, 211] width 322 height 18
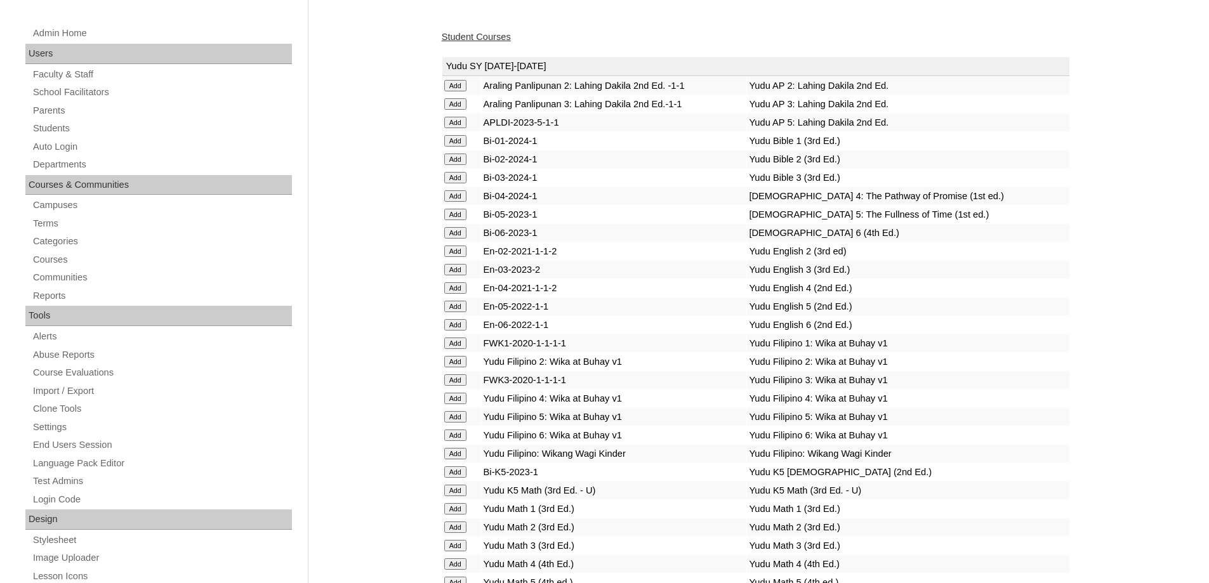
scroll to position [0, 0]
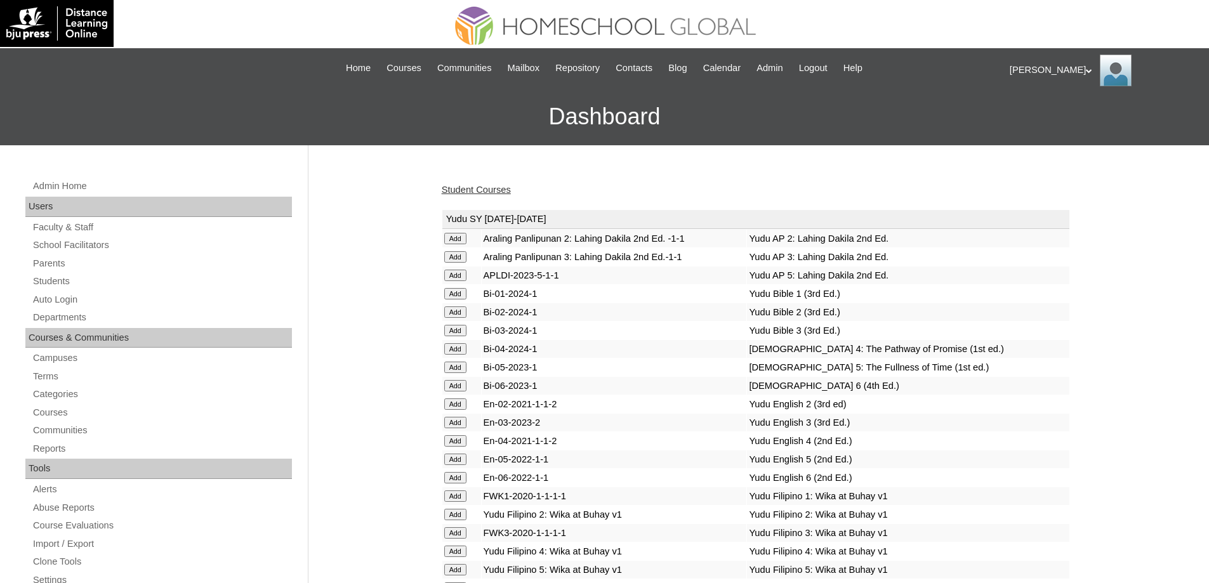
click at [507, 193] on link "Student Courses" at bounding box center [476, 190] width 69 height 10
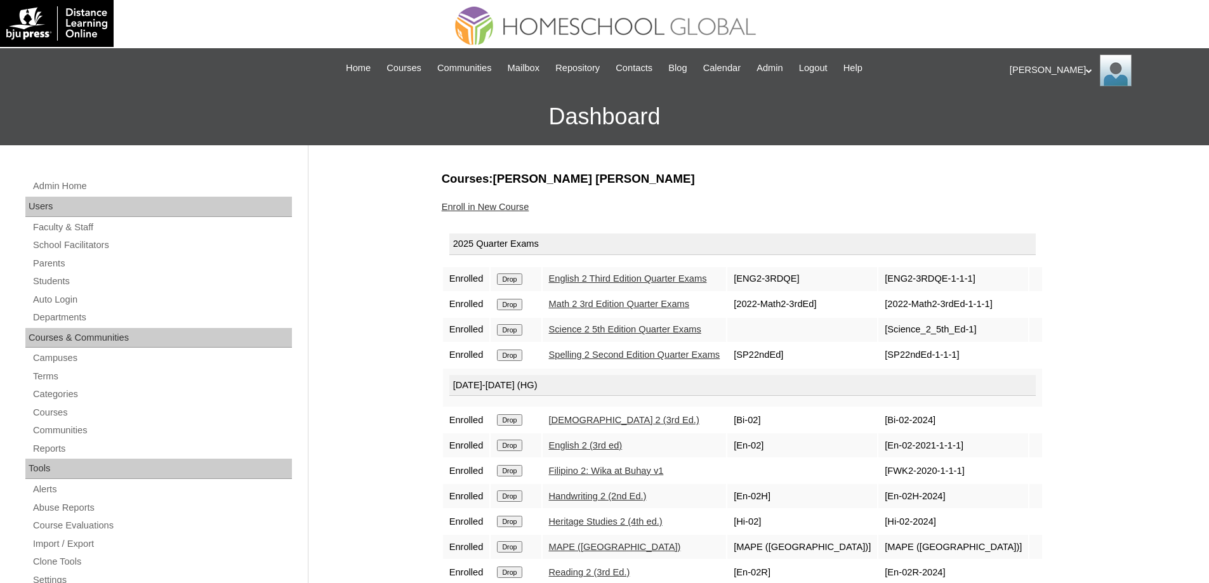
click at [511, 209] on link "Enroll in New Course" at bounding box center [486, 207] width 88 height 10
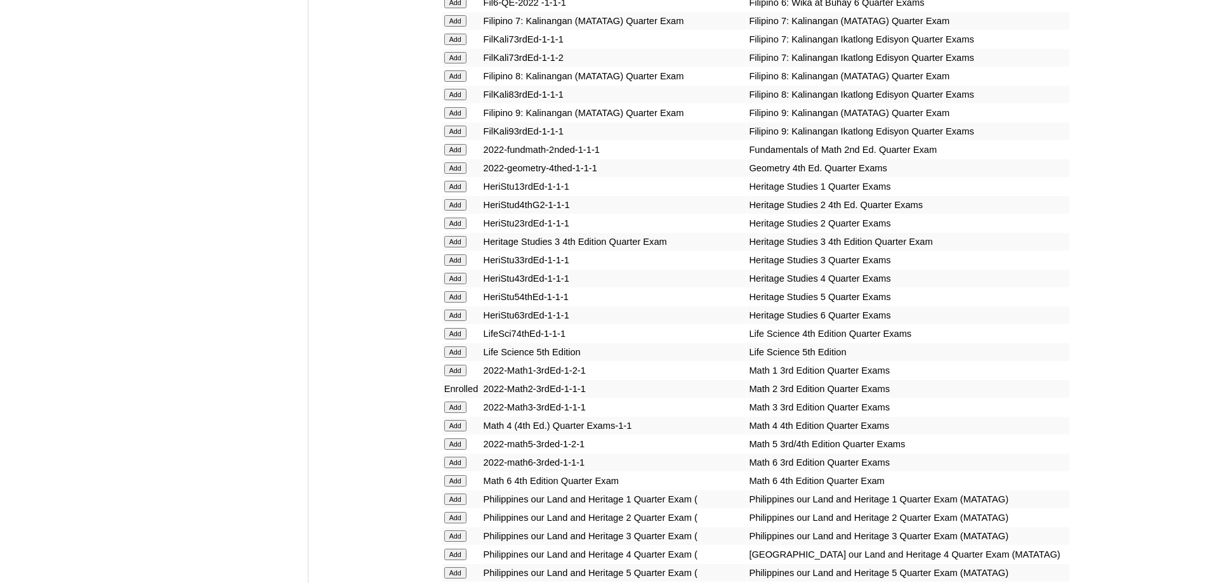
scroll to position [1967, 0]
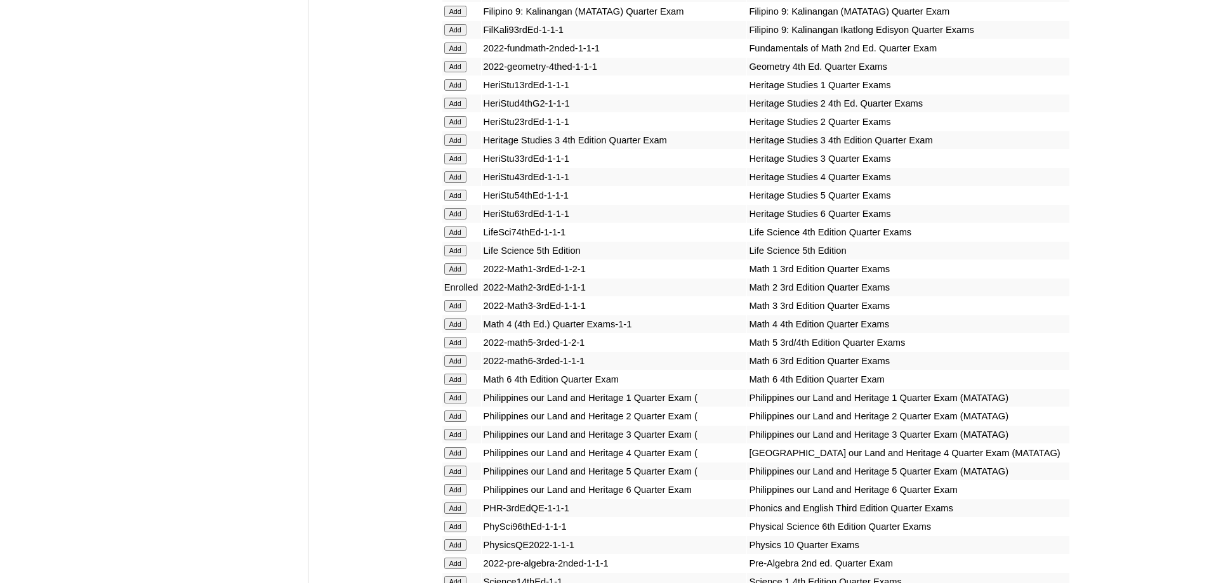
click at [457, 109] on input "Add" at bounding box center [455, 103] width 22 height 11
click at [818, 131] on td "Heritage Studies 2 Quarter Exams" at bounding box center [908, 122] width 322 height 18
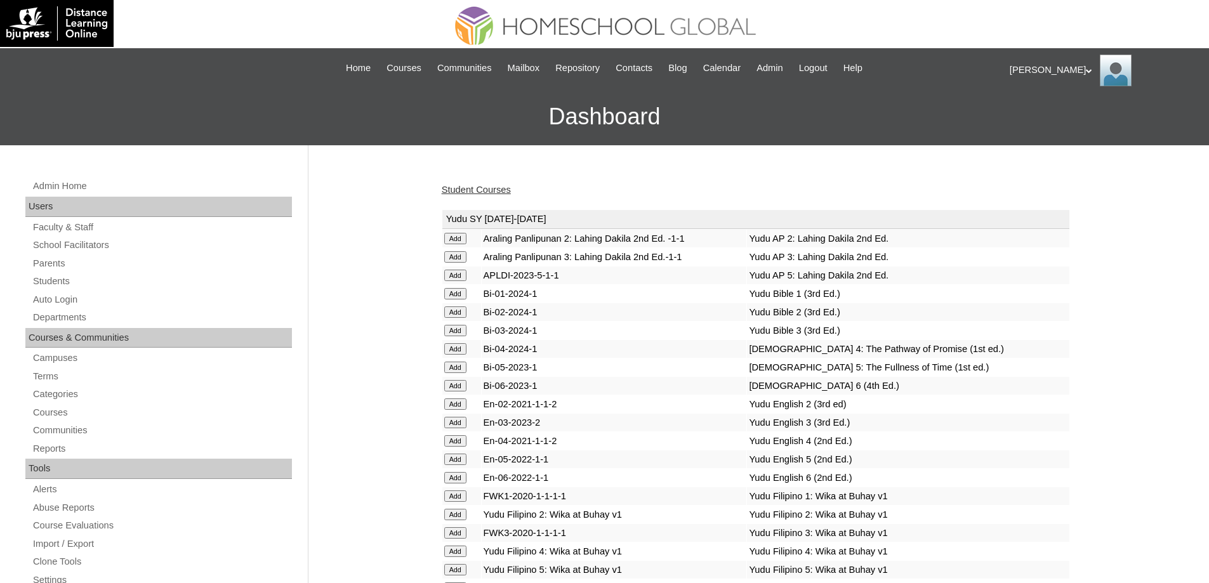
click at [498, 187] on link "Student Courses" at bounding box center [476, 190] width 69 height 10
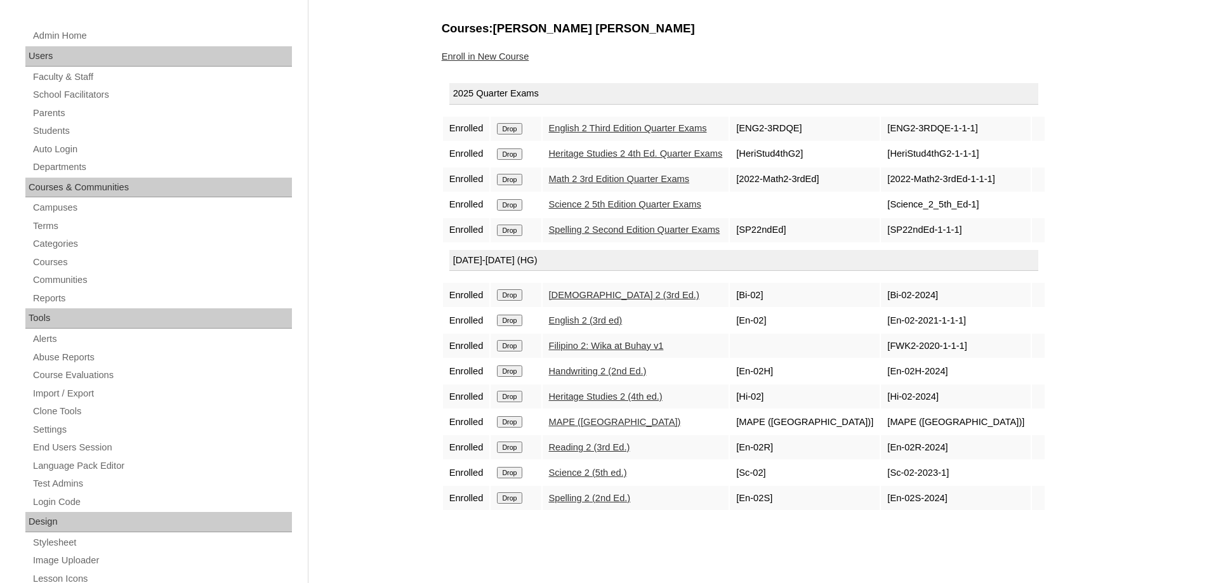
scroll to position [190, 0]
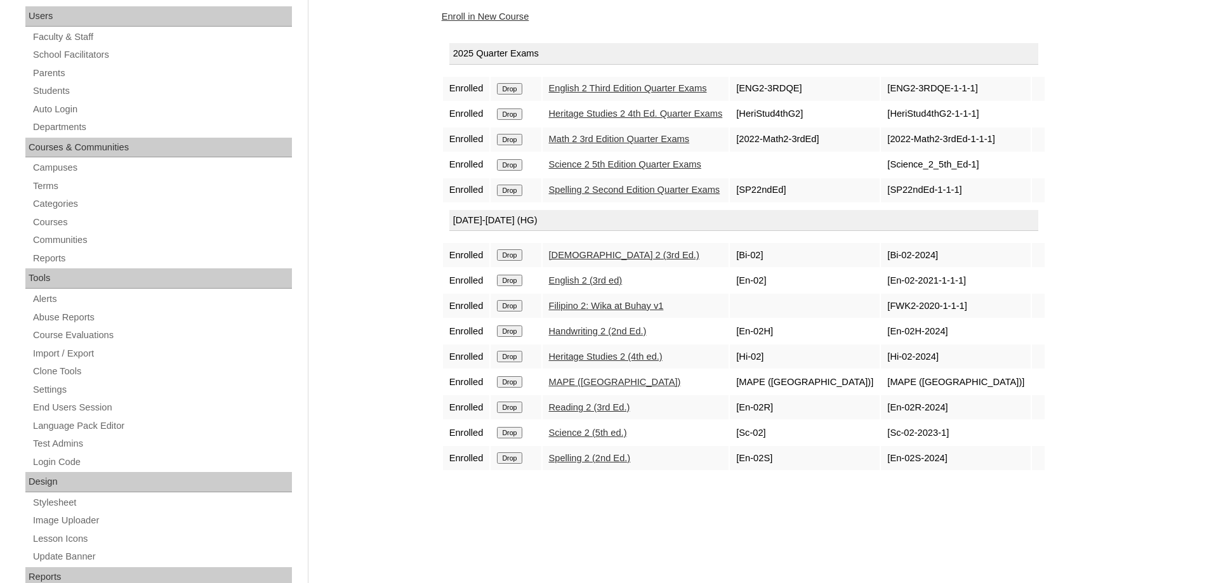
click at [517, 312] on input "Drop" at bounding box center [509, 305] width 25 height 11
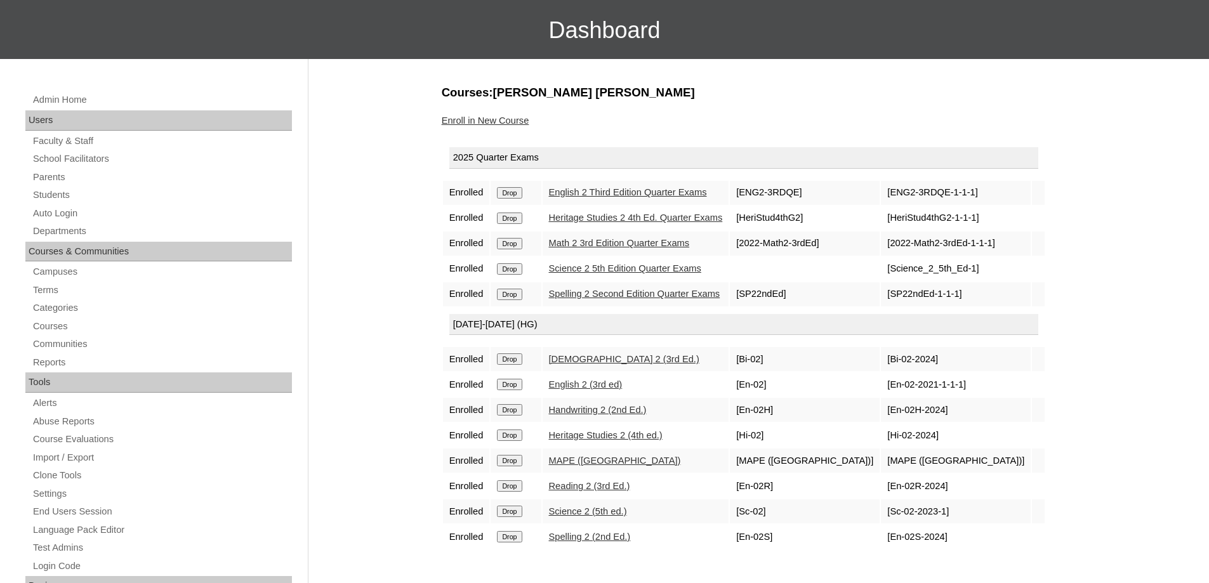
scroll to position [63, 0]
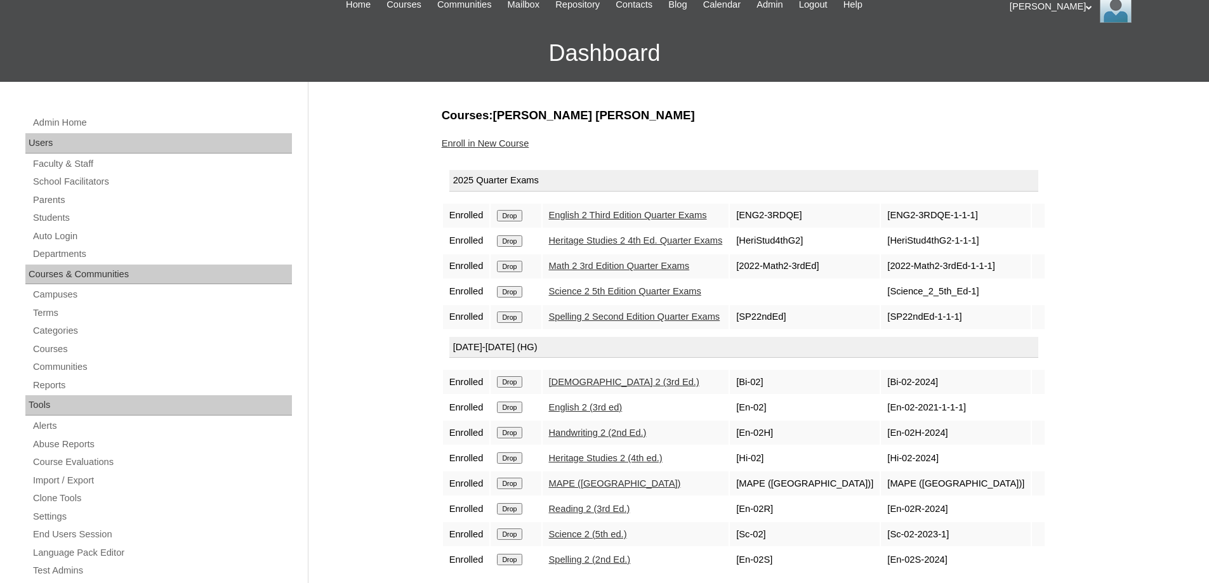
click at [507, 148] on link "Enroll in New Course" at bounding box center [486, 143] width 88 height 10
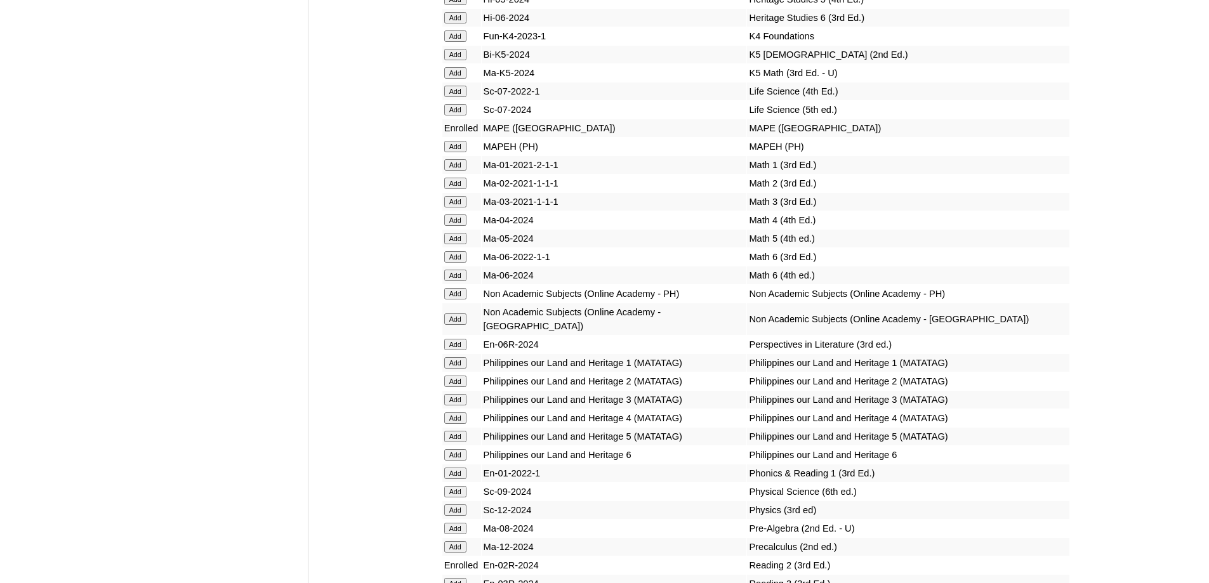
scroll to position [4633, 0]
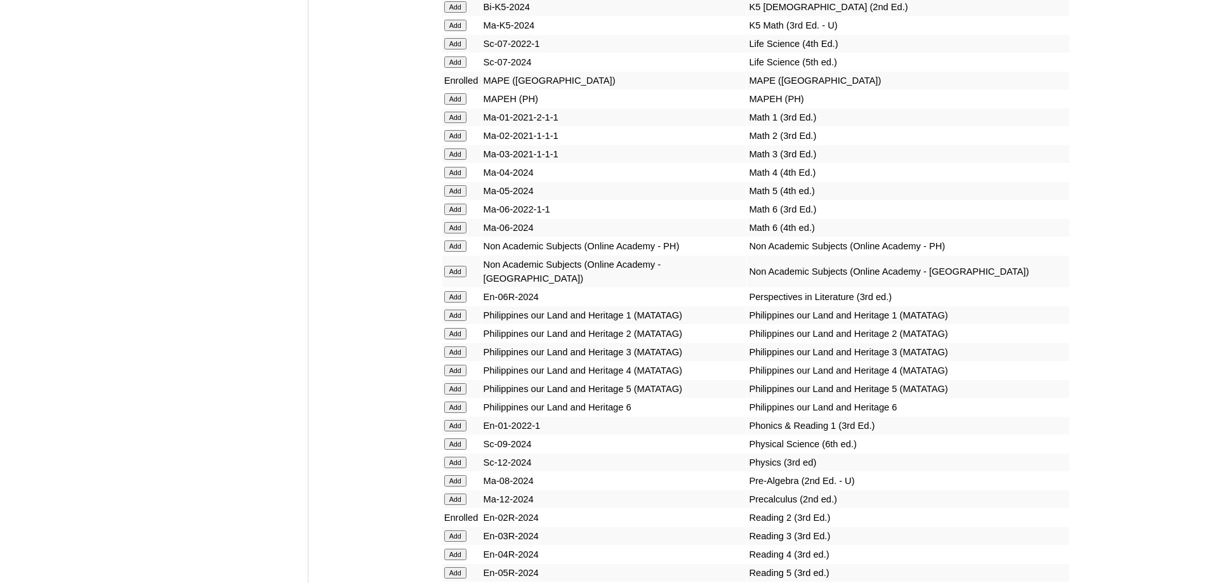
click at [466, 142] on input "Add" at bounding box center [455, 135] width 22 height 11
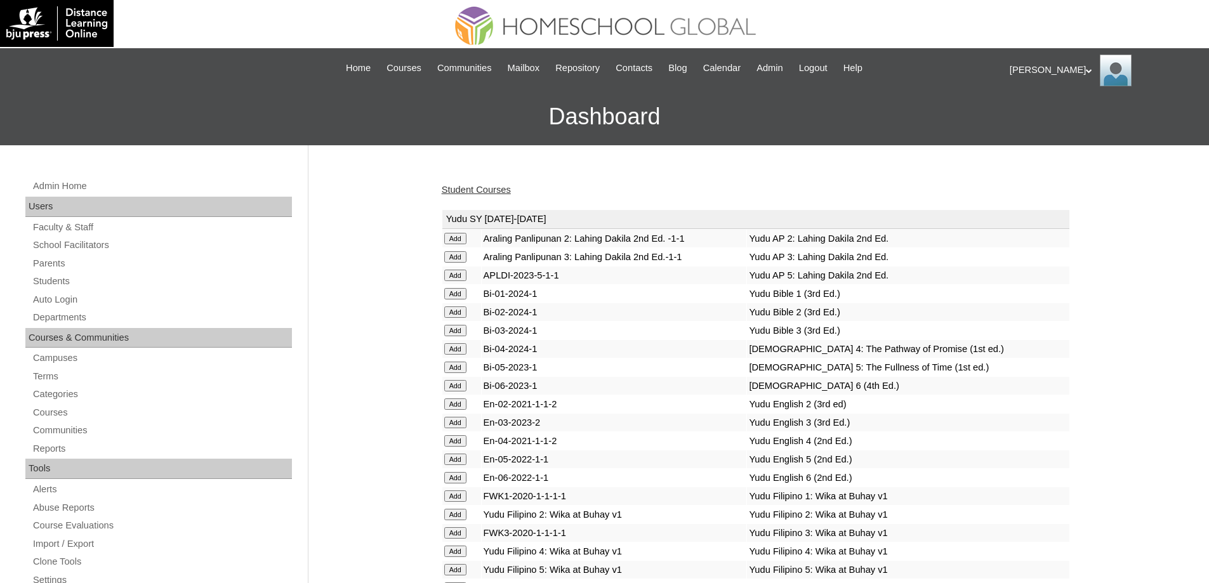
click at [508, 192] on link "Student Courses" at bounding box center [476, 190] width 69 height 10
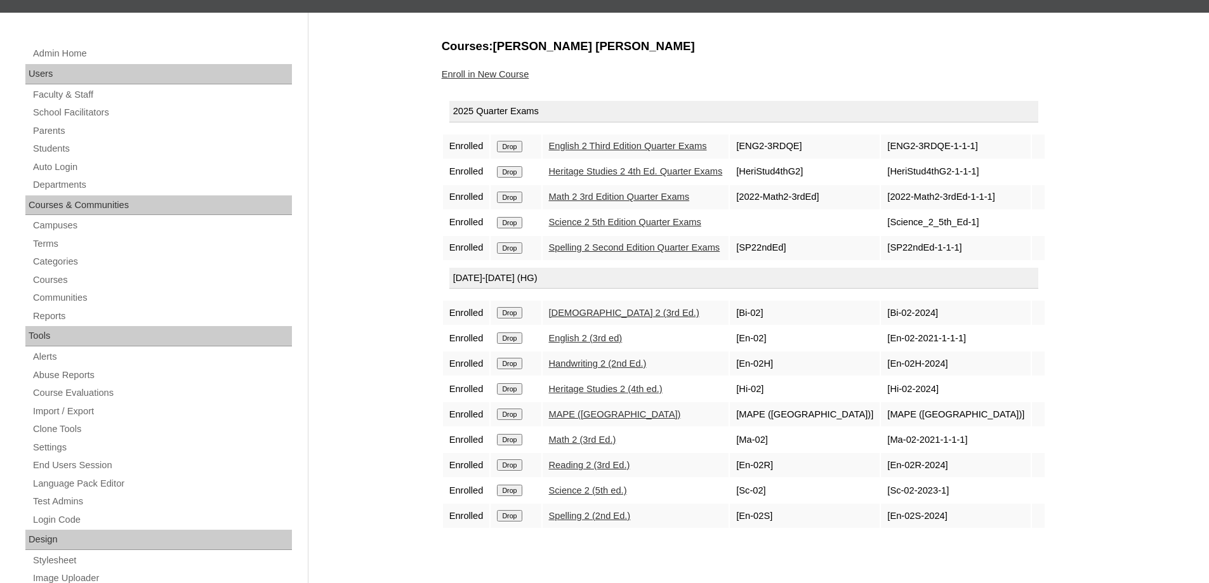
scroll to position [127, 0]
